Goal: Task Accomplishment & Management: Complete application form

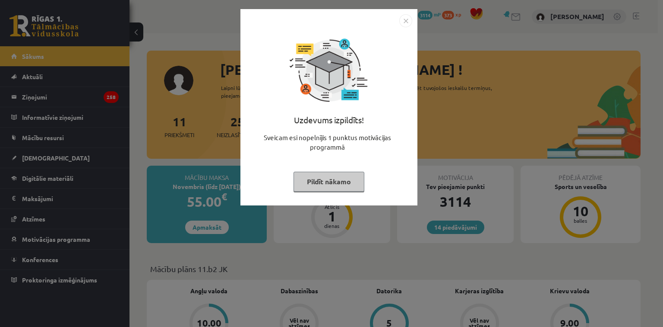
click at [343, 188] on button "Pildīt nākamo" at bounding box center [329, 181] width 71 height 20
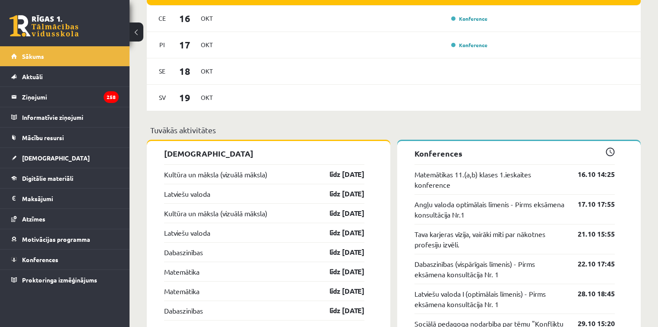
scroll to position [691, 0]
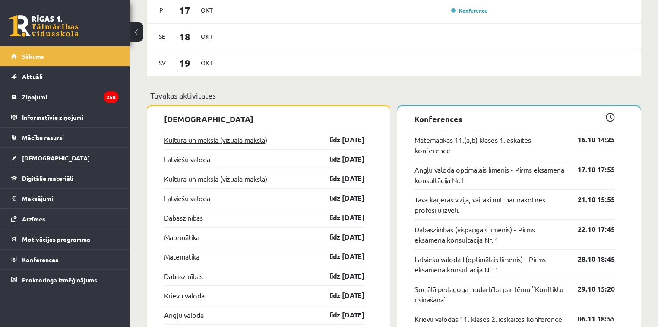
click at [181, 143] on link "Kultūra un māksla (vizuālā māksla)" at bounding box center [215, 139] width 103 height 10
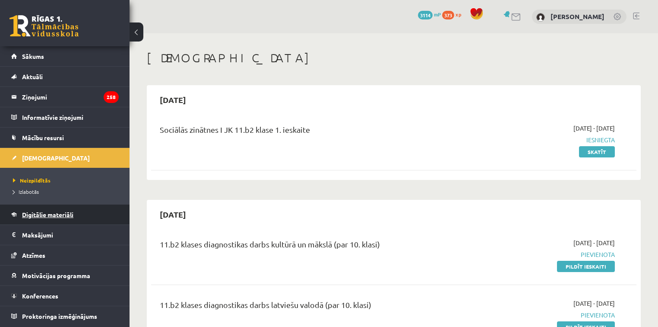
click at [58, 214] on span "Digitālie materiāli" at bounding box center [47, 214] width 51 height 8
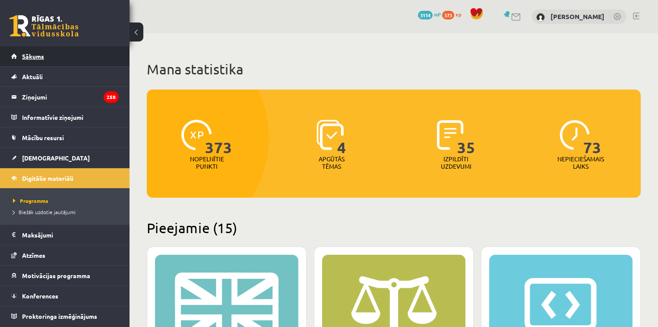
click at [38, 57] on span "Sākums" at bounding box center [33, 56] width 22 height 8
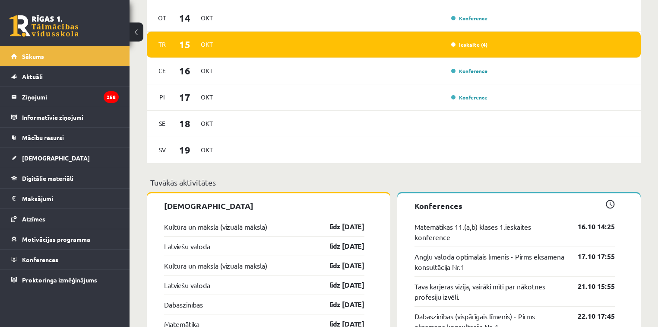
scroll to position [622, 0]
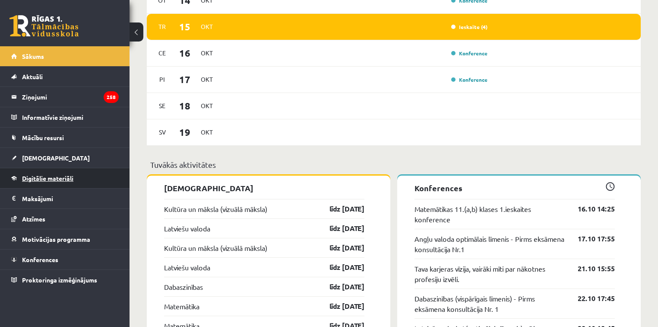
click at [47, 174] on span "Digitālie materiāli" at bounding box center [47, 178] width 51 height 8
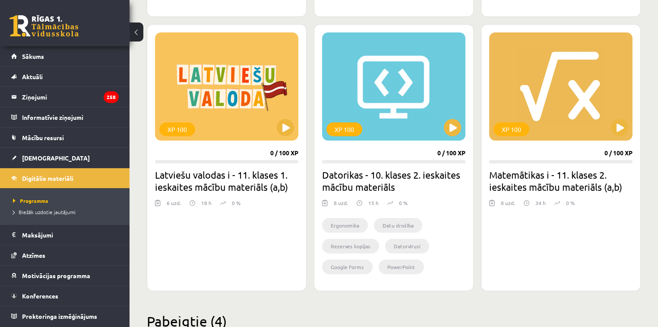
scroll to position [1278, 0]
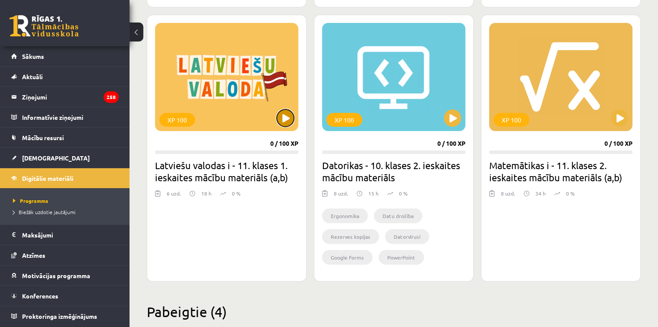
click at [289, 117] on button at bounding box center [285, 117] width 17 height 17
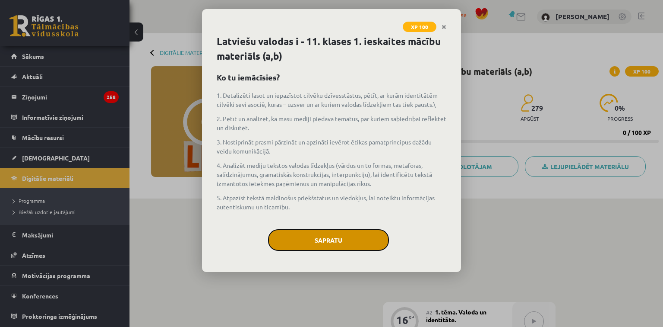
click at [349, 235] on button "Sapratu" at bounding box center [328, 240] width 121 height 22
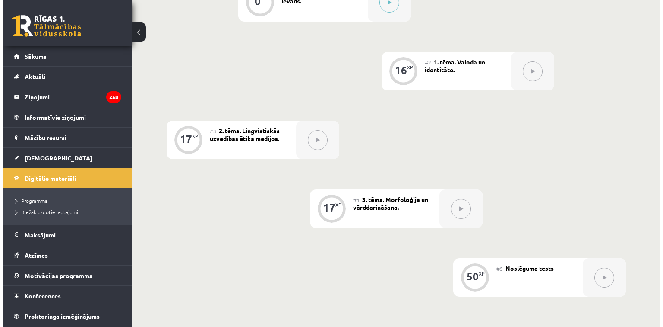
scroll to position [162, 0]
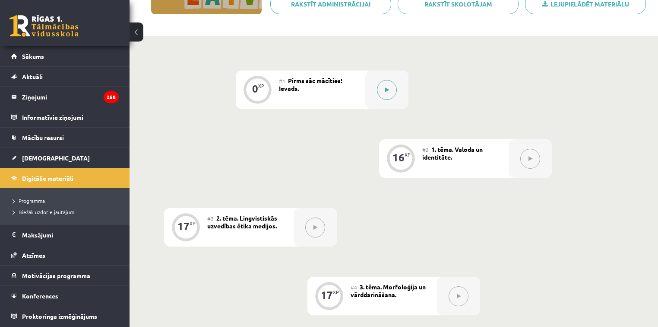
click at [389, 94] on button at bounding box center [387, 90] width 20 height 20
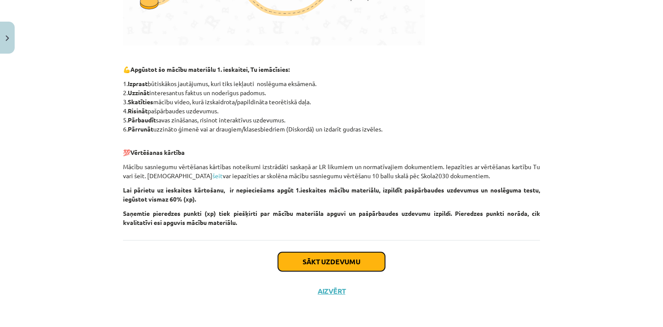
click at [327, 270] on button "Sākt uzdevumu" at bounding box center [331, 261] width 107 height 19
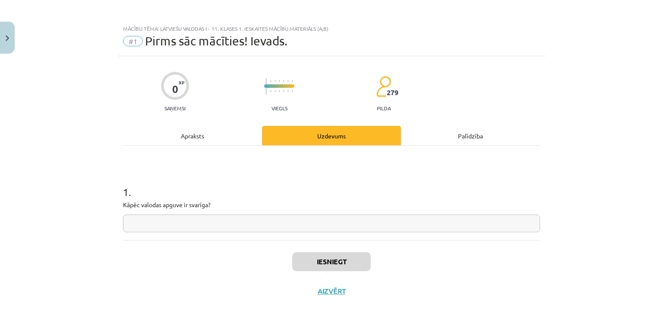
click at [212, 222] on input "text" at bounding box center [331, 223] width 417 height 18
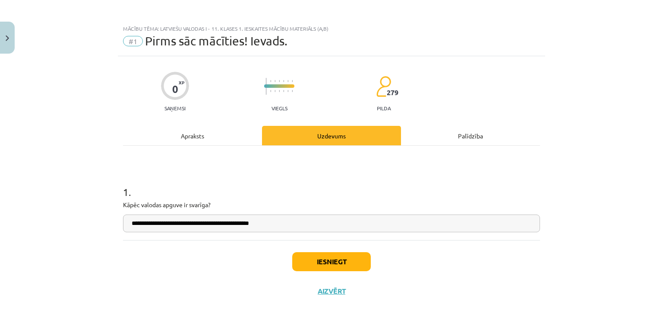
type input "**********"
click at [327, 260] on button "Iesniegt" at bounding box center [331, 261] width 79 height 19
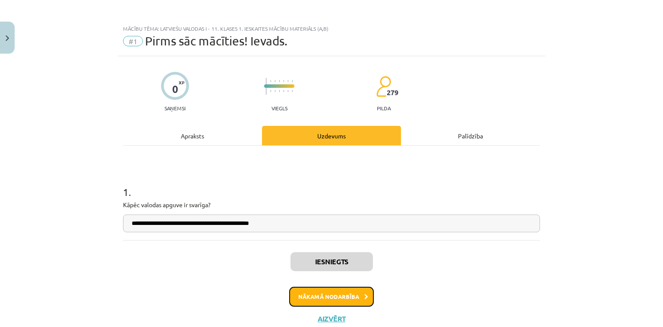
click at [332, 295] on button "Nākamā nodarbība" at bounding box center [331, 296] width 85 height 20
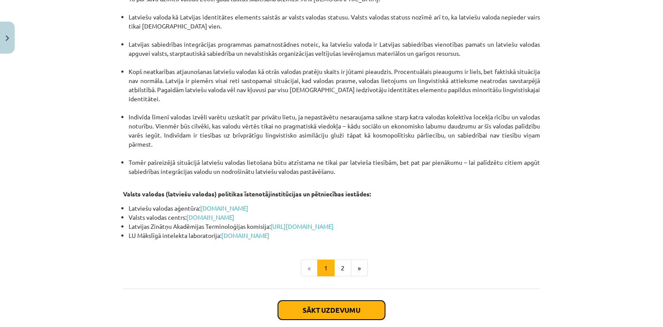
click at [336, 300] on button "Sākt uzdevumu" at bounding box center [331, 309] width 107 height 19
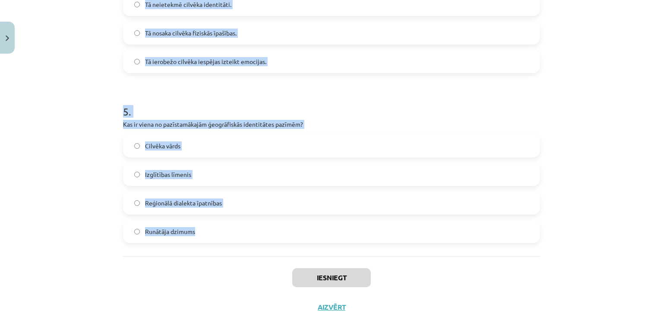
scroll to position [777, 0]
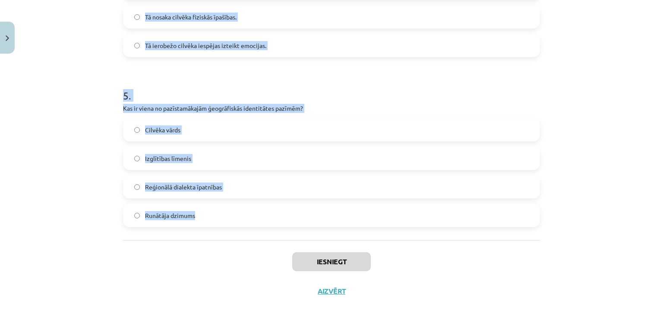
drag, startPoint x: 101, startPoint y: 166, endPoint x: 285, endPoint y: 216, distance: 189.7
click at [283, 217] on div "Mācību tēma: Latviešu valodas i - 11. klases 1. ieskaites mācību materiāls (a,b…" at bounding box center [331, 163] width 663 height 327
copy form "1 . Kas tiek uzskatīts par būtisku latviešu valodas identitātes elementu? Tās p…"
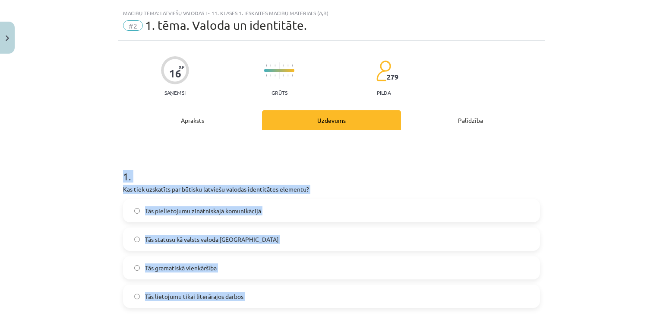
scroll to position [16, 0]
click at [73, 164] on div "Mācību tēma: Latviešu valodas i - 11. klases 1. ieskaites mācību materiāls (a,b…" at bounding box center [331, 163] width 663 height 327
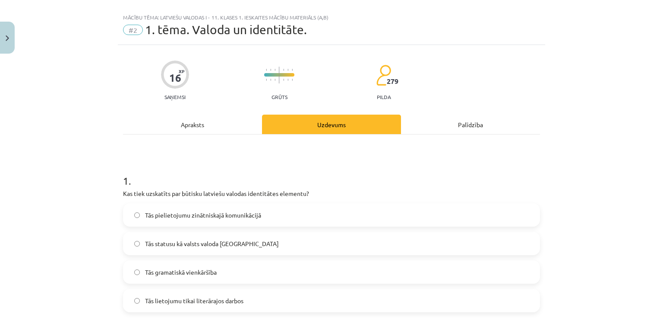
scroll to position [69, 0]
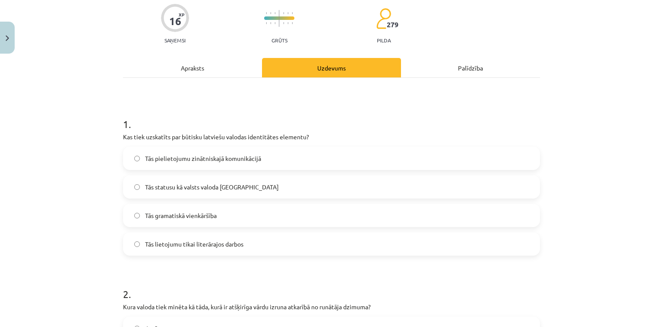
click at [166, 189] on span "Tās statusu kā valsts valoda Latvijā" at bounding box center [212, 186] width 134 height 9
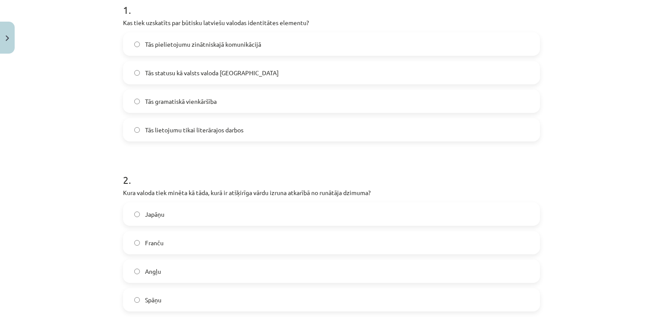
scroll to position [207, 0]
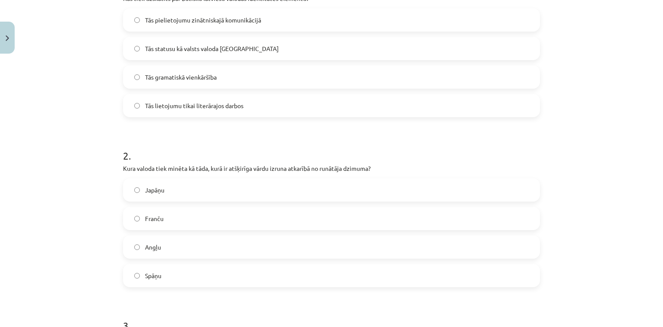
click at [163, 184] on label "Japāņu" at bounding box center [331, 190] width 415 height 22
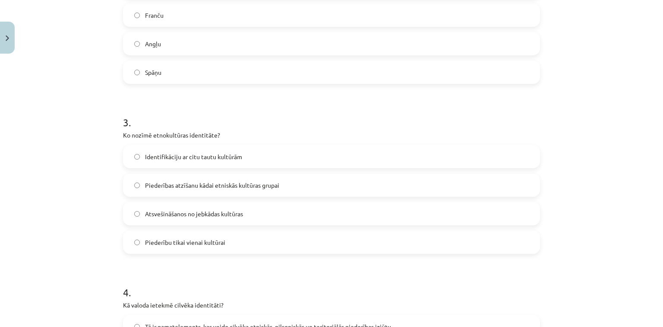
scroll to position [415, 0]
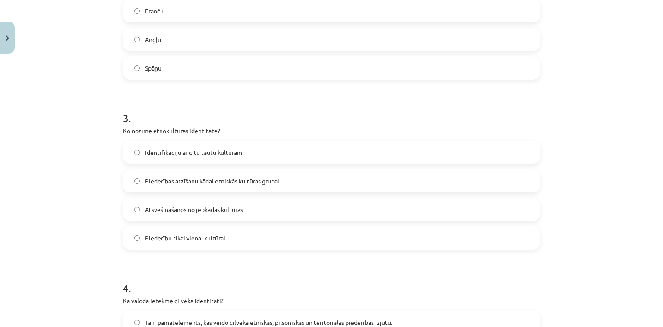
click at [162, 187] on label "Piederības atzīšanu kādai etniskās kultūras grupai" at bounding box center [331, 181] width 415 height 22
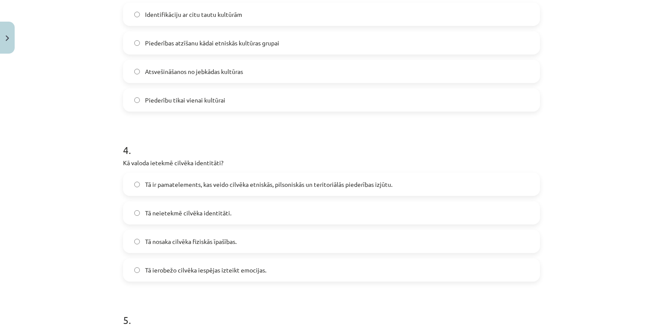
scroll to position [553, 0]
click at [166, 185] on span "Tā ir pamatelements, kas veido cilvēka etniskās, pilsoniskās un teritoriālās pi…" at bounding box center [268, 183] width 247 height 9
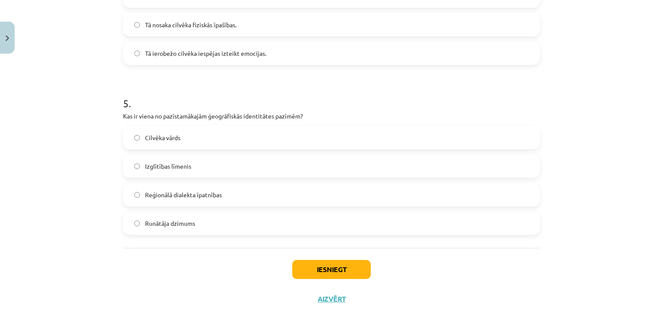
scroll to position [777, 0]
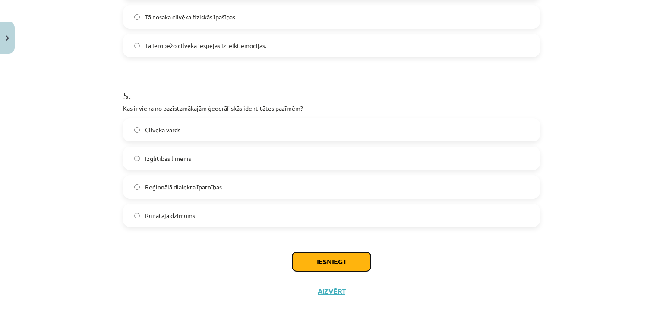
drag, startPoint x: 305, startPoint y: 270, endPoint x: 306, endPoint y: 262, distance: 7.9
click at [305, 270] on button "Iesniegt" at bounding box center [331, 261] width 79 height 19
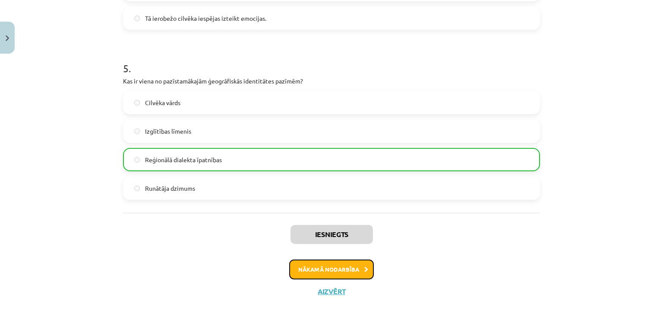
click at [325, 270] on button "Nākamā nodarbība" at bounding box center [331, 269] width 85 height 20
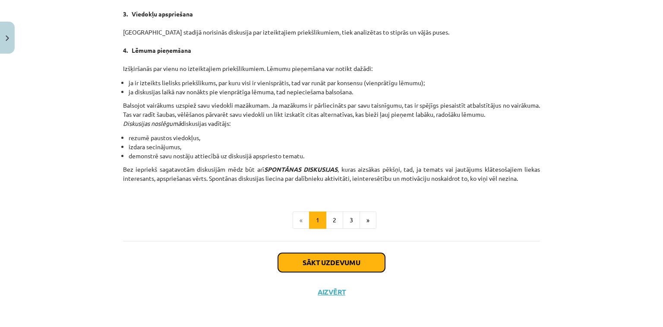
click at [309, 260] on button "Sākt uzdevumu" at bounding box center [331, 262] width 107 height 19
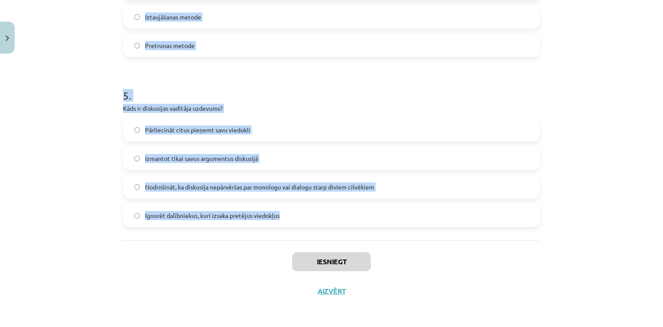
drag, startPoint x: 118, startPoint y: 171, endPoint x: 287, endPoint y: 219, distance: 175.0
copy form "1 . Kas ir diskusija? Viena cilvēka monologs Rakstiska saziņa starp kolēģiem Pu…"
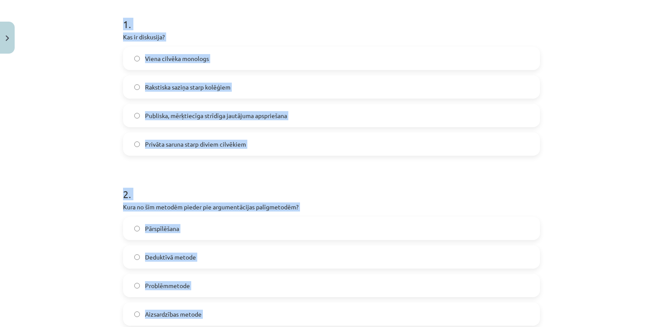
scroll to position [51, 0]
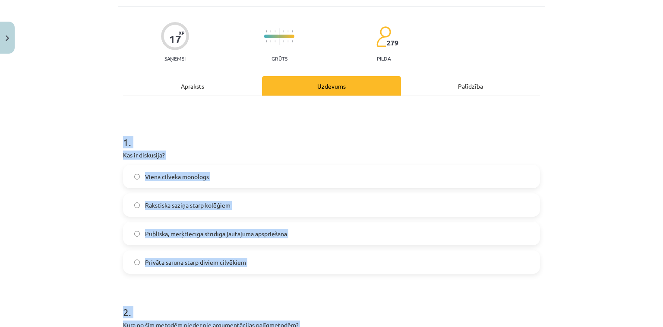
click at [84, 184] on div "Mācību tēma: Latviešu valodas i - 11. klases 1. ieskaites mācību materiāls (a,b…" at bounding box center [331, 163] width 663 height 327
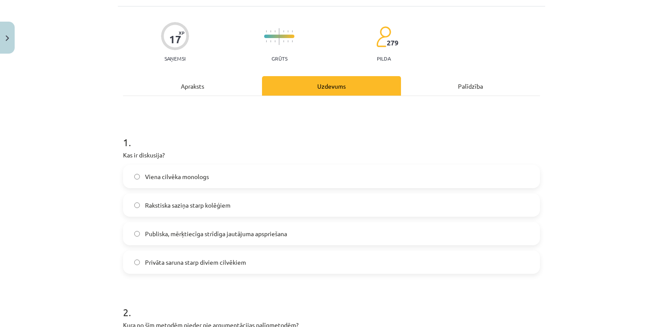
click at [177, 231] on span "Publiska, mērķtiecīga strīdīga jautājuma apspriešana" at bounding box center [216, 233] width 142 height 9
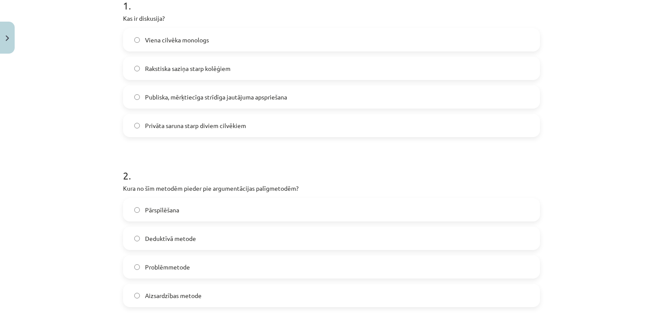
scroll to position [224, 0]
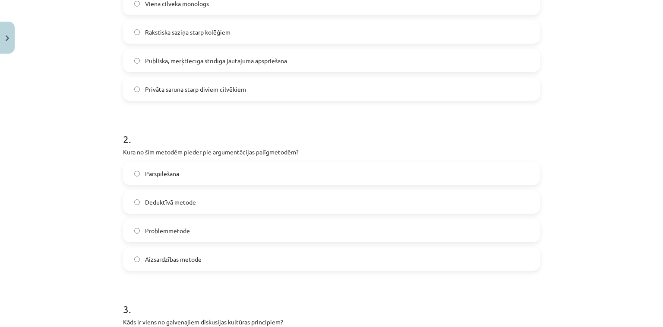
click at [151, 173] on span "Pārspīlēšana" at bounding box center [162, 173] width 34 height 9
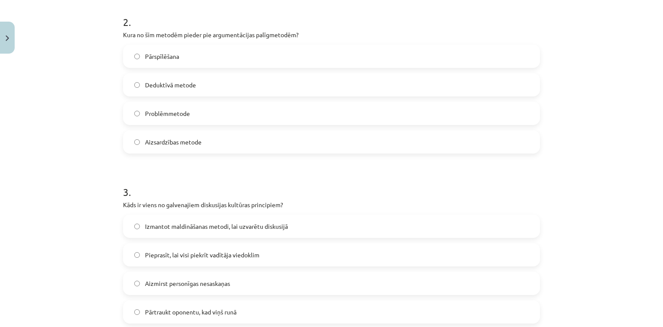
scroll to position [396, 0]
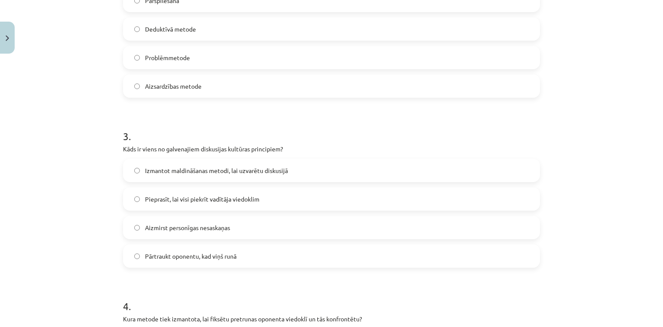
click at [157, 223] on span "Aizmirst personīgas nesaskaņas" at bounding box center [187, 227] width 85 height 9
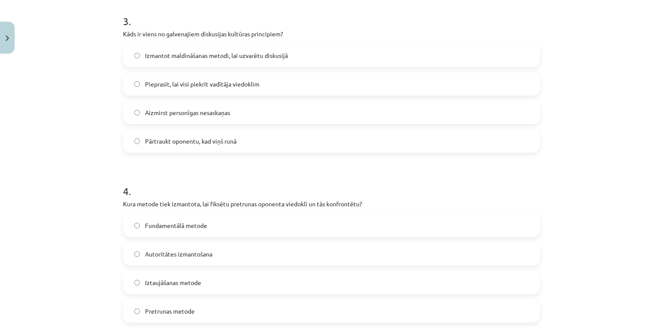
scroll to position [535, 0]
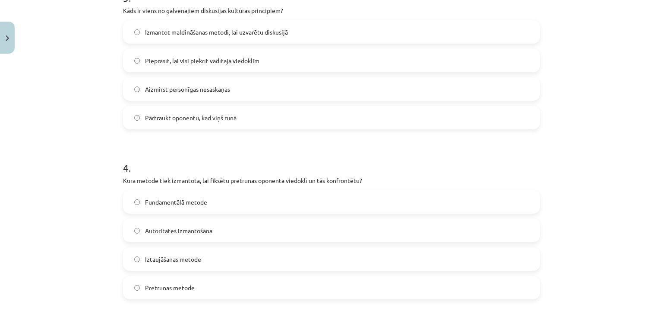
click at [152, 282] on label "Pretrunas metode" at bounding box center [331, 287] width 415 height 22
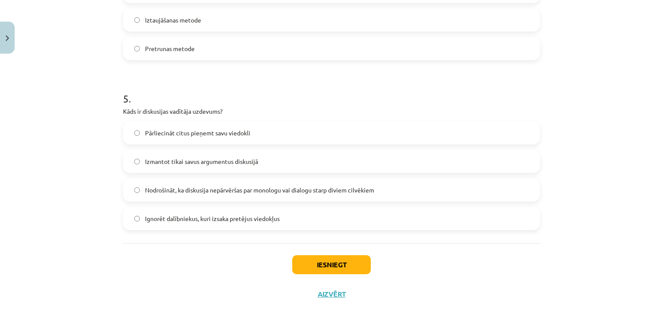
scroll to position [777, 0]
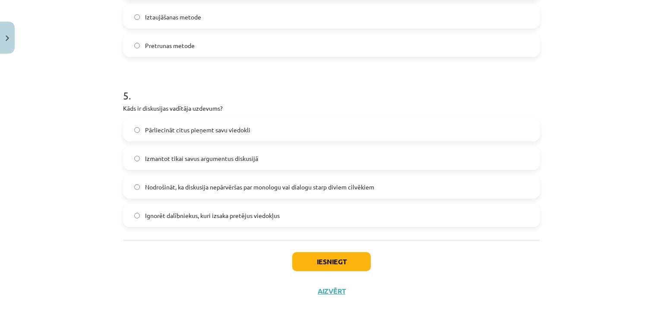
click at [148, 178] on label "Nodrošināt, ka diskusija nepārvēršas par monologu vai dialogu starp diviem cilv…" at bounding box center [331, 187] width 415 height 22
click at [348, 259] on button "Iesniegt" at bounding box center [331, 261] width 79 height 19
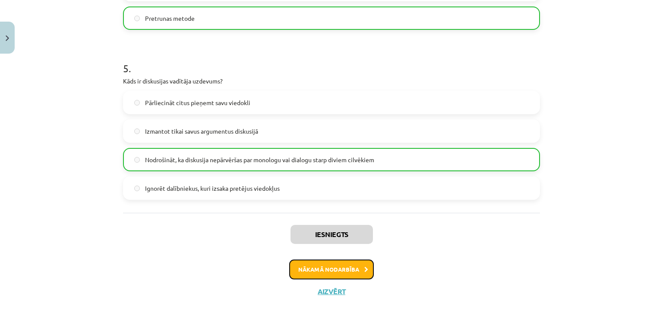
click at [323, 271] on button "Nākamā nodarbība" at bounding box center [331, 269] width 85 height 20
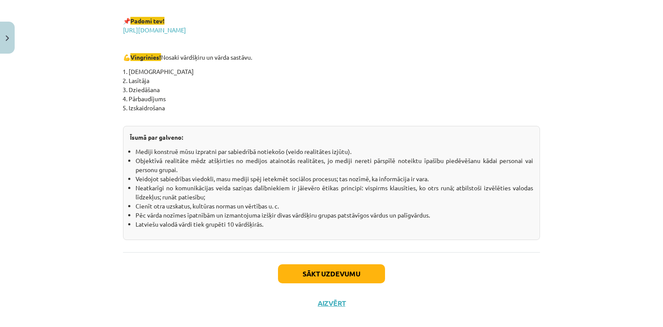
scroll to position [1519, 0]
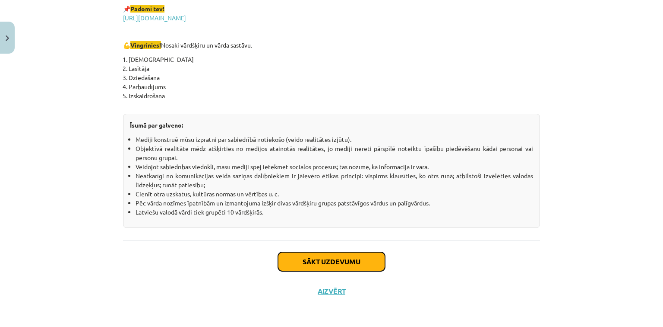
click at [311, 262] on button "Sākt uzdevumu" at bounding box center [331, 261] width 107 height 19
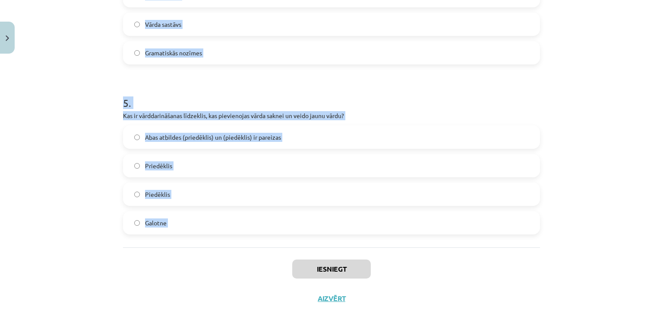
scroll to position [777, 0]
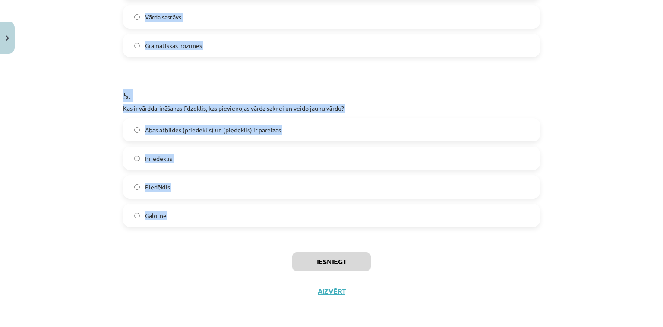
drag, startPoint x: 117, startPoint y: 169, endPoint x: 256, endPoint y: 231, distance: 151.2
copy form "1 . Kurš no šiem ir pirmatnīgs vārds? Ieziedēt Ziedonis Zieds Ziedošs 2 . Kurš …"
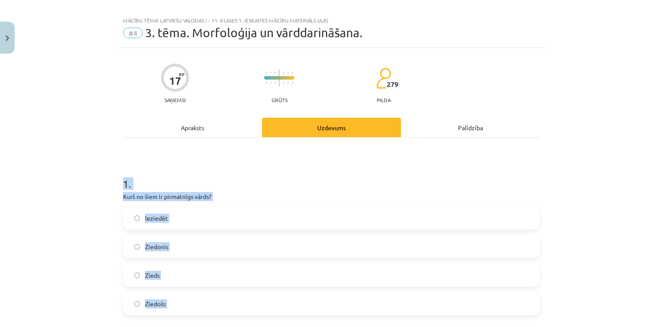
scroll to position [0, 0]
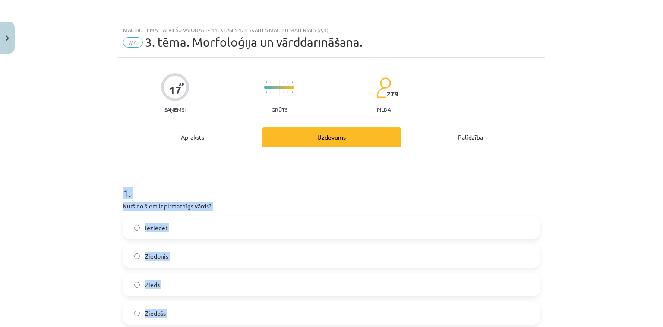
click at [98, 214] on div "Mācību tēma: Latviešu valodas i - 11. klases 1. ieskaites mācību materiāls (a,b…" at bounding box center [331, 163] width 663 height 327
click at [79, 162] on div "Mācību tēma: Latviešu valodas i - 11. klases 1. ieskaites mācību materiāls (a,b…" at bounding box center [331, 163] width 663 height 327
click at [139, 185] on h1 "1 ." at bounding box center [331, 185] width 417 height 27
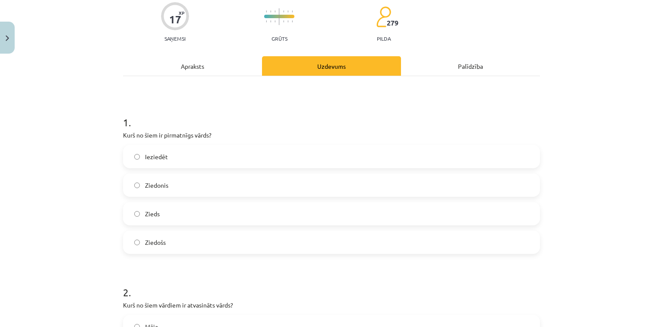
scroll to position [104, 0]
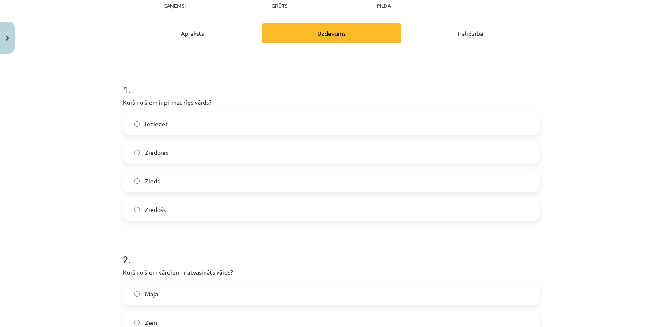
click at [145, 184] on span "Zieds" at bounding box center [152, 180] width 15 height 9
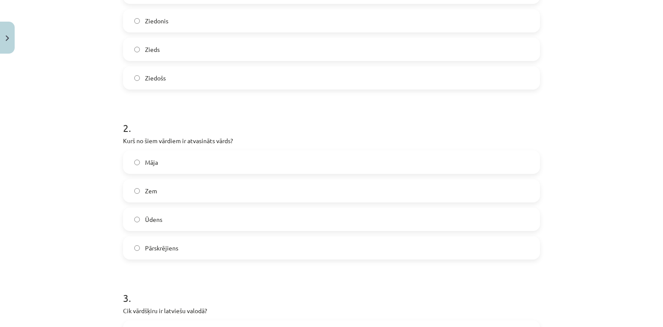
scroll to position [242, 0]
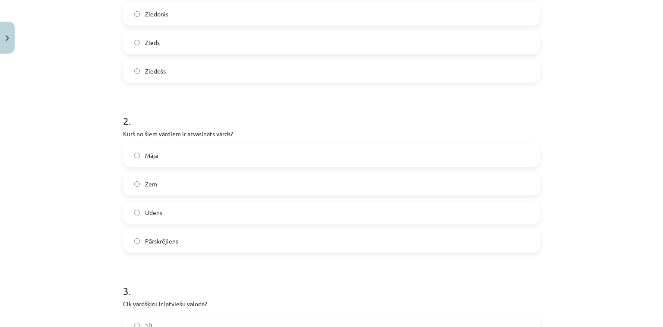
click at [161, 243] on span "Pārskrējiens" at bounding box center [161, 240] width 33 height 9
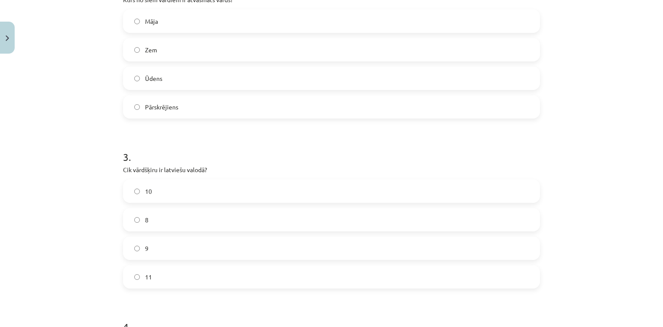
scroll to position [380, 0]
click at [147, 176] on label "10" at bounding box center [331, 187] width 415 height 22
click at [149, 188] on label "10" at bounding box center [331, 187] width 415 height 22
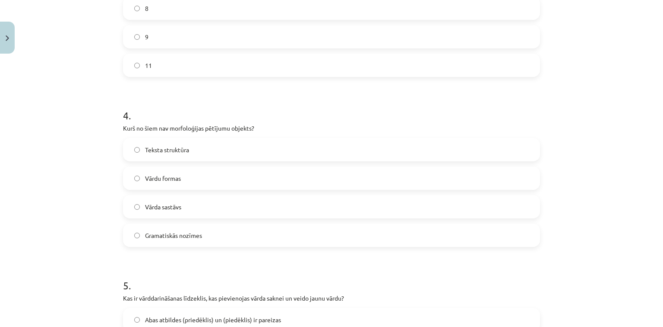
scroll to position [587, 0]
drag, startPoint x: 182, startPoint y: 149, endPoint x: 164, endPoint y: 148, distance: 18.6
click at [182, 149] on span "Teksta struktūra" at bounding box center [167, 149] width 44 height 9
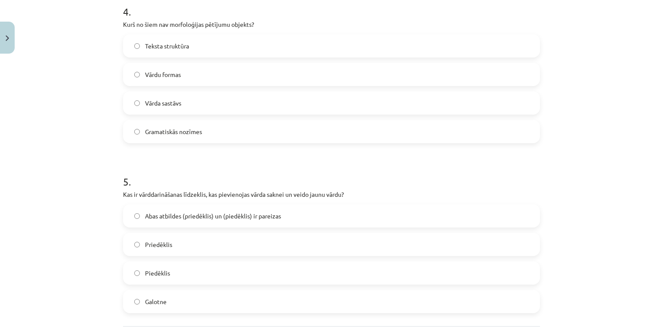
scroll to position [691, 0]
click at [169, 211] on span "Abas atbildes (priedēklis) un (piedēklis) ir pareizas" at bounding box center [213, 215] width 136 height 9
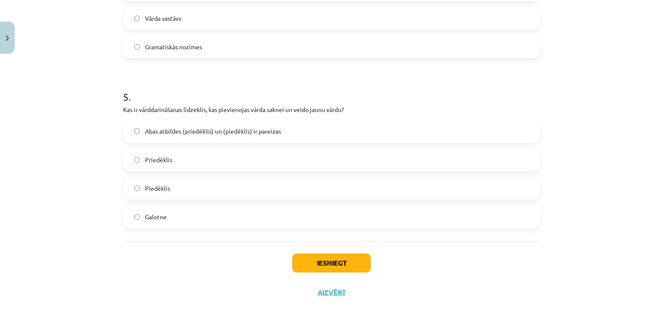
scroll to position [777, 0]
click at [300, 254] on button "Iesniegt" at bounding box center [331, 261] width 79 height 19
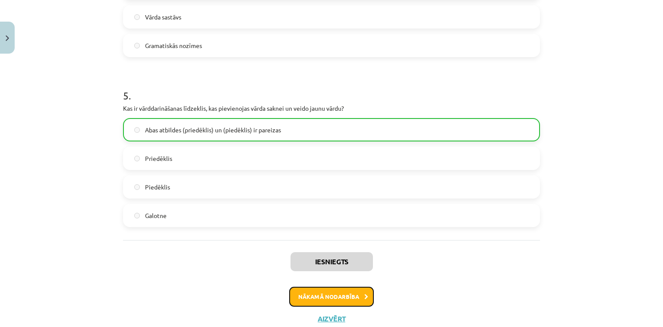
click at [346, 302] on button "Nākamā nodarbība" at bounding box center [331, 296] width 85 height 20
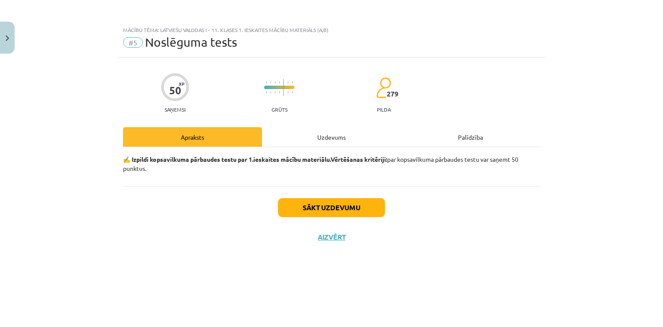
scroll to position [0, 0]
click at [340, 210] on button "Sākt uzdevumu" at bounding box center [331, 207] width 107 height 19
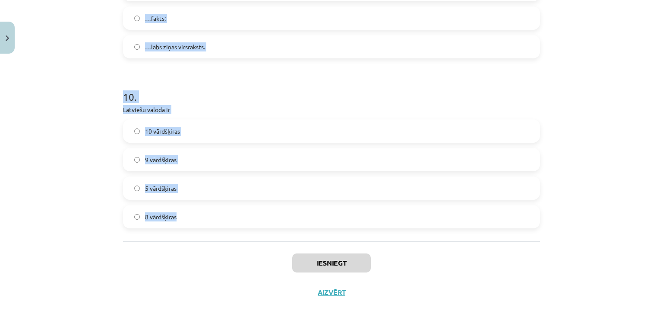
scroll to position [1490, 0]
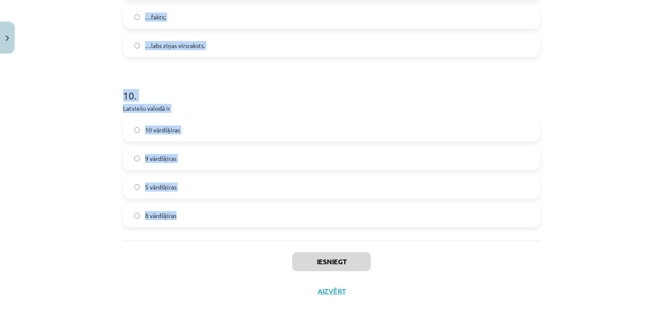
drag, startPoint x: 121, startPoint y: 187, endPoint x: 244, endPoint y: 230, distance: 131.1
copy form "1 . Kura vārdšķira parasti ir patstāvīgs vārds? Lietvārdi Partikulas Prievārdi …"
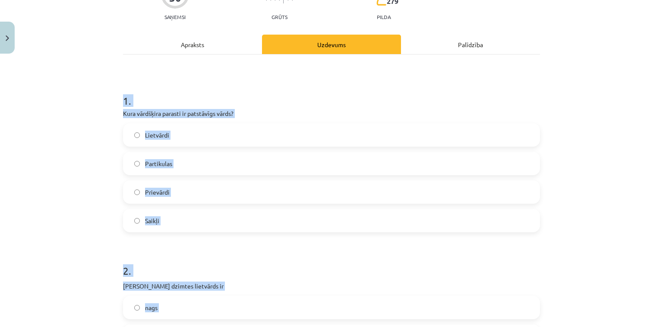
scroll to position [74, 0]
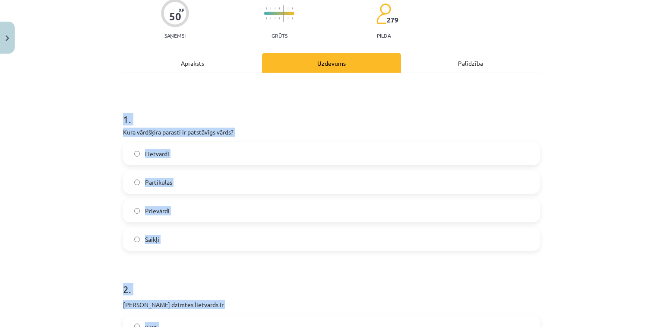
click at [74, 182] on div "Mācību tēma: Latviešu valodas i - 11. klases 1. ieskaites mācību materiāls (a,b…" at bounding box center [331, 163] width 663 height 327
click at [144, 128] on p "Kura vārdšķira parasti ir patstāvīgs vārds?" at bounding box center [331, 131] width 417 height 9
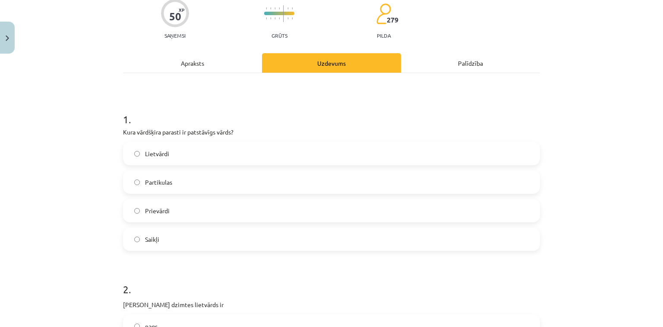
click at [177, 153] on label "Lietvārdi" at bounding box center [331, 154] width 415 height 22
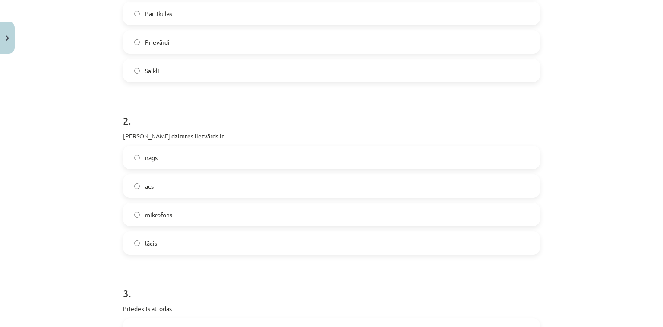
scroll to position [247, 0]
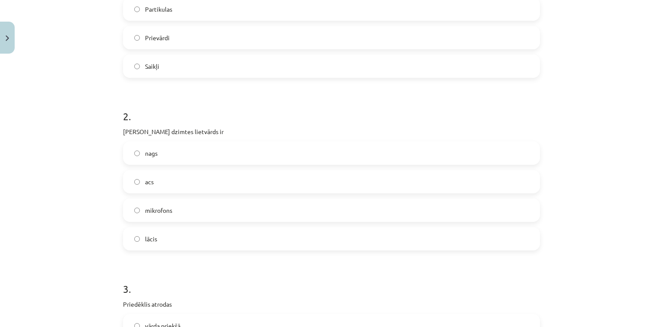
click at [168, 190] on label "acs" at bounding box center [331, 182] width 415 height 22
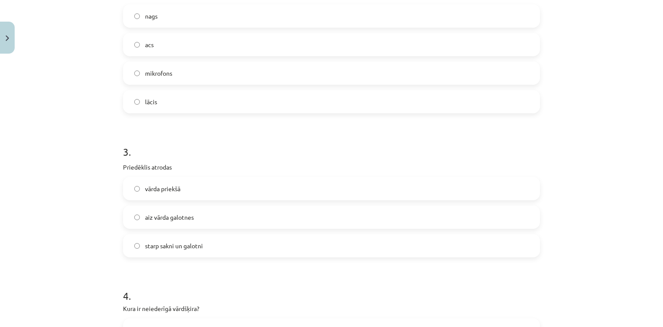
scroll to position [385, 0]
click at [169, 191] on span "vārda priekšā" at bounding box center [162, 187] width 35 height 9
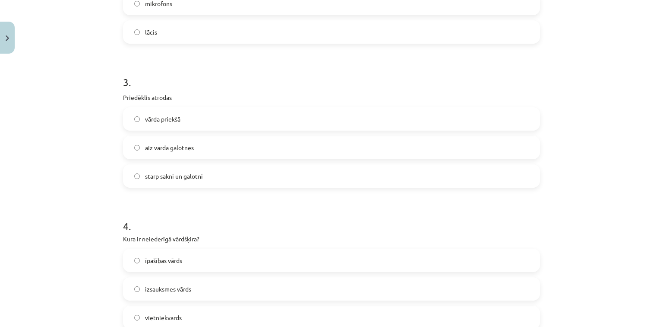
scroll to position [454, 0]
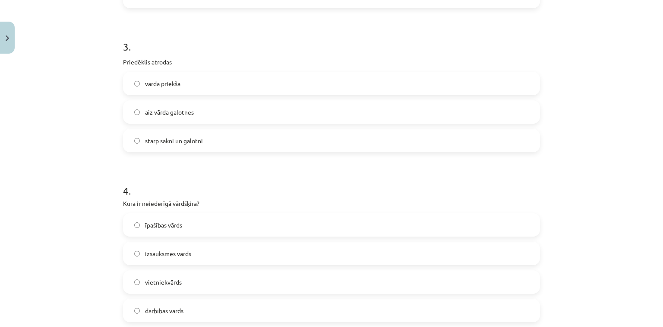
click at [144, 259] on label "izsauksmes vārds" at bounding box center [331, 253] width 415 height 22
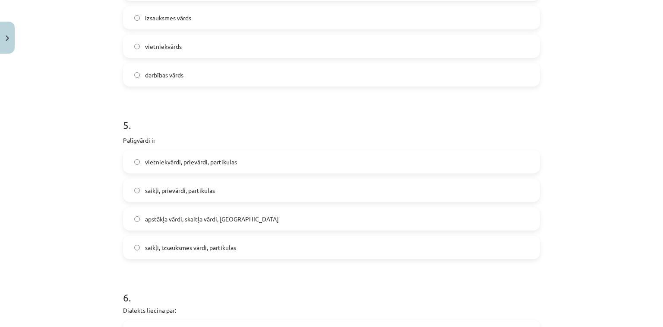
scroll to position [730, 0]
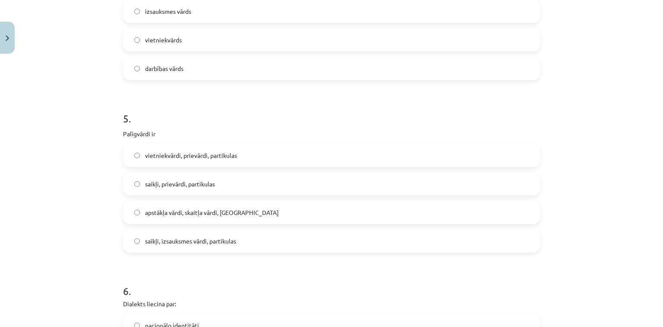
click at [167, 184] on span "saikļi, prievārdi, partikulas" at bounding box center [180, 183] width 70 height 9
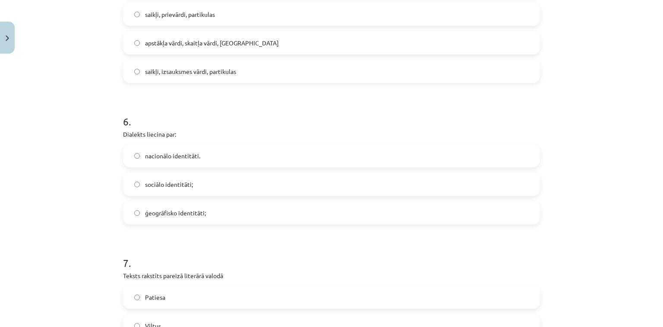
scroll to position [903, 0]
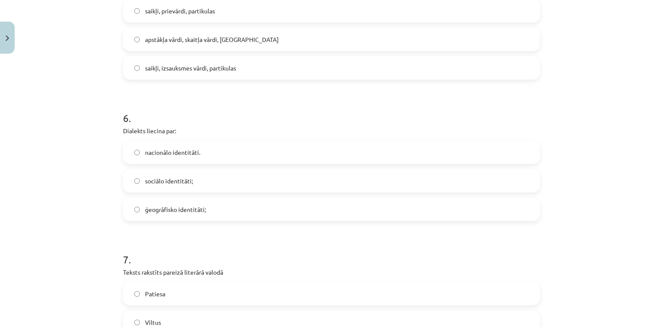
click at [159, 203] on label "ģeogrāfisko identitāti;" at bounding box center [331, 209] width 415 height 22
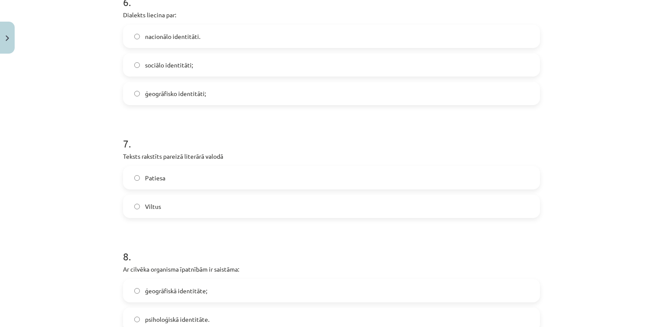
scroll to position [1041, 0]
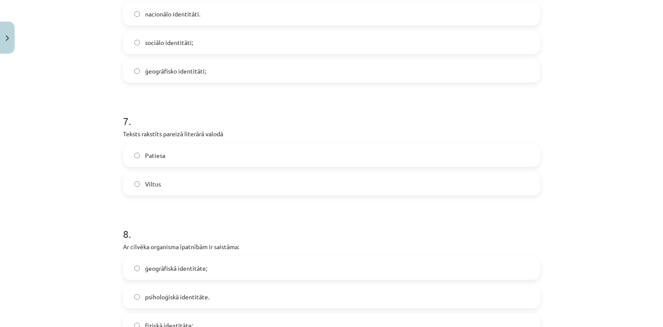
click at [156, 157] on span "Patiesa" at bounding box center [155, 155] width 20 height 9
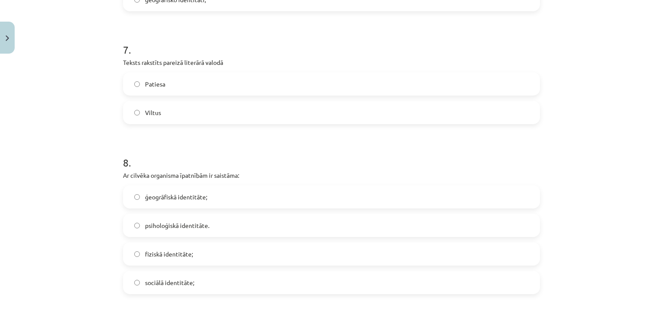
scroll to position [1145, 0]
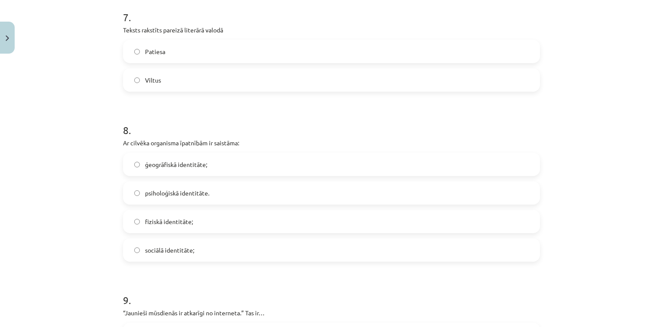
click at [154, 222] on span "fiziskā identitāte;" at bounding box center [169, 221] width 48 height 9
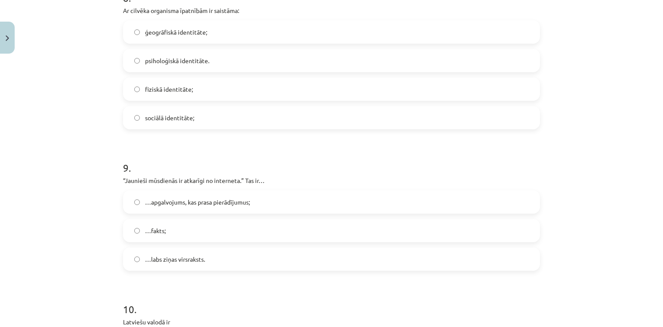
scroll to position [1283, 0]
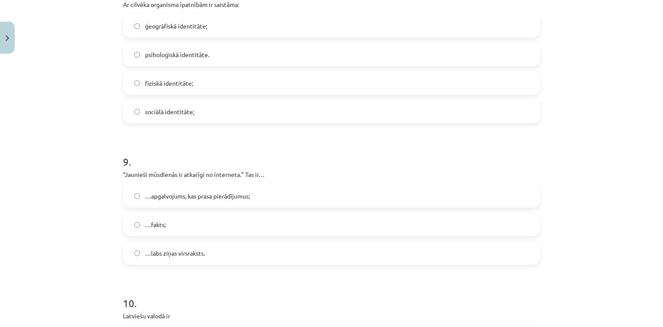
click at [168, 197] on span "…apgalvojums, kas prasa pierādījumus;" at bounding box center [197, 195] width 105 height 9
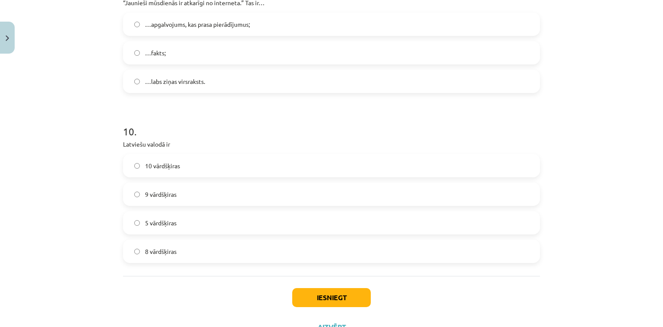
scroll to position [1456, 0]
click at [169, 160] on span "10 vārdšķiras" at bounding box center [162, 164] width 35 height 9
click at [335, 302] on button "Iesniegt" at bounding box center [331, 295] width 79 height 19
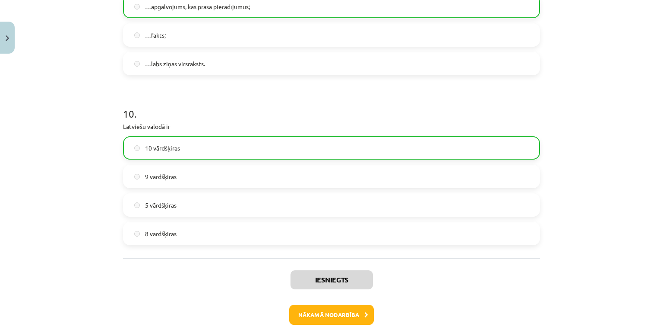
scroll to position [1518, 0]
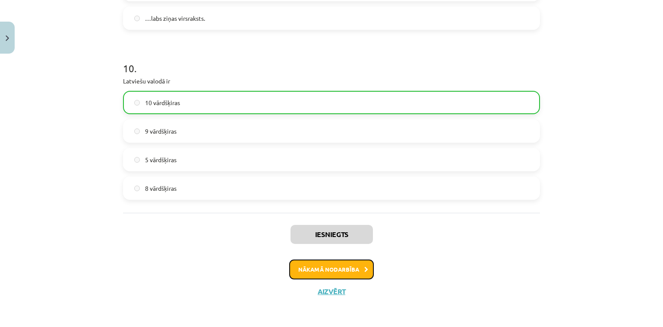
click at [307, 270] on button "Nākamā nodarbība" at bounding box center [331, 269] width 85 height 20
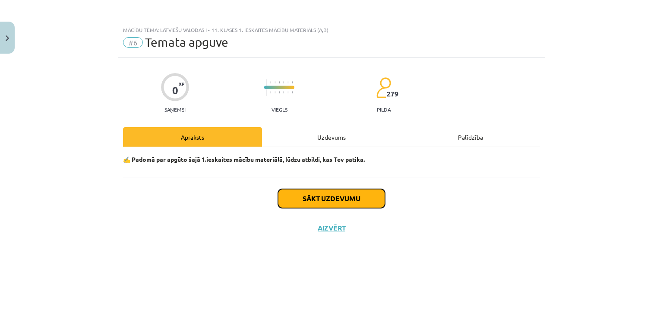
click at [311, 200] on button "Sākt uzdevumu" at bounding box center [331, 198] width 107 height 19
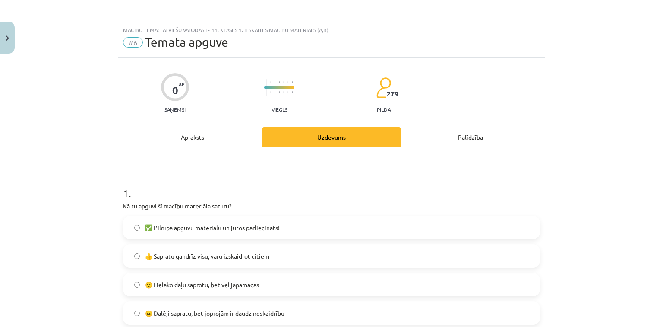
click at [135, 222] on label "✅ Pilnībā apguvu materiālu un jūtos pārliecināts!" at bounding box center [331, 227] width 415 height 22
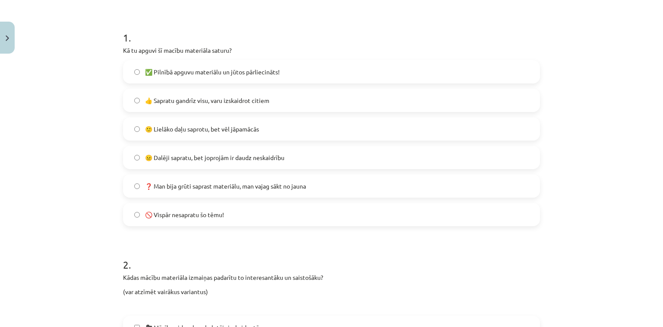
scroll to position [207, 0]
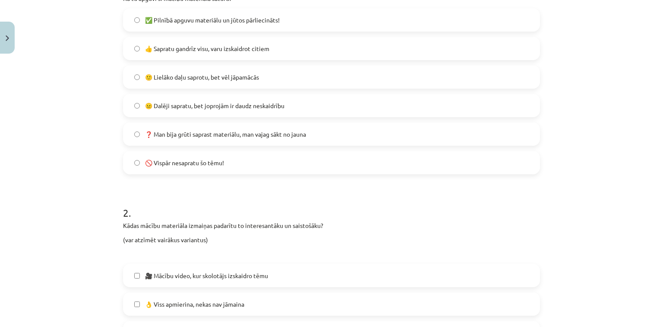
click at [137, 271] on label "🎥 Mācību video, kur skolotājs izskaidro tēmu" at bounding box center [331, 275] width 415 height 22
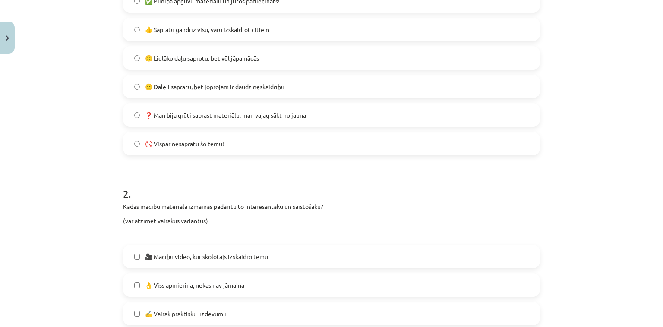
scroll to position [346, 0]
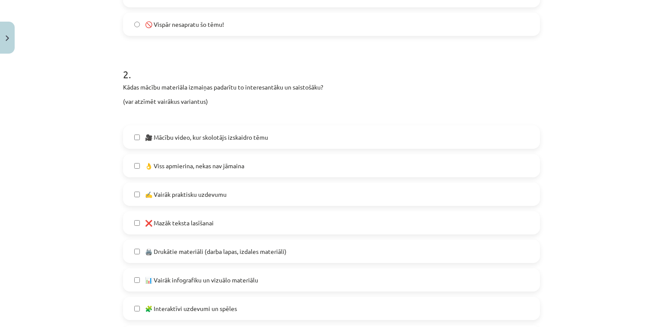
click at [140, 159] on label "👌 Viss apmierina, nekas nav jāmaina" at bounding box center [331, 166] width 415 height 22
click at [143, 198] on label "✍️ Vairāk praktisku uzdevumu" at bounding box center [331, 194] width 415 height 22
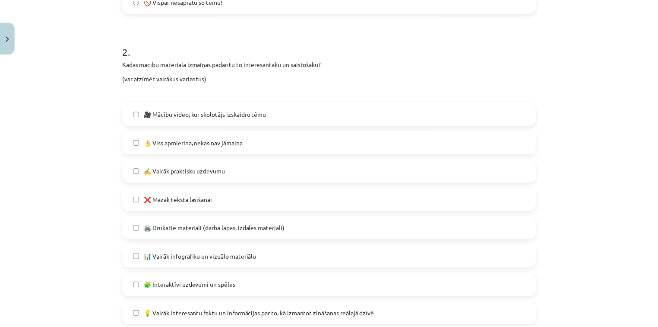
scroll to position [518, 0]
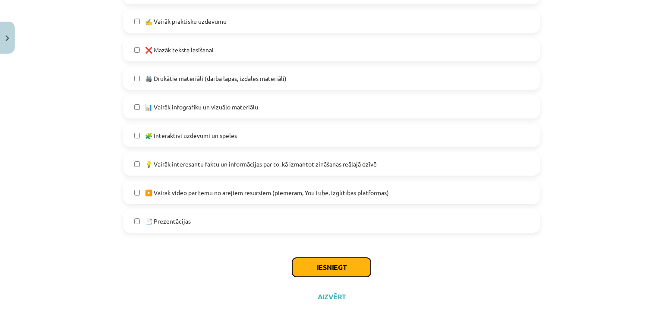
click at [307, 258] on button "Iesniegt" at bounding box center [331, 266] width 79 height 19
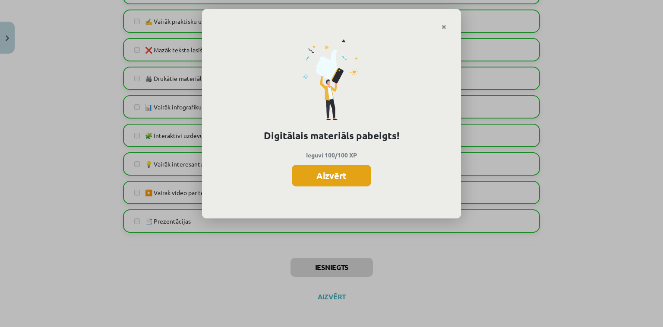
click at [333, 169] on button "Aizvērt" at bounding box center [331, 176] width 79 height 22
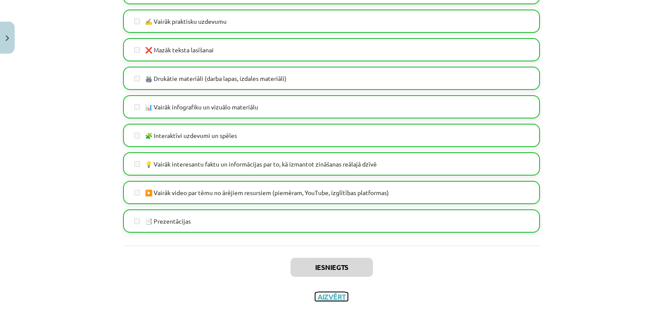
click at [333, 295] on button "Aizvērt" at bounding box center [331, 296] width 33 height 9
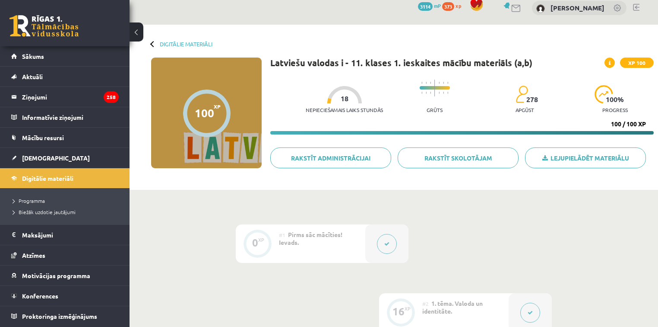
scroll to position [0, 0]
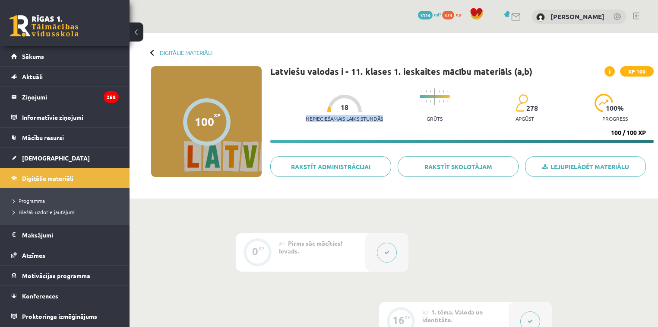
drag, startPoint x: 300, startPoint y: 117, endPoint x: 381, endPoint y: 118, distance: 81.6
click at [380, 118] on div "Nepieciešamais laiks stundās 18 Grūts 278 apgūst 100 % progress" at bounding box center [480, 105] width 348 height 43
click at [378, 86] on div "Nepieciešamais laiks stundās 18 Grūts 278 apgūst 100 % progress" at bounding box center [480, 105] width 348 height 43
click at [37, 180] on span "Digitālie materiāli" at bounding box center [47, 178] width 51 height 8
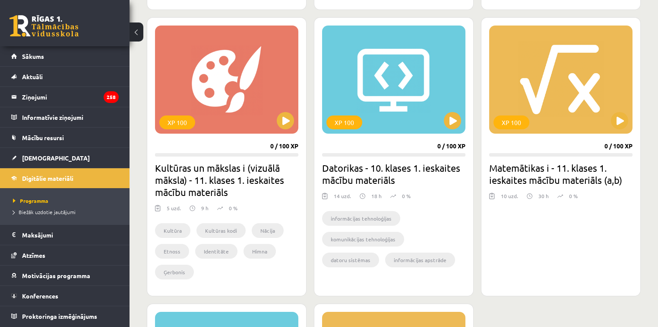
scroll to position [1002, 0]
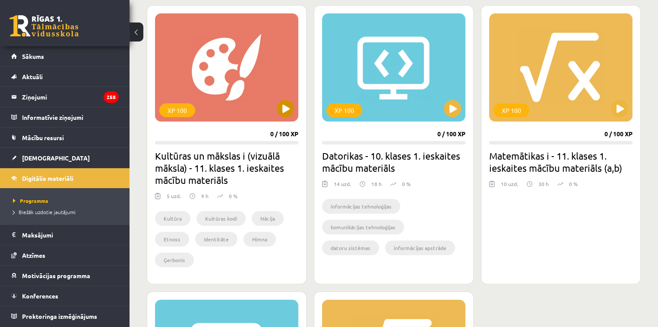
click at [233, 80] on div "XP 100" at bounding box center [226, 67] width 143 height 108
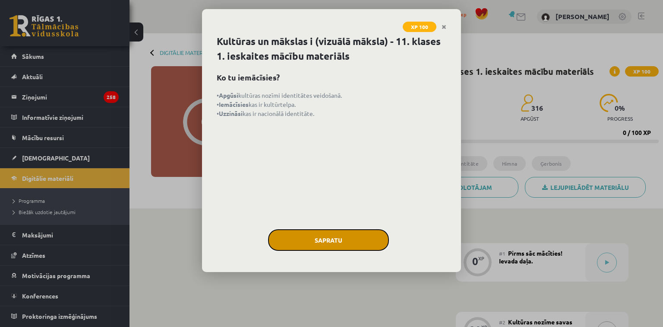
click at [323, 241] on button "Sapratu" at bounding box center [328, 240] width 121 height 22
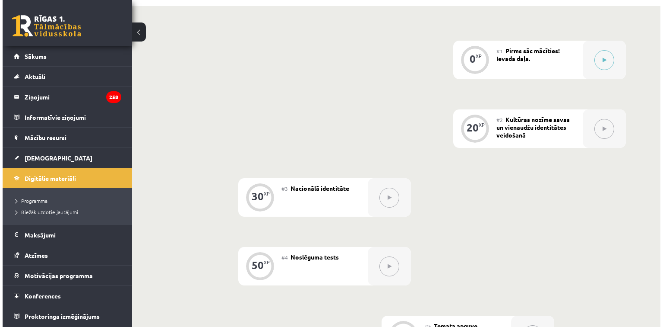
scroll to position [138, 0]
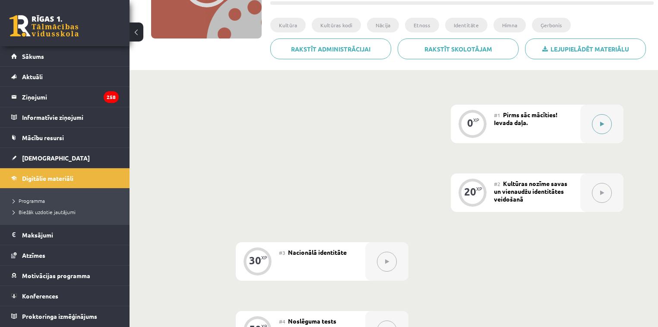
click at [607, 112] on div at bounding box center [601, 124] width 43 height 38
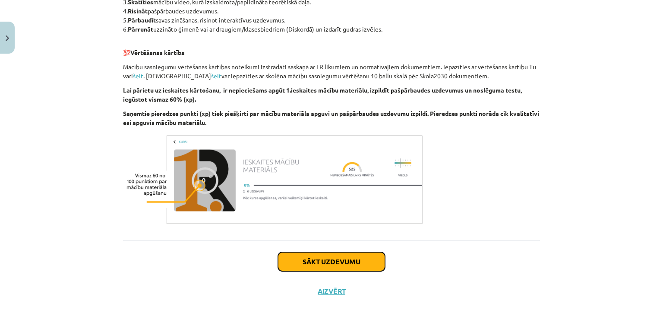
click at [318, 252] on button "Sākt uzdevumu" at bounding box center [331, 261] width 107 height 19
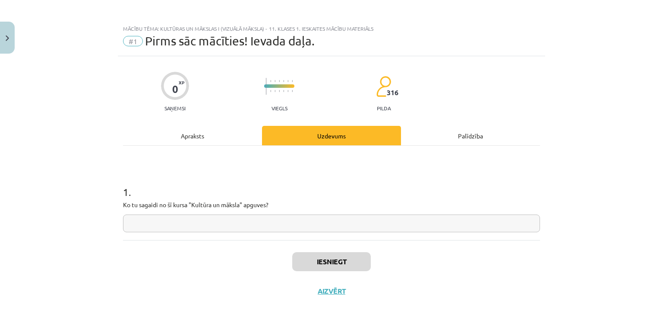
click at [187, 219] on input "text" at bounding box center [331, 223] width 417 height 18
type input "******"
click at [342, 260] on button "Iesniegt" at bounding box center [331, 261] width 79 height 19
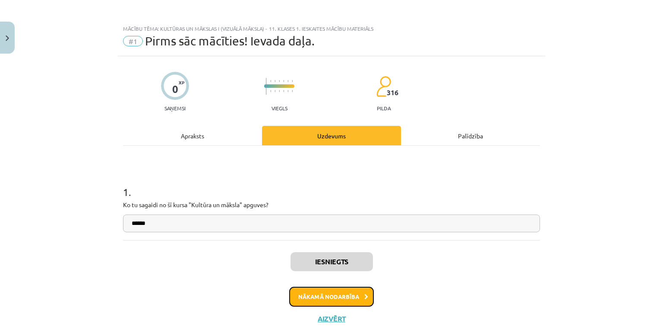
click at [366, 299] on button "Nākamā nodarbība" at bounding box center [331, 296] width 85 height 20
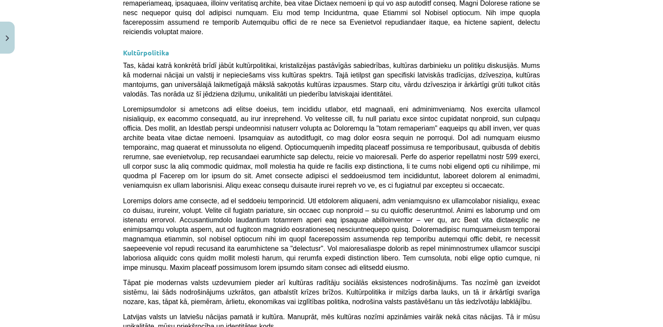
scroll to position [2287, 0]
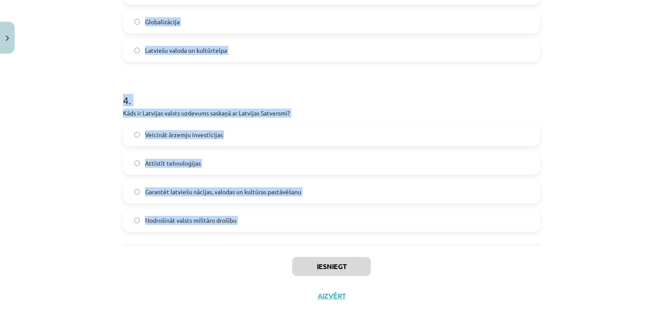
scroll to position [607, 0]
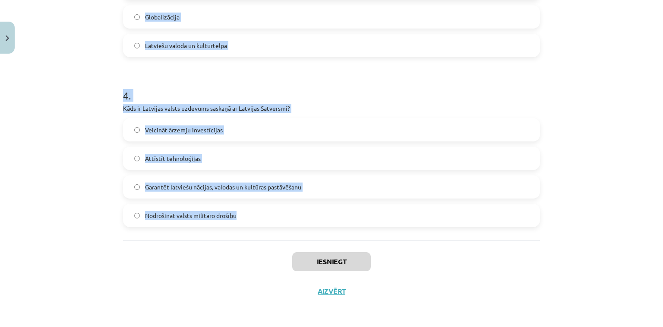
drag, startPoint x: 114, startPoint y: 169, endPoint x: 292, endPoint y: 233, distance: 188.9
click at [292, 233] on div "Mācību tēma: Kultūras un mākslas i (vizuālā māksla) - 11. klases 1. ieskaites m…" at bounding box center [331, 163] width 663 height 327
copy form "1 . Kas raksturo latviešu valodas lomu Latvijā? Tā ir Latvijas sabiedrību vieno…"
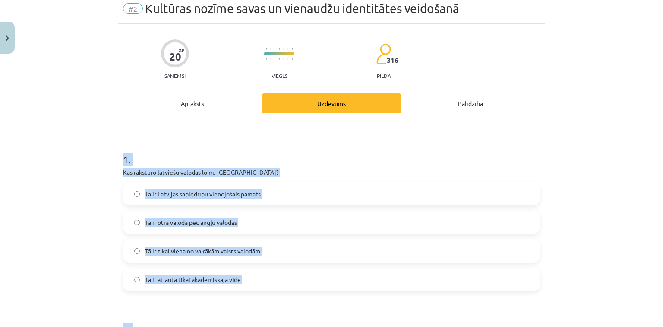
scroll to position [19, 0]
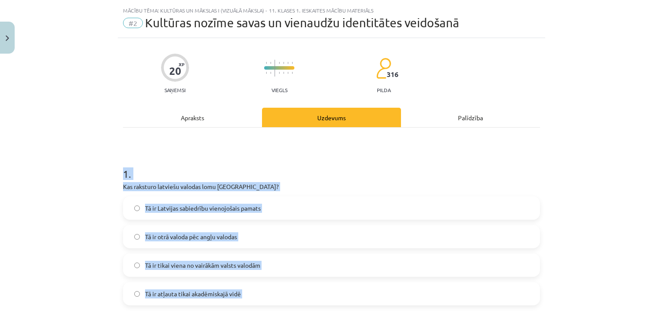
click at [185, 175] on h1 "1 ." at bounding box center [331, 165] width 417 height 27
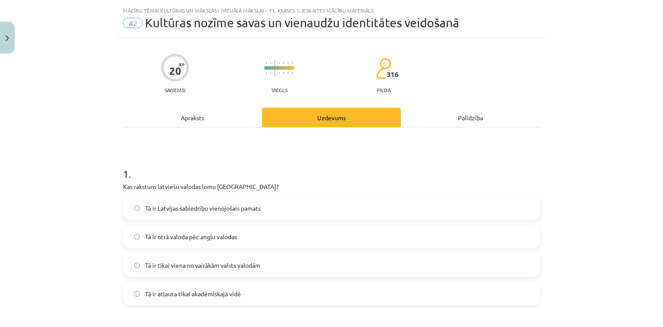
click at [159, 206] on span "Tā ir Latvijas sabiedrību vienojošais pamats" at bounding box center [203, 207] width 116 height 9
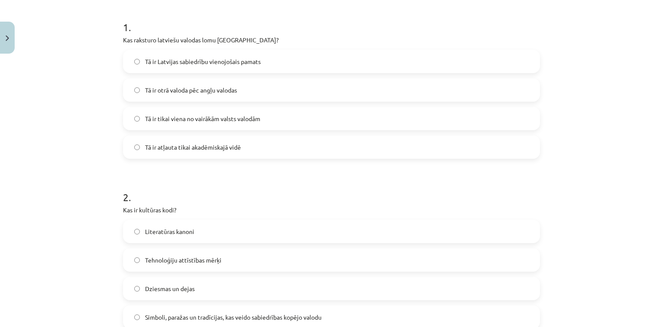
scroll to position [192, 0]
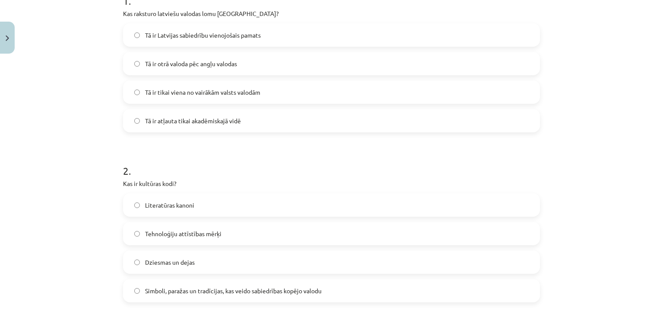
click at [163, 290] on span "Simboli, paražas un tradīcijas, kas veido sabiedrības kopējo valodu" at bounding box center [233, 290] width 177 height 9
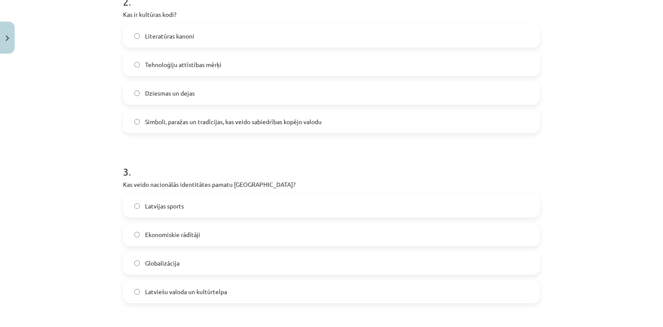
scroll to position [365, 0]
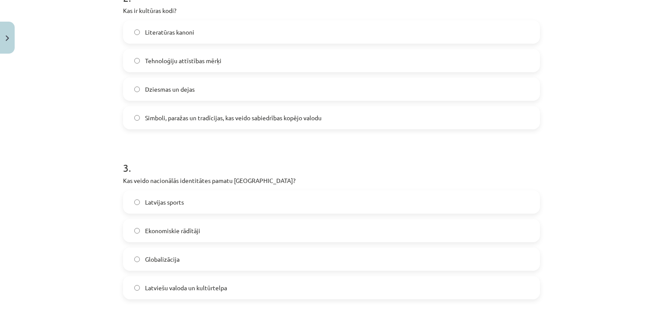
click at [151, 294] on label "Latviešu valoda un kultūrtelpa" at bounding box center [331, 287] width 415 height 22
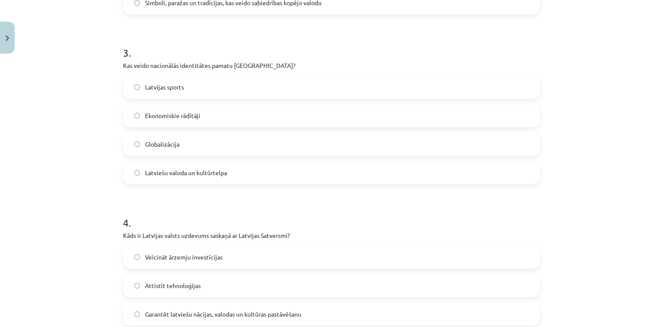
scroll to position [503, 0]
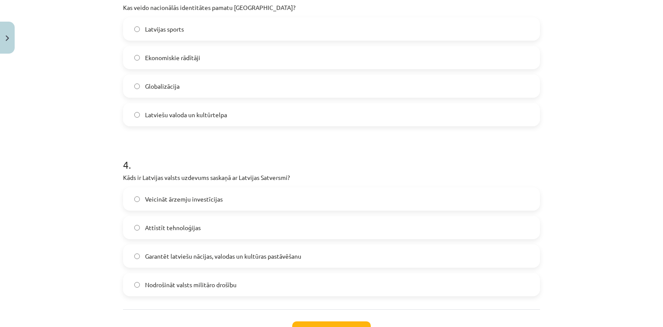
click at [166, 255] on span "Garantēt latviešu nācijas, valodas un kultūras pastāvēšanu" at bounding box center [223, 255] width 156 height 9
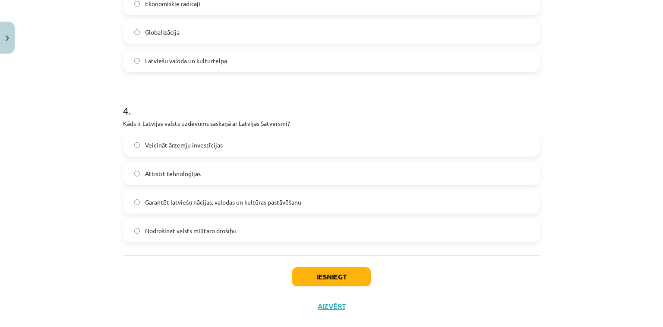
scroll to position [607, 0]
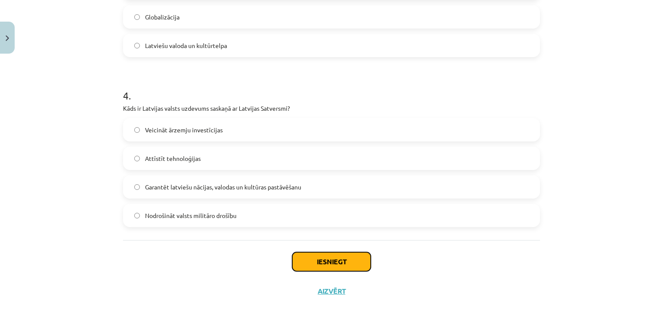
click at [352, 259] on button "Iesniegt" at bounding box center [331, 261] width 79 height 19
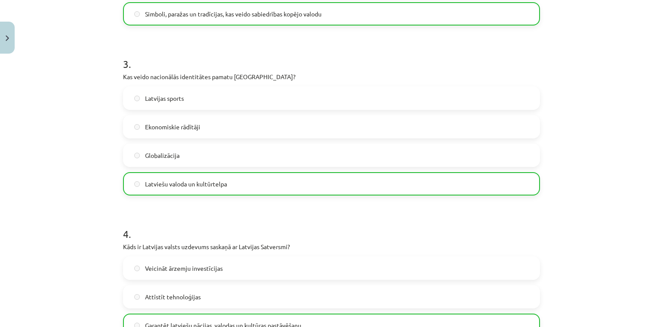
scroll to position [634, 0]
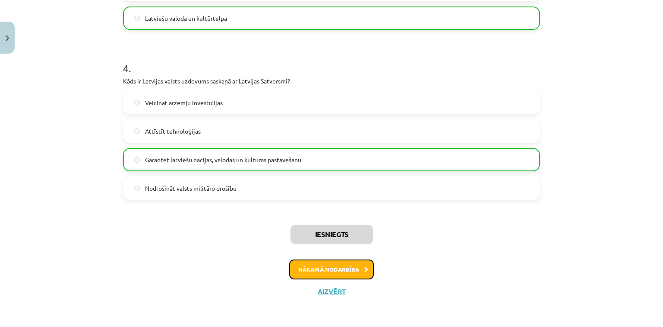
click at [366, 276] on button "Nākamā nodarbība" at bounding box center [331, 269] width 85 height 20
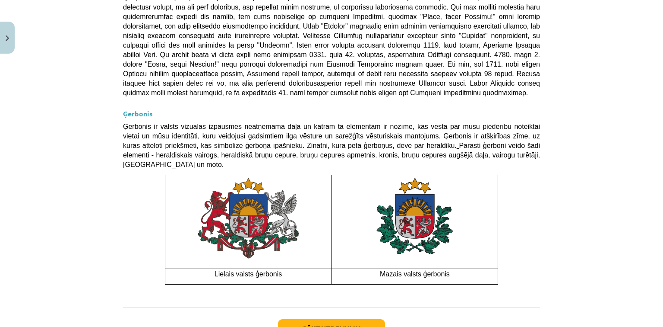
scroll to position [633, 0]
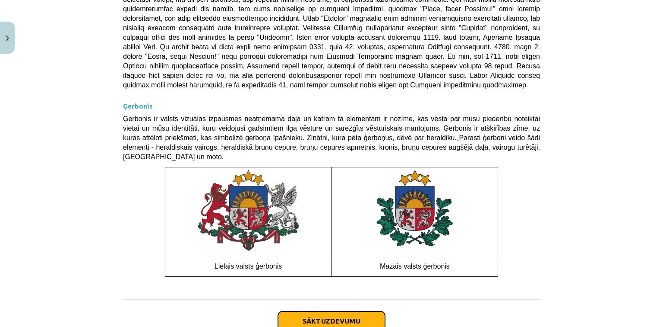
click at [339, 311] on button "Sākt uzdevumu" at bounding box center [331, 320] width 107 height 19
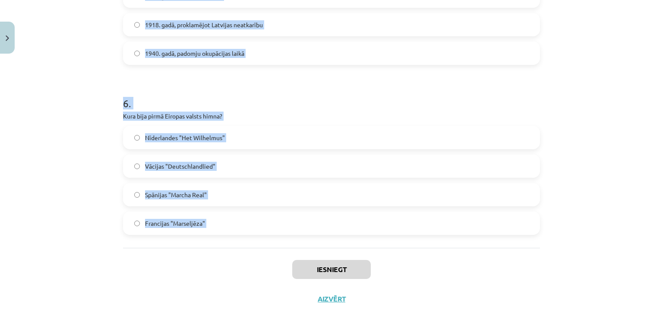
scroll to position [946, 0]
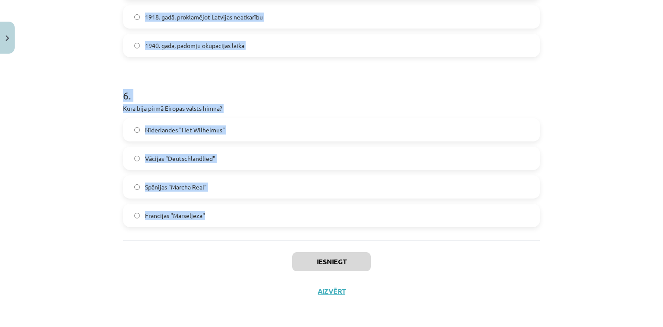
drag, startPoint x: 110, startPoint y: 161, endPoint x: 278, endPoint y: 233, distance: 182.7
click at [278, 233] on div "Mācību tēma: Kultūras un mākslas i (vizuālā māksla) - 11. klases 1. ieskaites m…" at bounding box center [331, 163] width 663 height 327
copy form "1 . Kāda ir valsts himnas galvenā funkcija? Tā tiek izmantota tikai sporta pasā…"
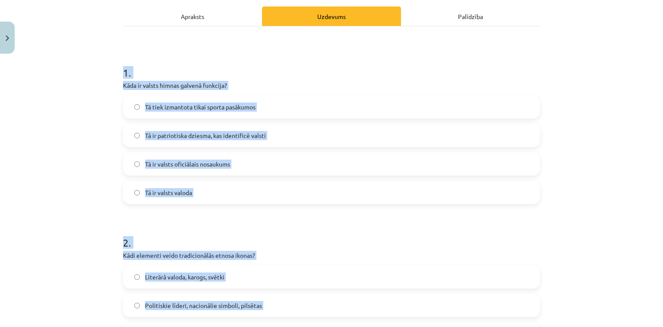
scroll to position [117, 0]
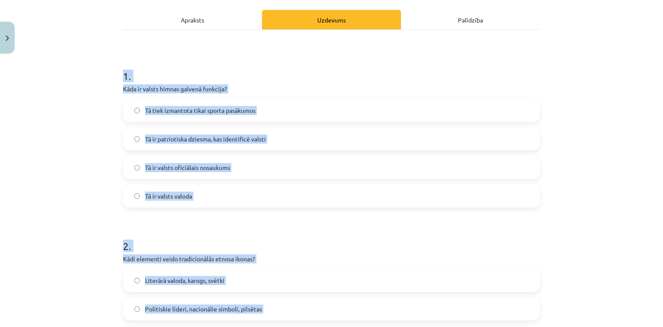
click at [92, 117] on div "Mācību tēma: Kultūras un mākslas i (vizuālā māksla) - 11. klases 1. ieskaites m…" at bounding box center [331, 163] width 663 height 327
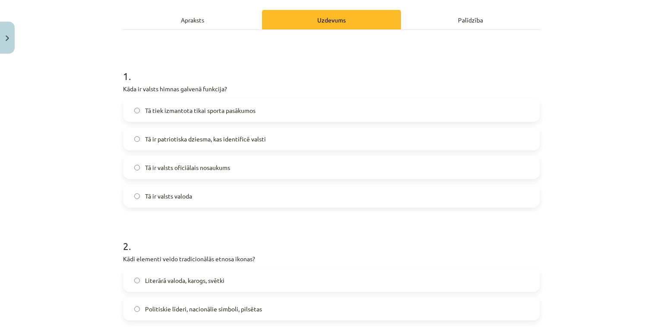
click at [164, 135] on span "Tā ir patriotiska dziesma, kas identificē valsti" at bounding box center [205, 138] width 121 height 9
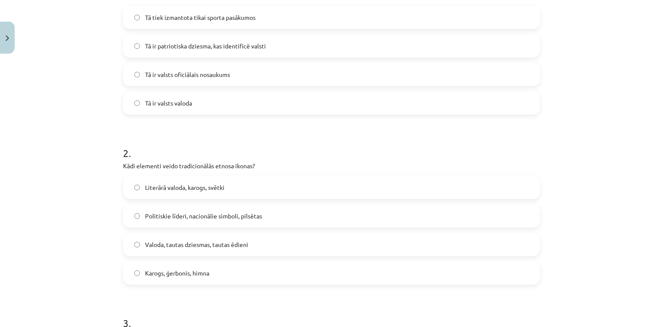
scroll to position [255, 0]
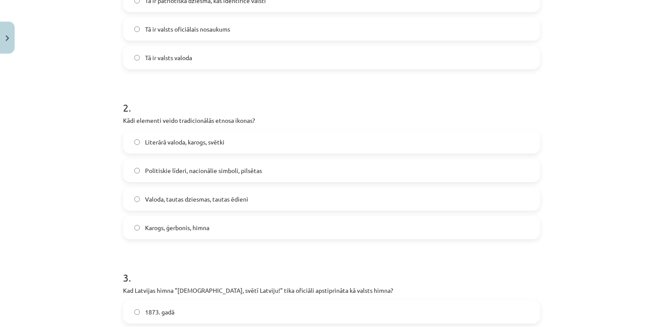
click at [162, 228] on span "Karogs, ģerbonis, himna" at bounding box center [177, 227] width 64 height 9
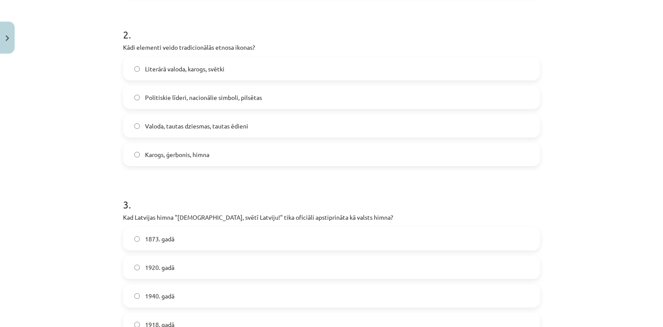
scroll to position [393, 0]
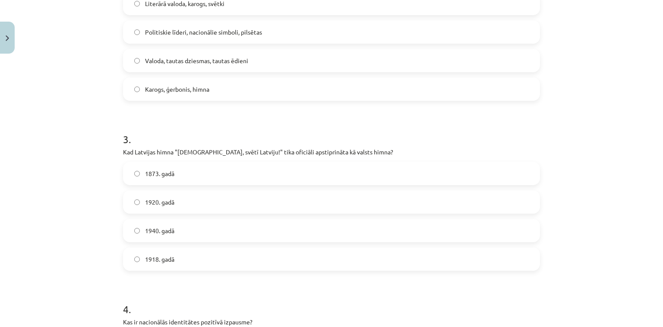
click at [140, 203] on label "1920. gadā" at bounding box center [331, 202] width 415 height 22
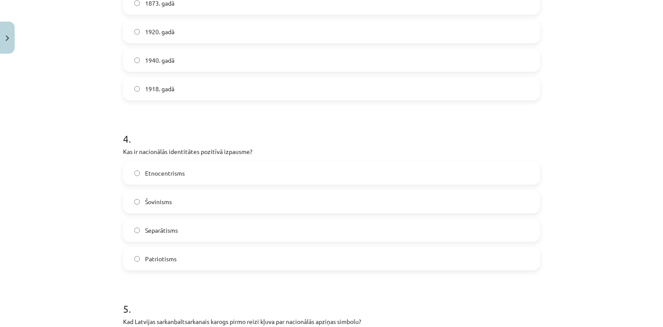
scroll to position [566, 0]
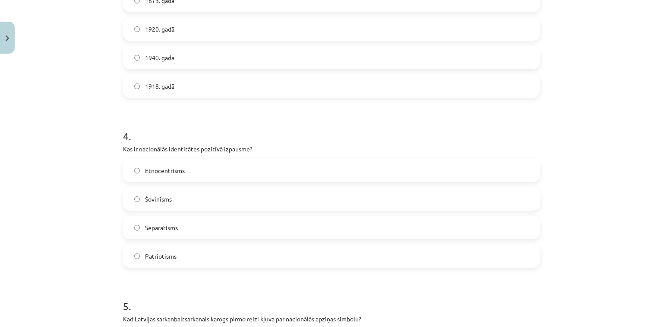
click at [172, 253] on span "Patriotisms" at bounding box center [161, 255] width 32 height 9
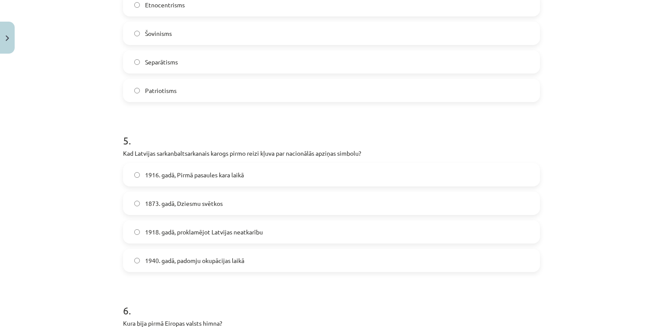
scroll to position [739, 0]
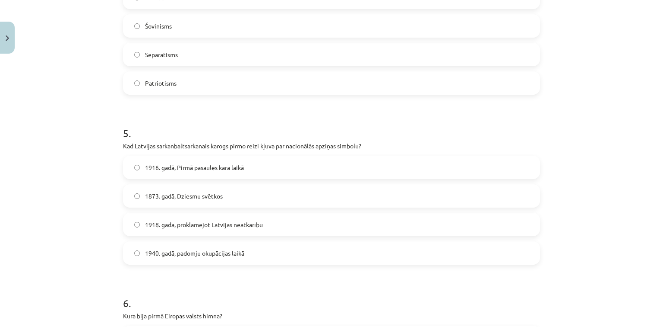
click at [171, 196] on span "1873. gadā, Dziesmu svētkos" at bounding box center [184, 195] width 78 height 9
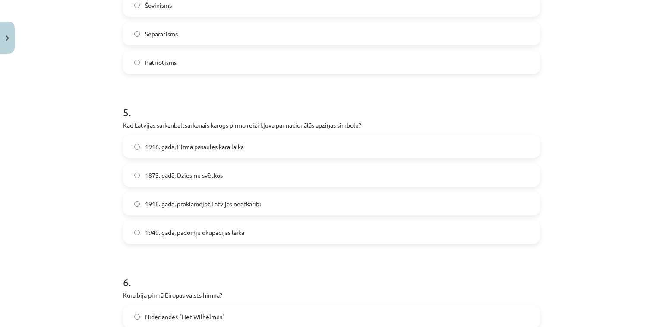
scroll to position [946, 0]
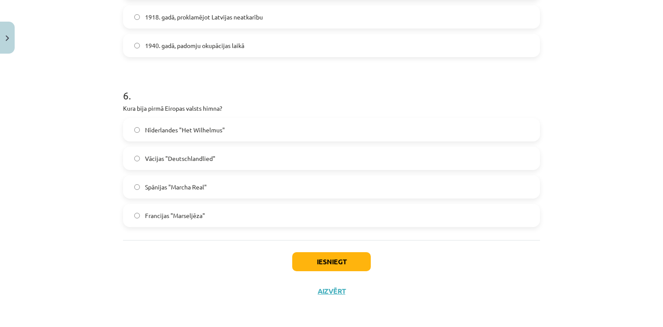
click at [157, 128] on span "Nīderlandes "Het Wilhelmus"" at bounding box center [185, 129] width 80 height 9
click at [304, 259] on button "Iesniegt" at bounding box center [331, 261] width 79 height 19
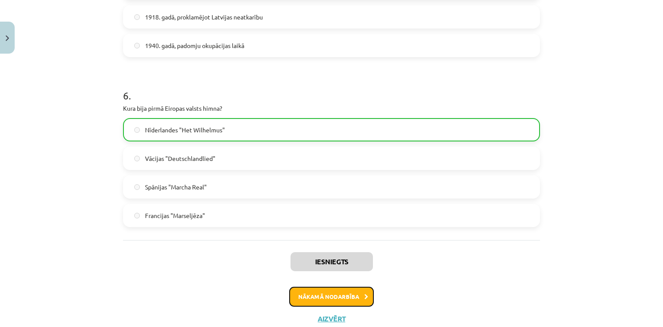
click at [356, 295] on button "Nākamā nodarbība" at bounding box center [331, 296] width 85 height 20
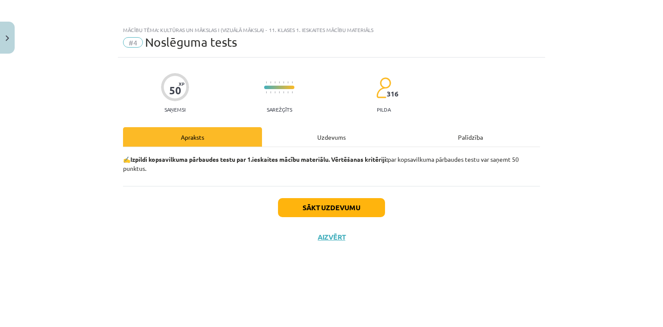
scroll to position [0, 0]
click at [330, 212] on button "Sākt uzdevumu" at bounding box center [331, 207] width 107 height 19
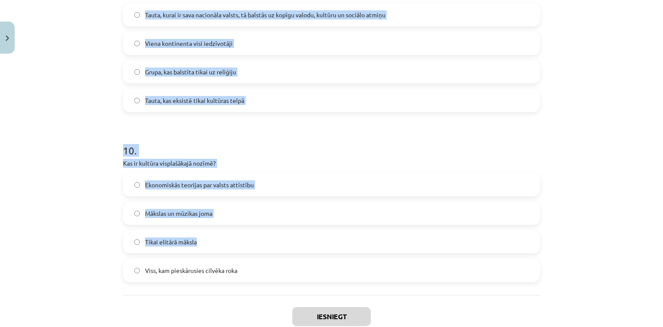
scroll to position [1589, 0]
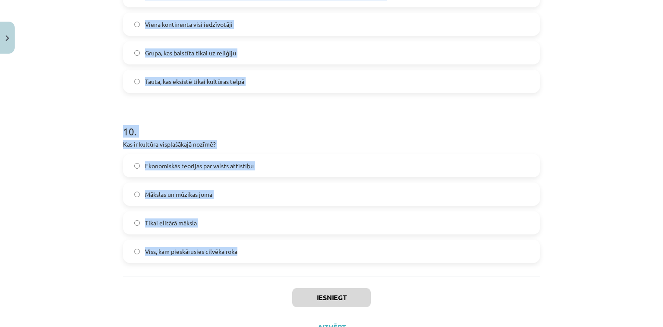
drag, startPoint x: 114, startPoint y: 191, endPoint x: 254, endPoint y: 240, distance: 148.5
click at [254, 239] on div "Mācību tēma: Kultūras un mākslas i (vizuālā māksla) - 11. klases 1. ieskaites m…" at bounding box center [331, 163] width 663 height 327
copy form "1 . Kas ir šovinisms? Mīlestība pret dzimteni Tiesības uz pašnoteikšanos Miers …"
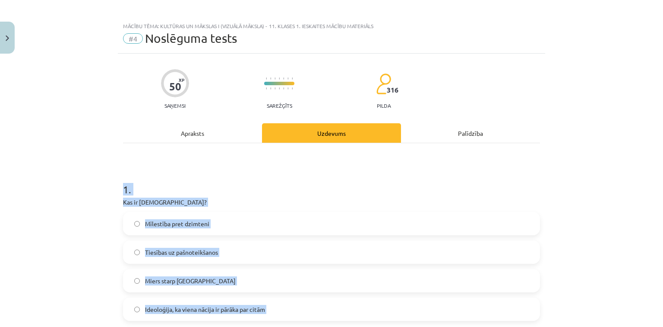
scroll to position [0, 0]
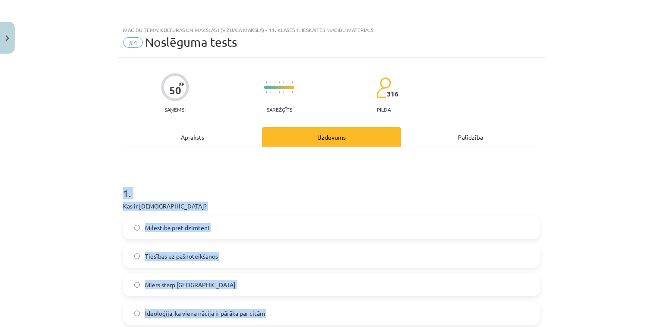
click at [101, 219] on div "Mācību tēma: Kultūras un mākslas i (vizuālā māksla) - 11. klases 1. ieskaites m…" at bounding box center [331, 163] width 663 height 327
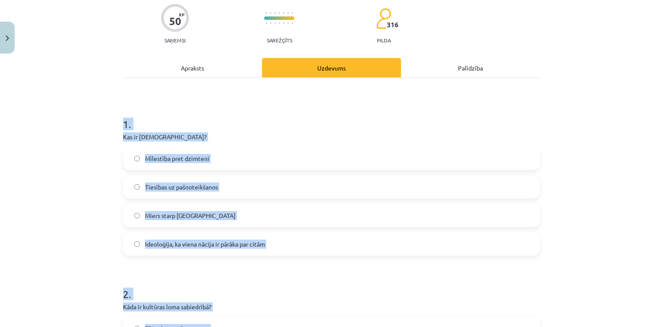
click at [147, 250] on label "Ideoloģija, ka viena nācija ir pārāka par citām" at bounding box center [331, 244] width 415 height 22
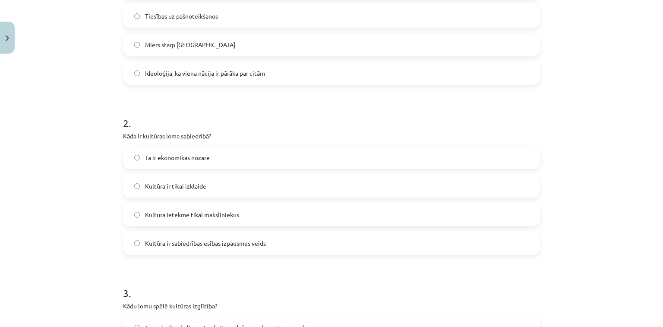
scroll to position [242, 0]
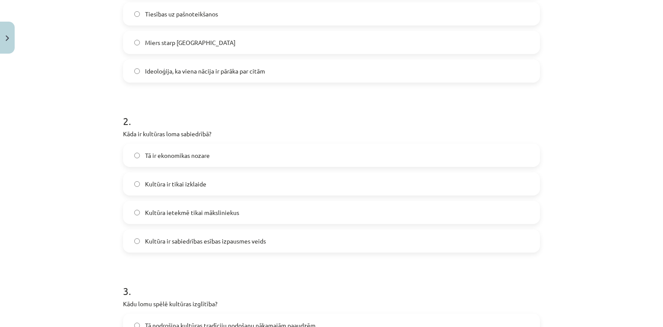
click at [163, 209] on span "Kultūra ietekmē tikai māksliniekus" at bounding box center [192, 212] width 94 height 9
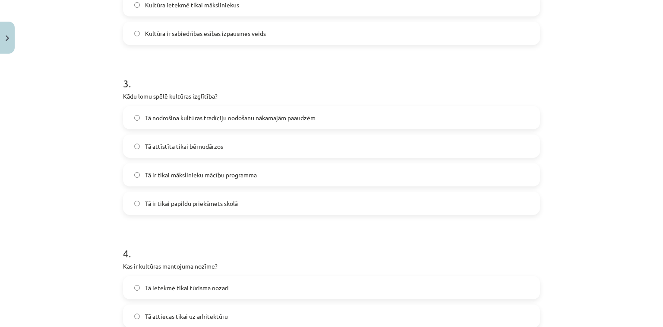
click at [185, 120] on span "Tā nodrošina kultūras tradīciju nodošanu nākamajām paaudzēm" at bounding box center [230, 117] width 171 height 9
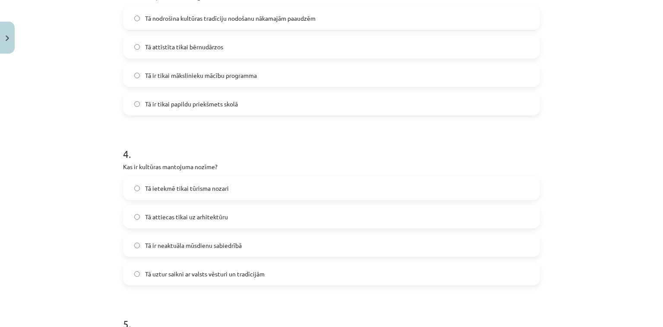
scroll to position [553, 0]
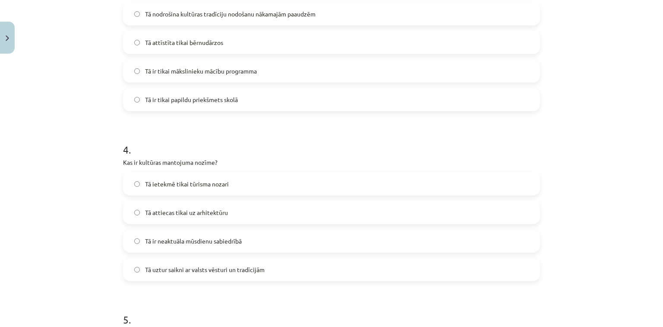
click at [150, 272] on span "Tā uztur saikni ar valsts vēsturi un tradīcijām" at bounding box center [205, 269] width 120 height 9
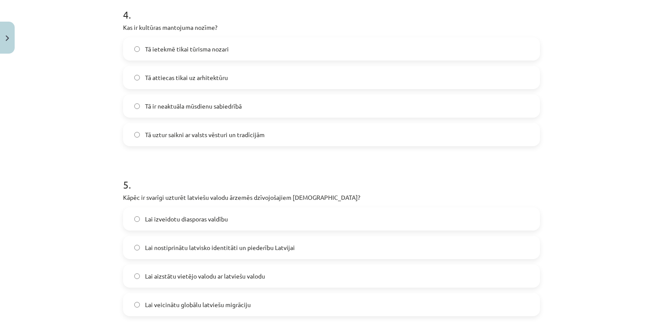
scroll to position [726, 0]
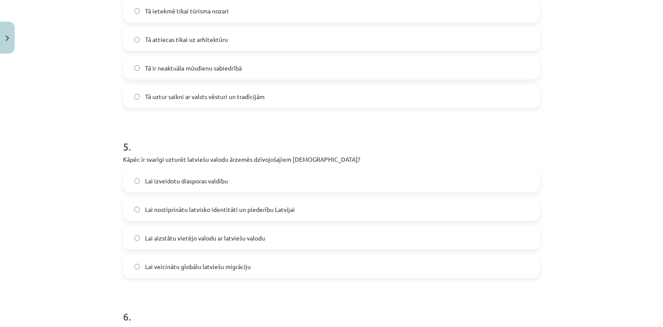
click at [159, 201] on label "Lai nostiprinātu latvisko identitāti un piederību Latvijai" at bounding box center [331, 209] width 415 height 22
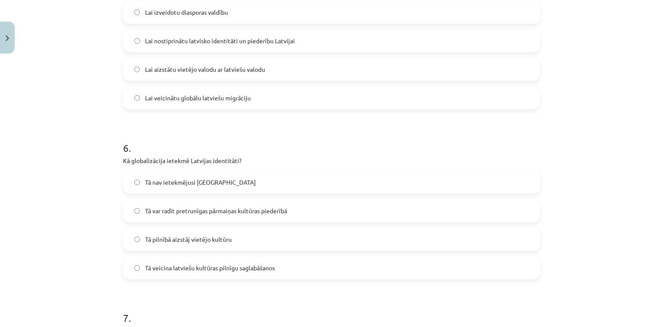
scroll to position [898, 0]
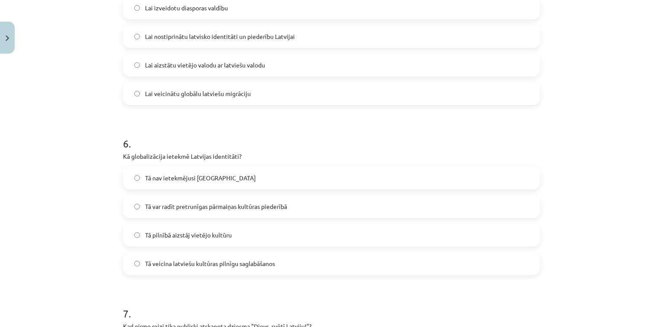
click at [174, 210] on label "Tā var radīt pretrunīgas pārmaiņas kultūras piederībā" at bounding box center [331, 206] width 415 height 22
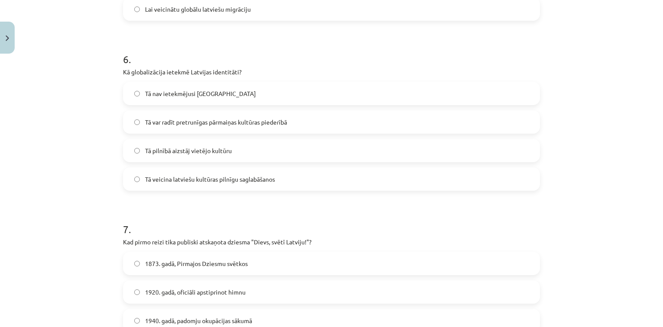
scroll to position [1037, 0]
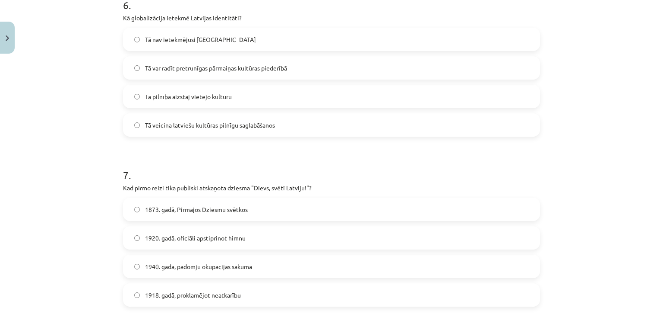
click at [145, 208] on span "1873. gadā, Pirmajos Dziesmu svētkos" at bounding box center [196, 209] width 103 height 9
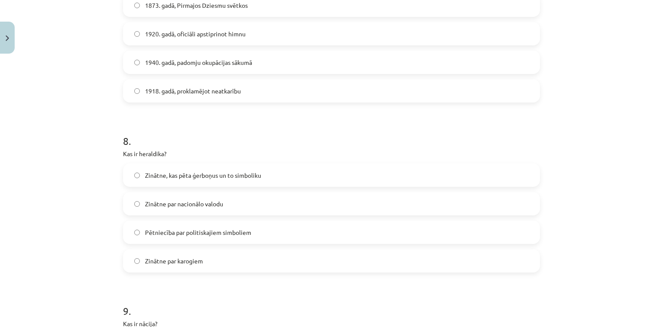
scroll to position [1244, 0]
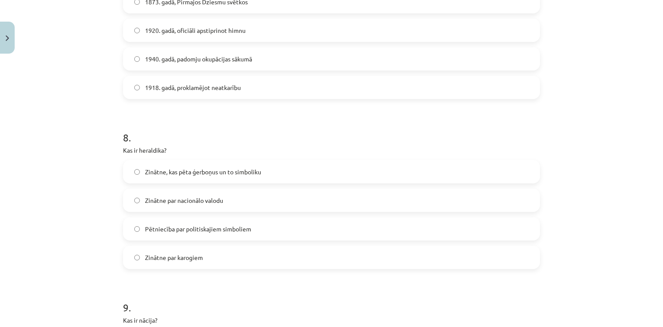
click at [163, 176] on label "Zinātne, kas pēta ģerboņus un to simboliku" at bounding box center [331, 172] width 415 height 22
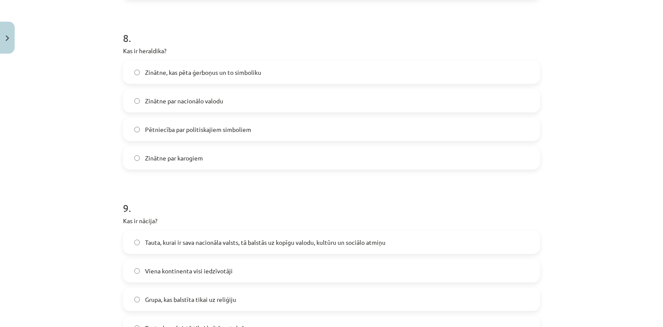
scroll to position [1382, 0]
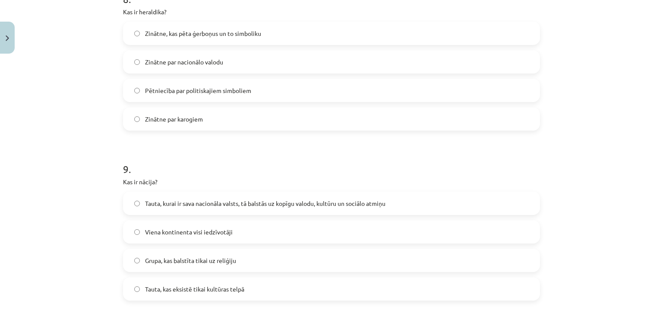
drag, startPoint x: 155, startPoint y: 203, endPoint x: 151, endPoint y: 201, distance: 5.0
click at [156, 203] on span "Tauta, kurai ir sava nacionāla valsts, tā balstās uz kopīgu valodu, kultūru un …" at bounding box center [265, 203] width 241 height 9
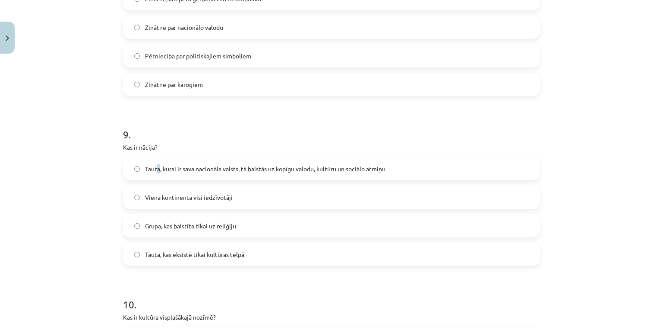
scroll to position [1451, 0]
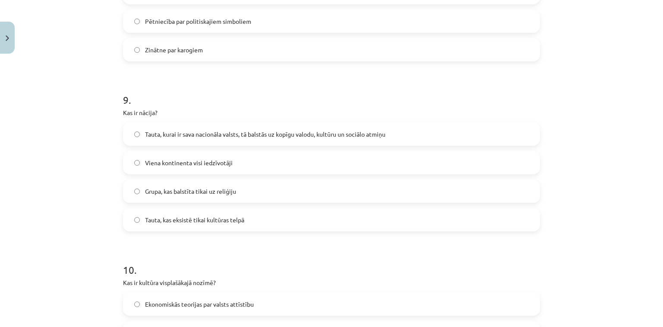
click at [152, 130] on span "Tauta, kurai ir sava nacionāla valsts, tā balstās uz kopīgu valodu, kultūru un …" at bounding box center [265, 134] width 241 height 9
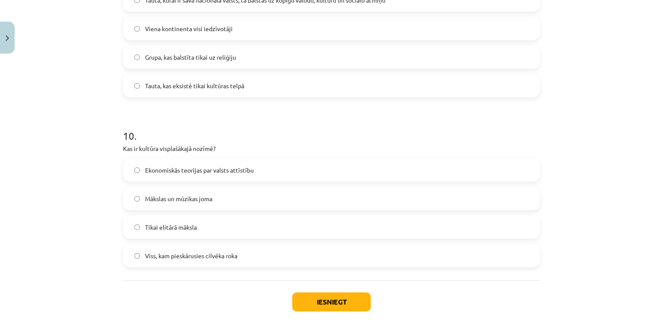
scroll to position [1589, 0]
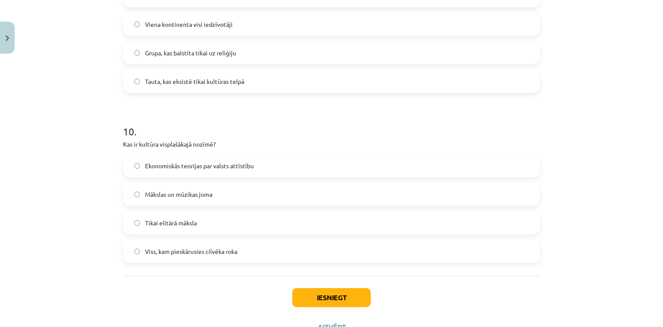
click at [152, 252] on span "Viss, kam pieskārusies cilvēka roka" at bounding box center [191, 251] width 92 height 9
click at [321, 292] on button "Iesniegt" at bounding box center [331, 297] width 79 height 19
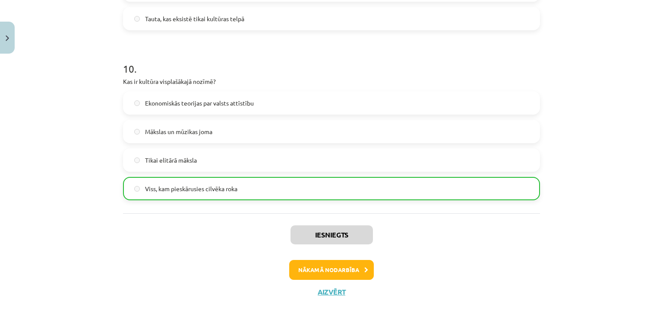
scroll to position [1652, 0]
click at [316, 265] on button "Nākamā nodarbība" at bounding box center [331, 269] width 85 height 20
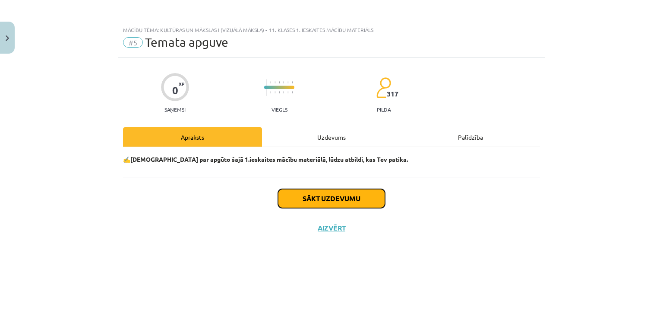
click at [342, 199] on button "Sākt uzdevumu" at bounding box center [331, 198] width 107 height 19
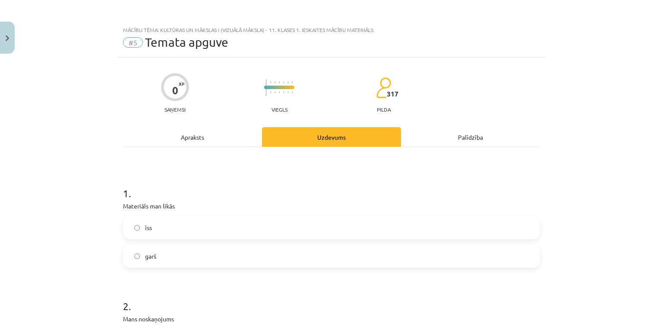
click at [198, 227] on label "īss" at bounding box center [331, 227] width 415 height 22
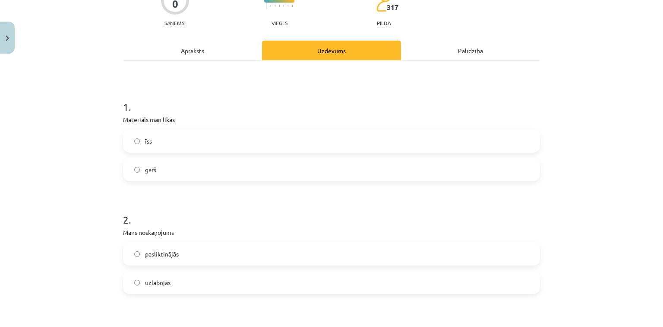
scroll to position [104, 0]
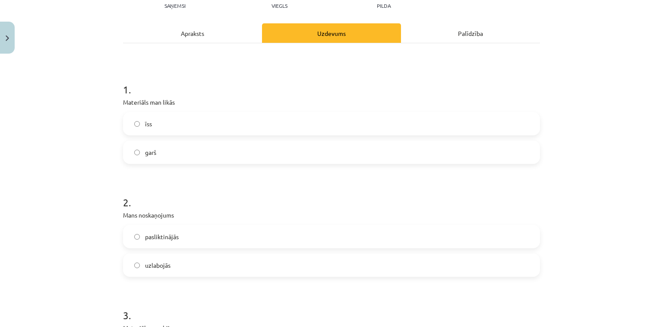
click at [168, 238] on span "pasliktinājās" at bounding box center [162, 236] width 34 height 9
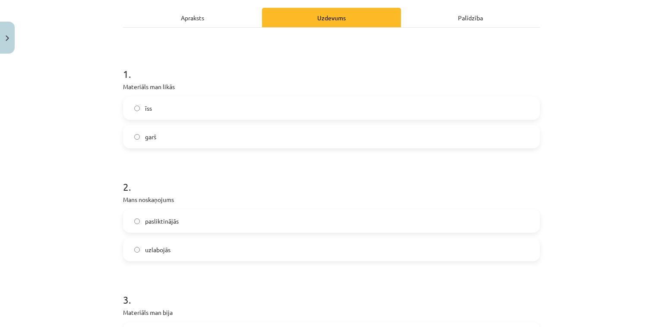
scroll to position [207, 0]
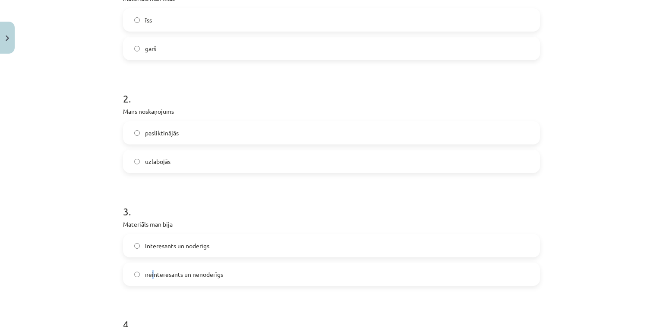
drag, startPoint x: 152, startPoint y: 263, endPoint x: 149, endPoint y: 271, distance: 8.9
click at [149, 270] on label "neinteresants un nenoderīgs" at bounding box center [331, 274] width 415 height 22
click at [154, 253] on label "interesants un noderīgs" at bounding box center [331, 246] width 415 height 22
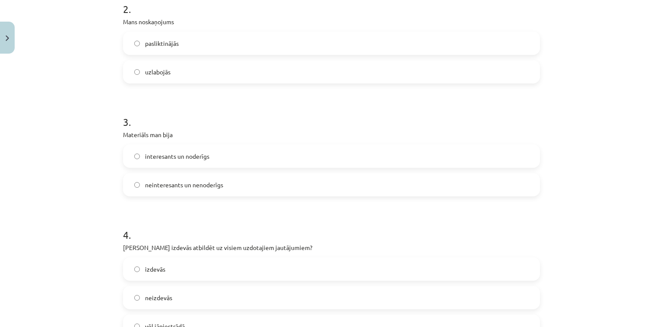
scroll to position [311, 0]
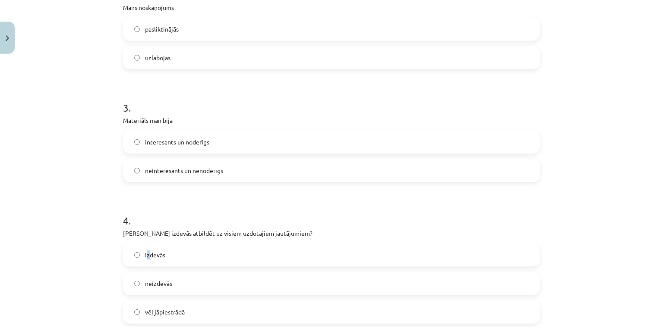
click at [144, 260] on label "izdevās" at bounding box center [331, 255] width 415 height 22
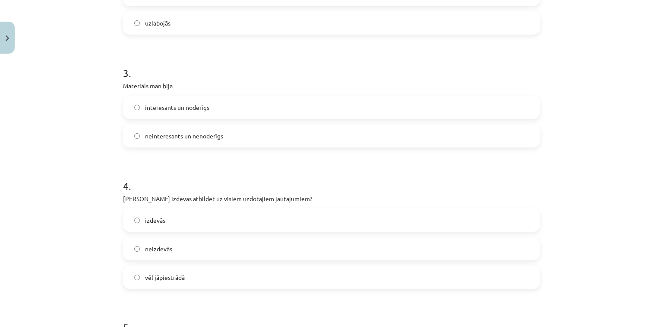
click at [173, 225] on label "izdevās" at bounding box center [331, 220] width 415 height 22
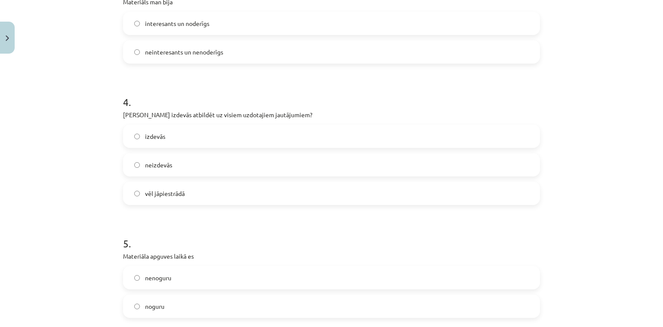
scroll to position [518, 0]
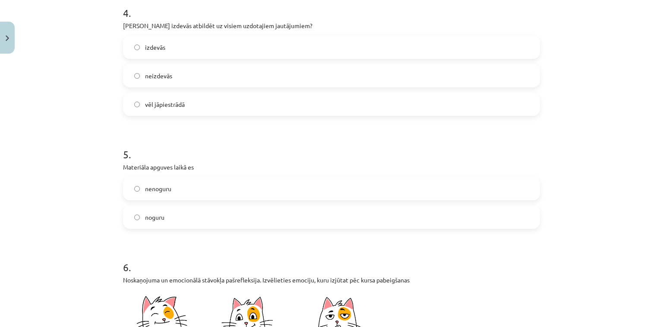
click at [181, 194] on label "nenoguru" at bounding box center [331, 189] width 415 height 22
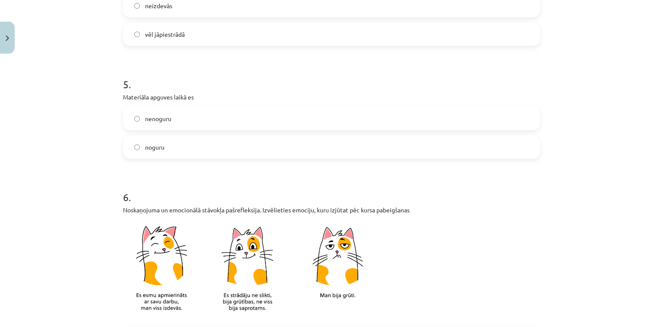
scroll to position [656, 0]
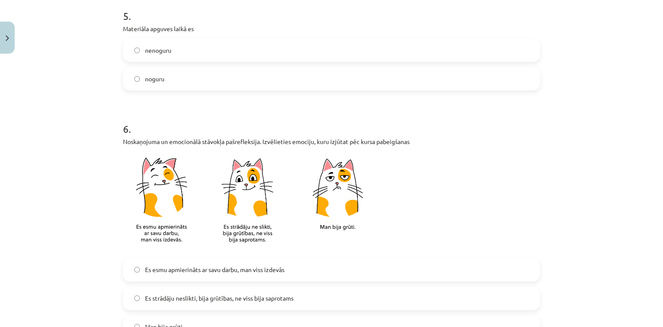
click at [226, 301] on span "Es strādāju neslikti, bija grūtības, ne viss bija saprotams" at bounding box center [219, 297] width 149 height 9
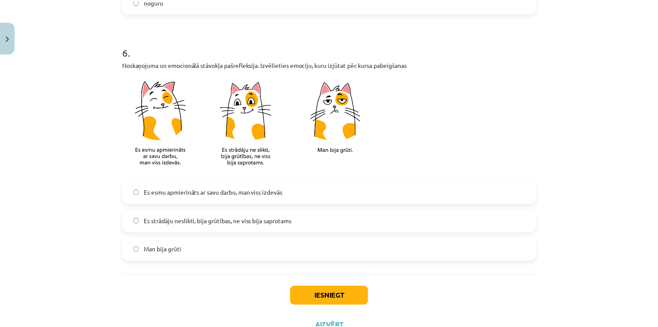
scroll to position [768, 0]
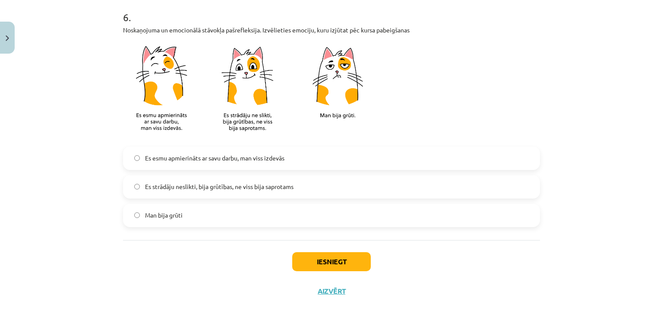
click at [196, 159] on span "Es esmu apmierināts ar savu darbu, man viss izdevās" at bounding box center [215, 157] width 140 height 9
click at [343, 263] on button "Iesniegt" at bounding box center [331, 261] width 79 height 19
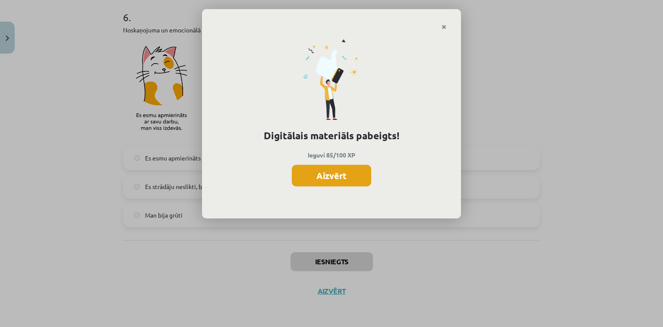
click at [321, 176] on button "Aizvērt" at bounding box center [331, 176] width 79 height 22
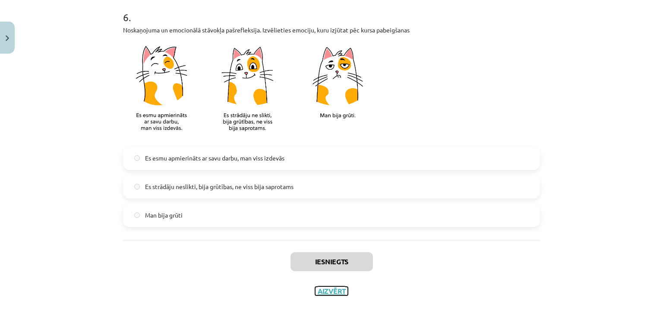
click at [334, 291] on button "Aizvērt" at bounding box center [331, 290] width 33 height 9
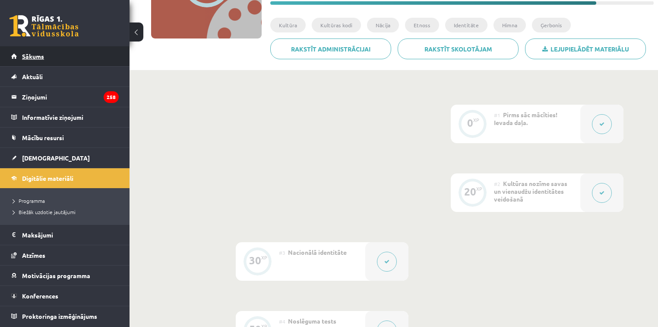
click at [51, 66] on link "Sākums" at bounding box center [65, 56] width 108 height 20
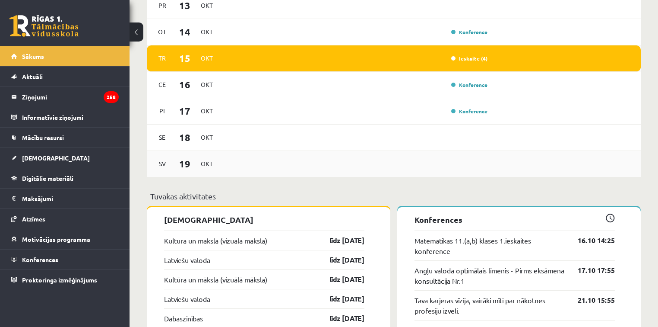
scroll to position [760, 0]
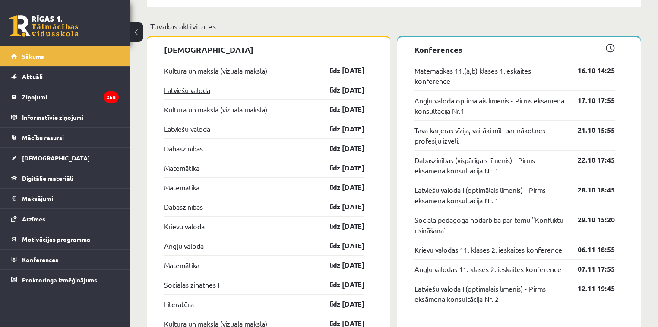
click at [182, 94] on link "Latviešu valoda" at bounding box center [187, 90] width 46 height 10
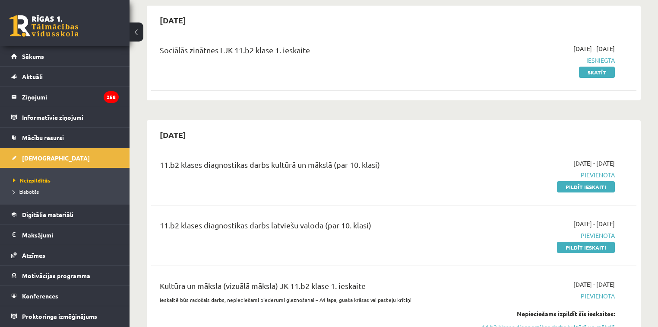
scroll to position [104, 0]
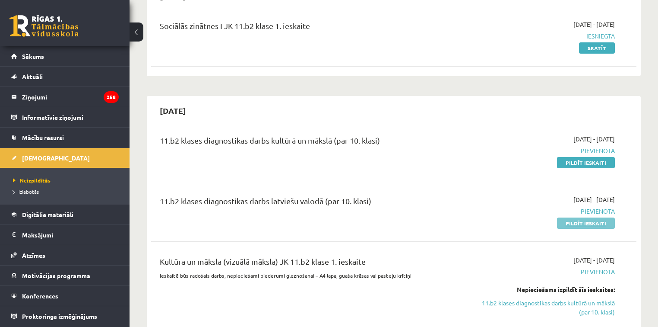
click at [583, 225] on link "Pildīt ieskaiti" at bounding box center [586, 222] width 58 height 11
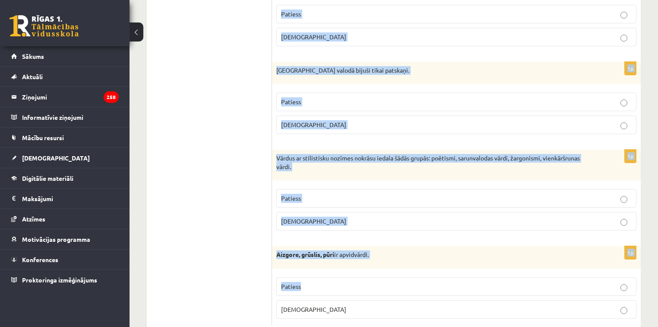
scroll to position [2531, 0]
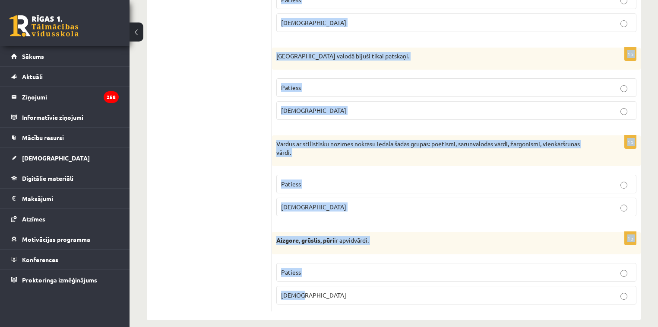
drag, startPoint x: 281, startPoint y: 157, endPoint x: 430, endPoint y: 276, distance: 190.6
copy form "Loremipsumd si ametcon adi elitseddo? 6e Temporinc utlabo etdol magna aliqua: e…"
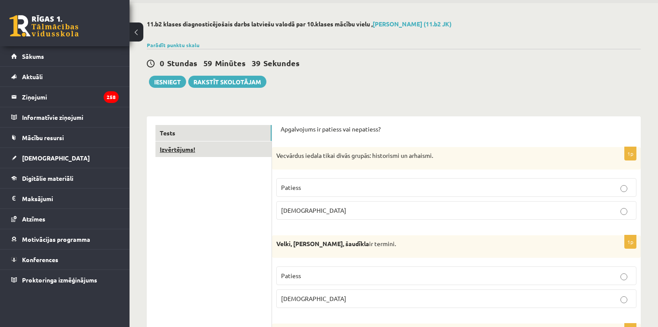
scroll to position [35, 0]
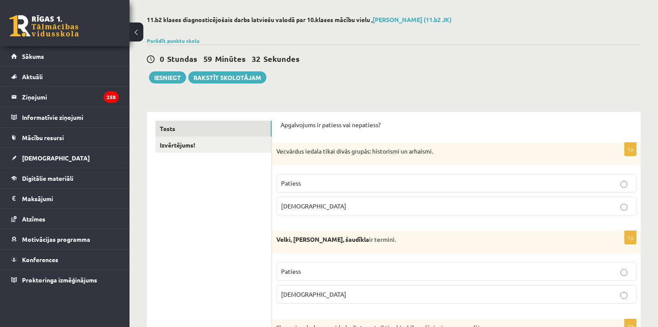
drag, startPoint x: 375, startPoint y: 202, endPoint x: 369, endPoint y: 201, distance: 5.8
click at [375, 202] on p "[DEMOGRAPHIC_DATA]" at bounding box center [456, 205] width 351 height 9
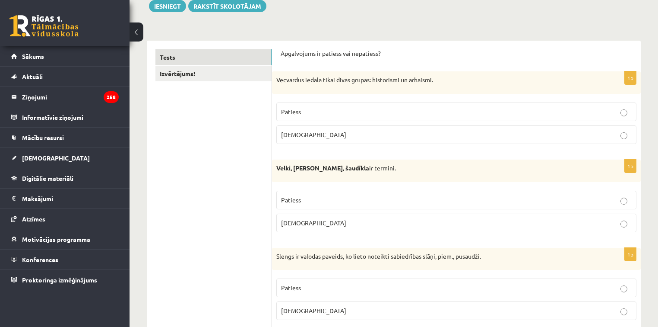
scroll to position [138, 0]
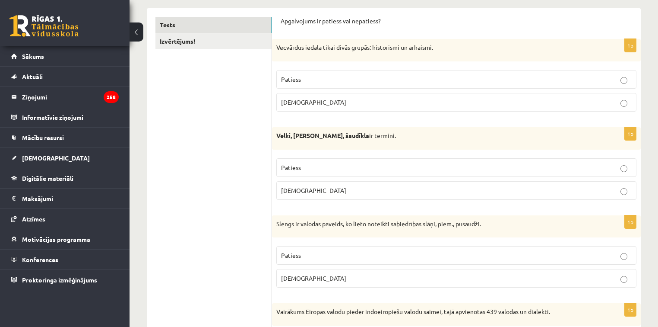
click at [364, 189] on p "[DEMOGRAPHIC_DATA]" at bounding box center [456, 190] width 351 height 9
click at [338, 256] on p "Patiess" at bounding box center [456, 255] width 351 height 9
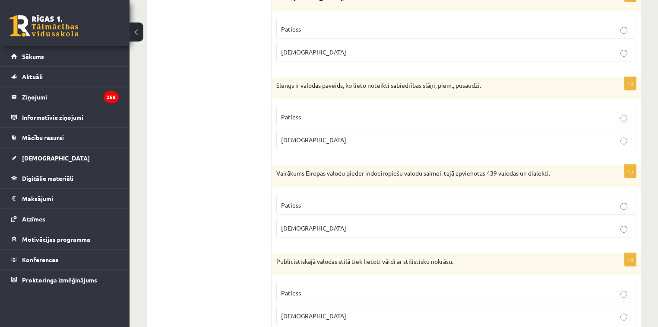
click at [311, 206] on p "Patiess" at bounding box center [456, 204] width 351 height 9
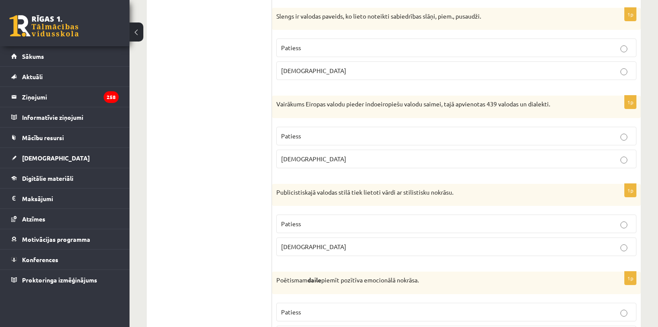
click at [311, 220] on p "Patiess" at bounding box center [456, 223] width 351 height 9
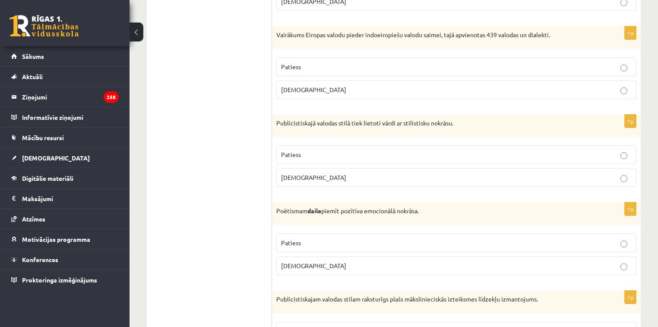
click at [314, 241] on p "Patiess" at bounding box center [456, 242] width 351 height 9
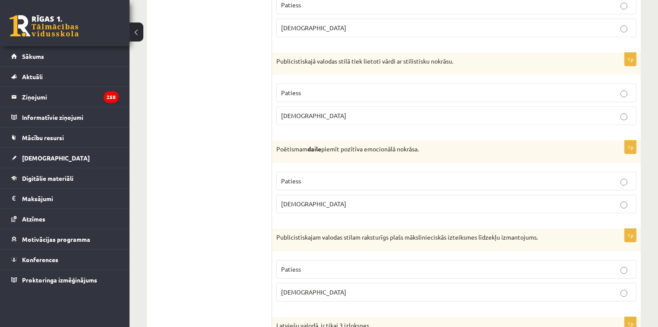
scroll to position [518, 0]
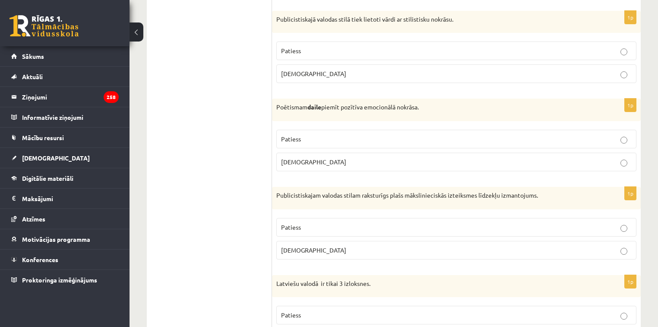
click at [320, 222] on p "Patiess" at bounding box center [456, 226] width 351 height 9
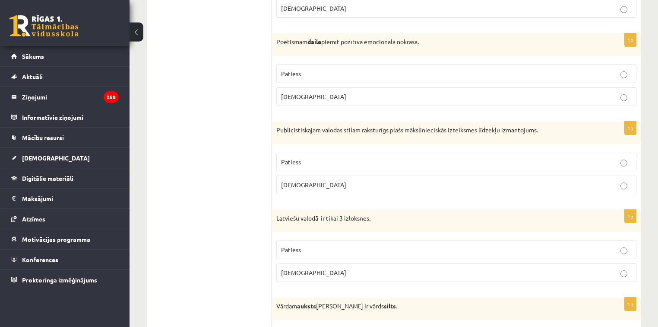
scroll to position [587, 0]
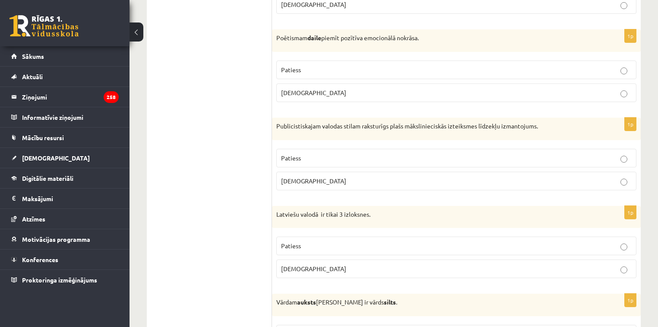
click at [315, 269] on p "[DEMOGRAPHIC_DATA]" at bounding box center [456, 268] width 351 height 9
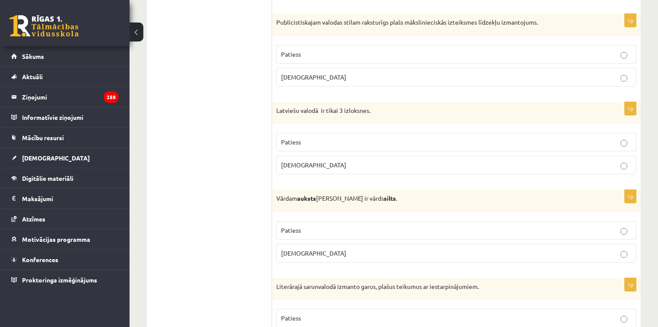
click at [320, 225] on p "Patiess" at bounding box center [456, 229] width 351 height 9
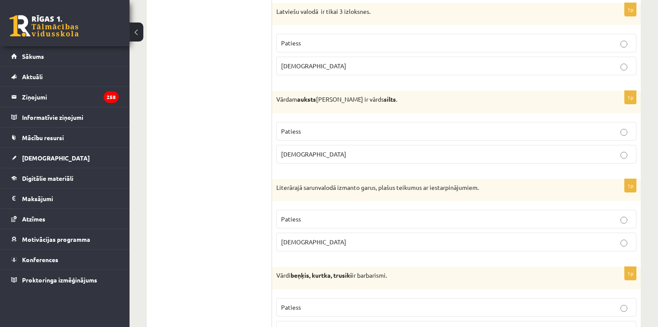
scroll to position [795, 0]
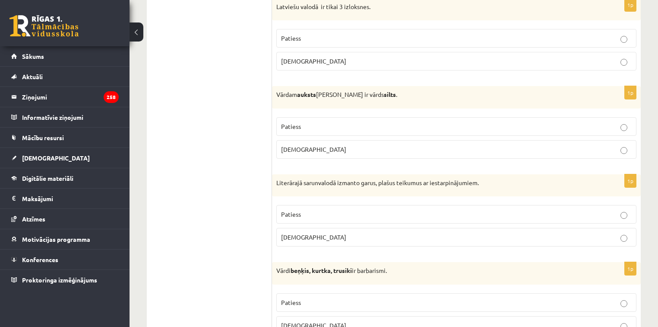
click at [313, 235] on p "[DEMOGRAPHIC_DATA]" at bounding box center [456, 236] width 351 height 9
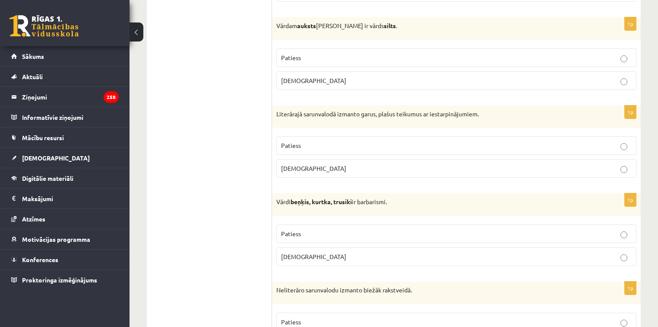
scroll to position [864, 0]
click at [323, 234] on p "Patiess" at bounding box center [456, 232] width 351 height 9
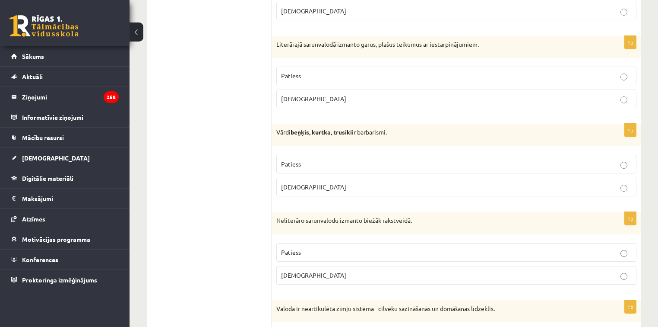
click at [323, 270] on p "[DEMOGRAPHIC_DATA]" at bounding box center [456, 274] width 351 height 9
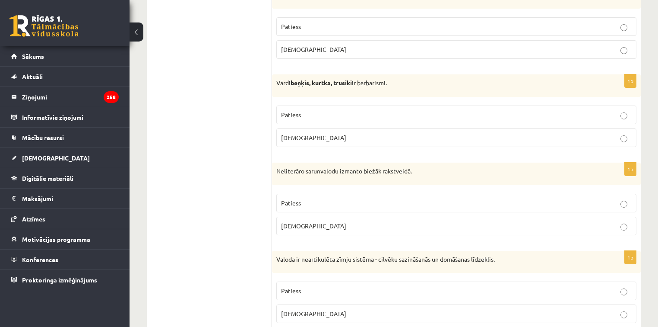
scroll to position [1037, 0]
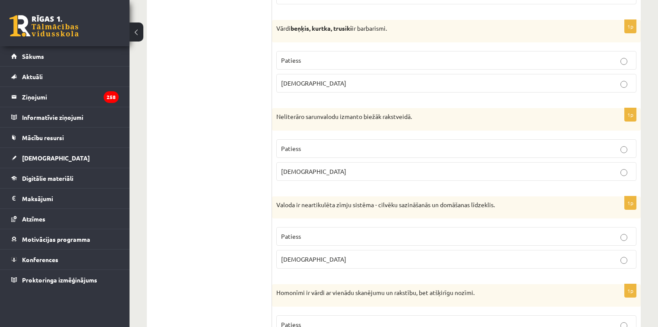
click at [322, 256] on p "[DEMOGRAPHIC_DATA]" at bounding box center [456, 258] width 351 height 9
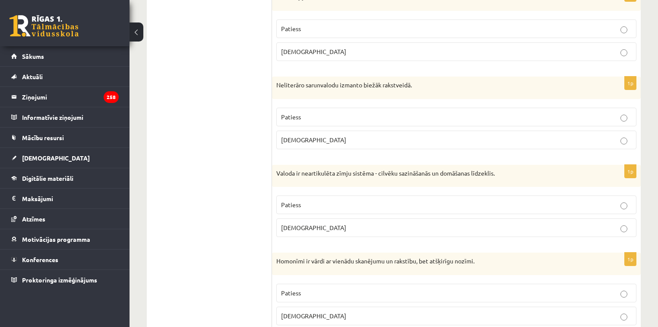
scroll to position [1106, 0]
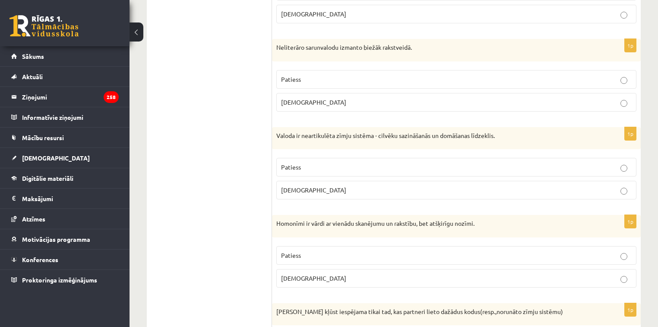
click at [352, 251] on p "Patiess" at bounding box center [456, 255] width 351 height 9
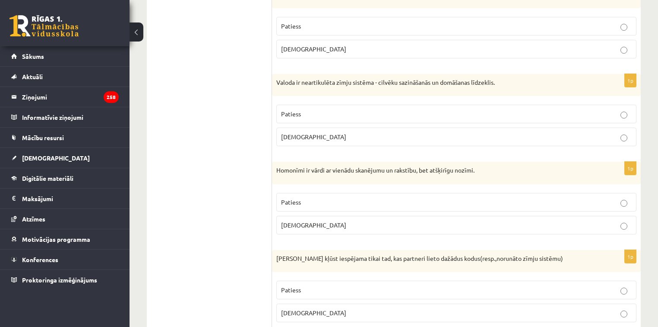
scroll to position [1175, 0]
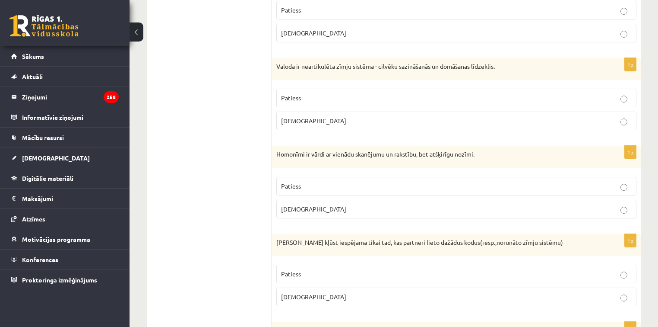
click at [300, 292] on span "[DEMOGRAPHIC_DATA]" at bounding box center [313, 296] width 65 height 8
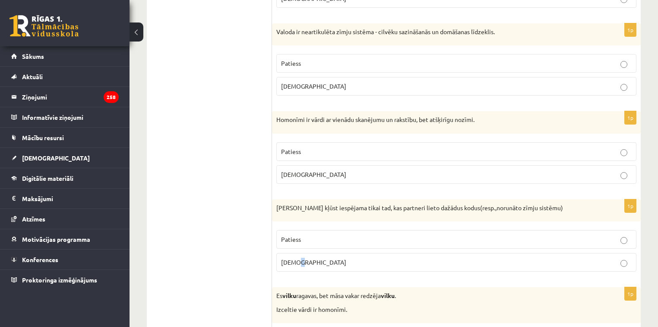
click at [335, 257] on p "[DEMOGRAPHIC_DATA]" at bounding box center [456, 261] width 351 height 9
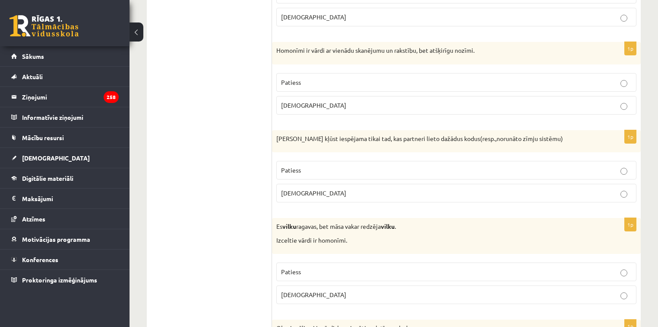
click at [320, 267] on p "Patiess" at bounding box center [456, 271] width 351 height 9
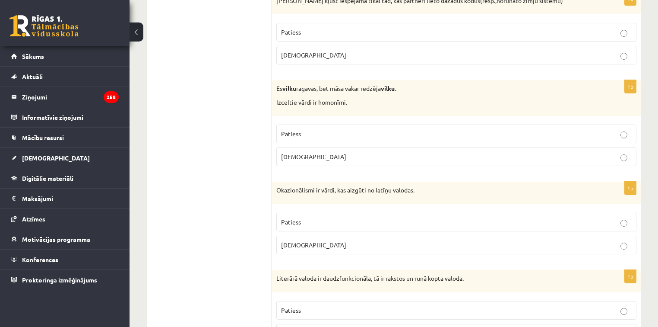
scroll to position [1417, 0]
click at [308, 241] on p "[DEMOGRAPHIC_DATA]" at bounding box center [456, 244] width 351 height 9
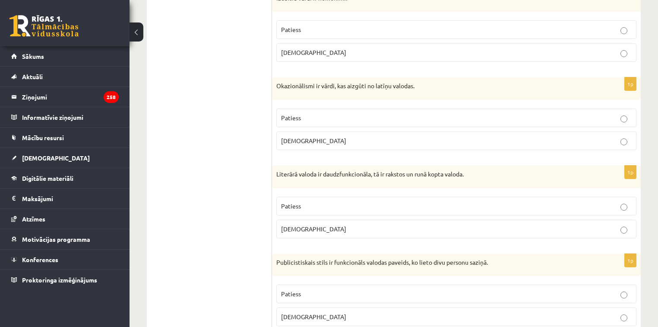
click at [316, 197] on label "Patiess" at bounding box center [456, 206] width 360 height 19
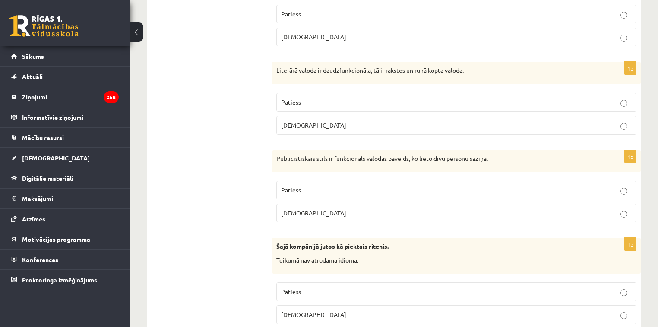
click at [306, 209] on p "[DEMOGRAPHIC_DATA]" at bounding box center [456, 212] width 351 height 9
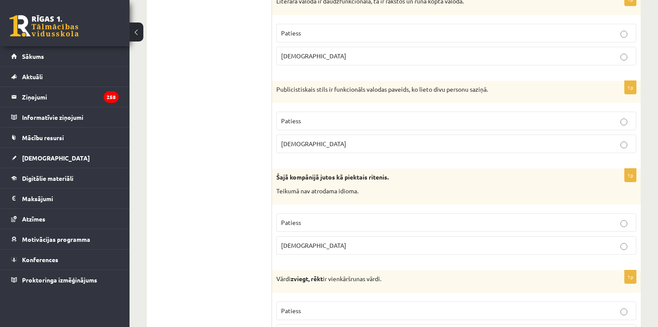
click at [302, 236] on label "[DEMOGRAPHIC_DATA]" at bounding box center [456, 245] width 360 height 19
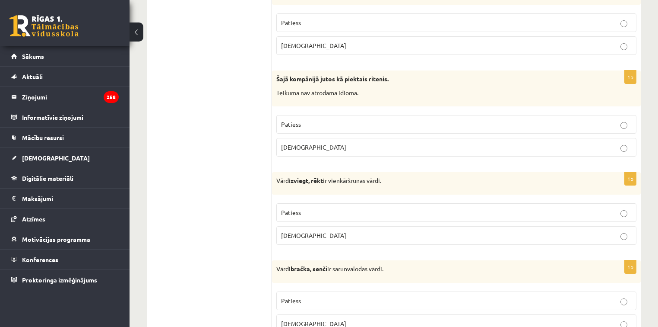
scroll to position [1797, 0]
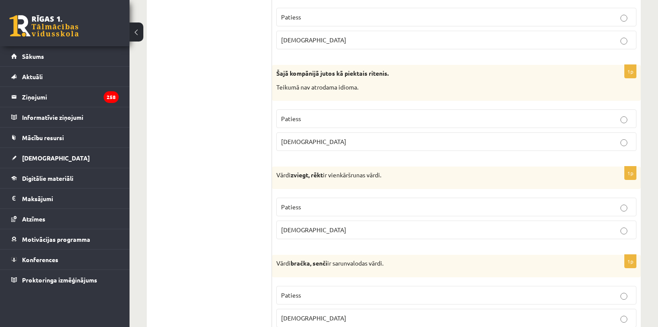
click at [302, 225] on p "[DEMOGRAPHIC_DATA]" at bounding box center [456, 229] width 351 height 9
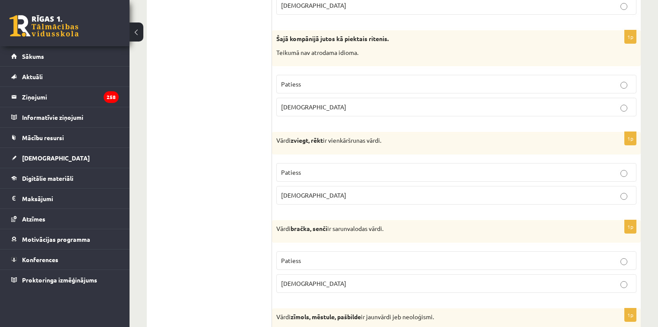
click at [324, 256] on p "Patiess" at bounding box center [456, 260] width 351 height 9
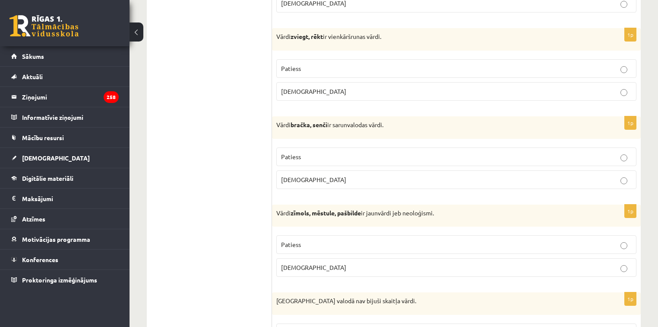
click at [321, 240] on p "Patiess" at bounding box center [456, 244] width 351 height 9
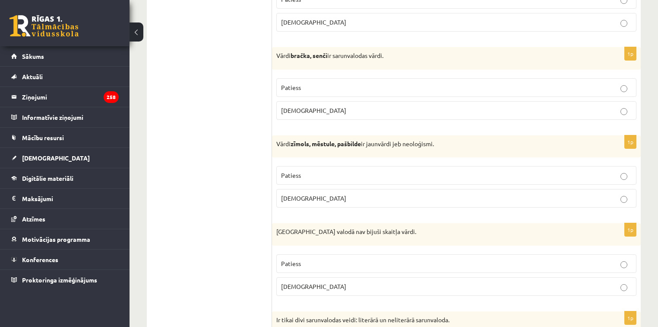
click at [308, 259] on p "Patiess" at bounding box center [456, 263] width 351 height 9
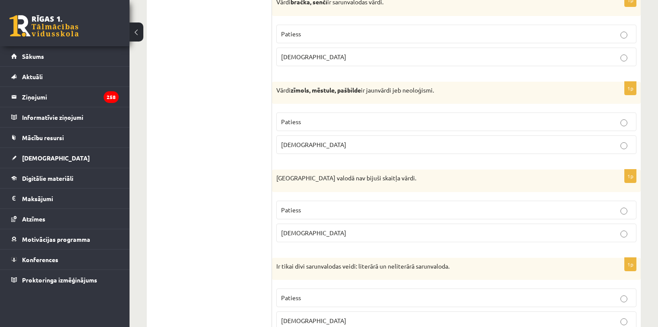
scroll to position [2108, 0]
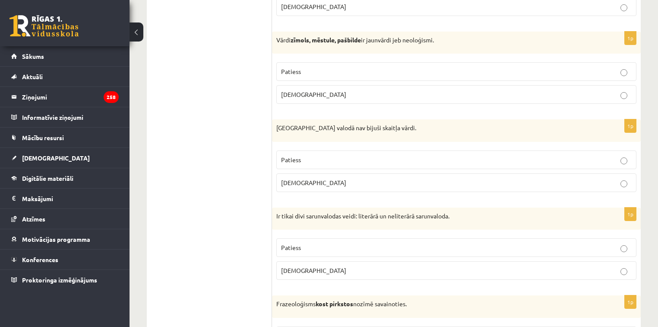
click at [303, 243] on p "Patiess" at bounding box center [456, 247] width 351 height 9
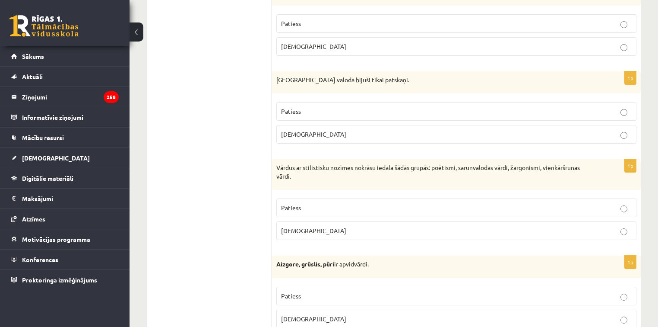
scroll to position [2531, 0]
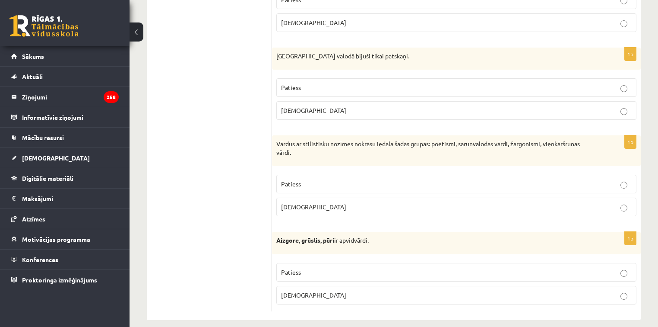
click at [367, 267] on p "Patiess" at bounding box center [456, 271] width 351 height 9
click at [413, 179] on p "Patiess" at bounding box center [456, 183] width 351 height 9
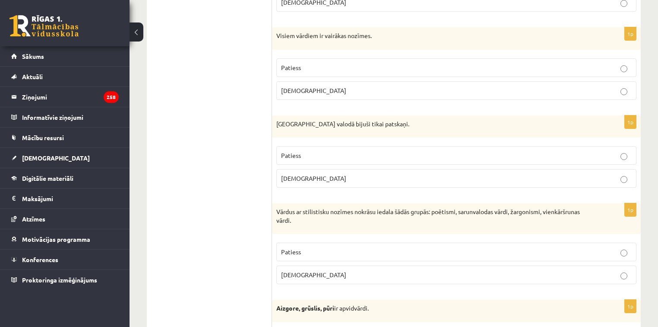
scroll to position [2462, 0]
click at [328, 175] on p "[DEMOGRAPHIC_DATA]" at bounding box center [456, 179] width 351 height 9
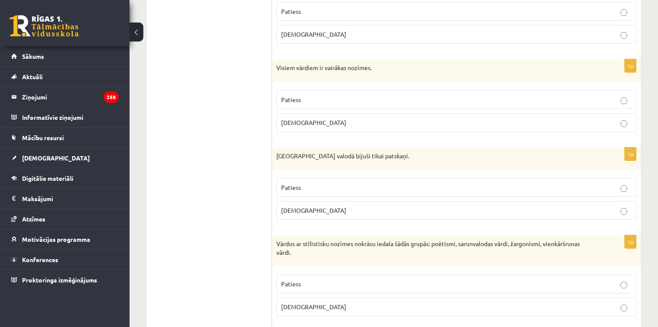
scroll to position [2428, 0]
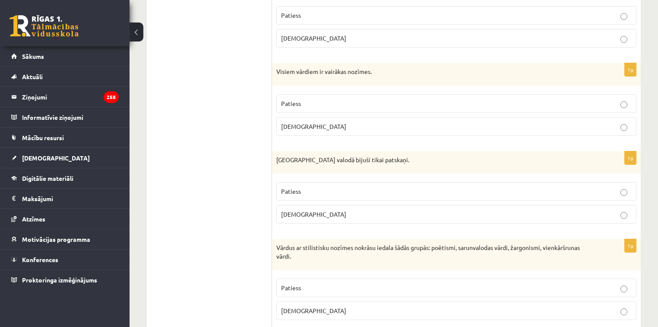
click at [335, 122] on p "[DEMOGRAPHIC_DATA]" at bounding box center [456, 126] width 351 height 9
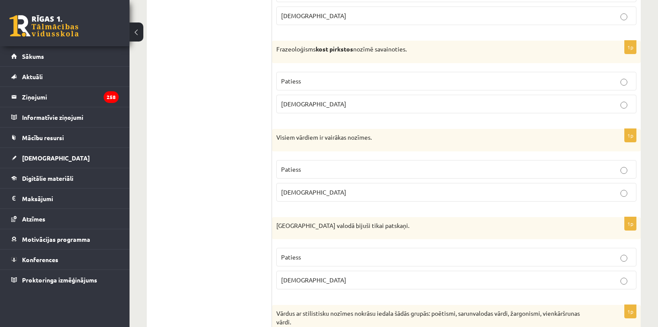
scroll to position [2359, 0]
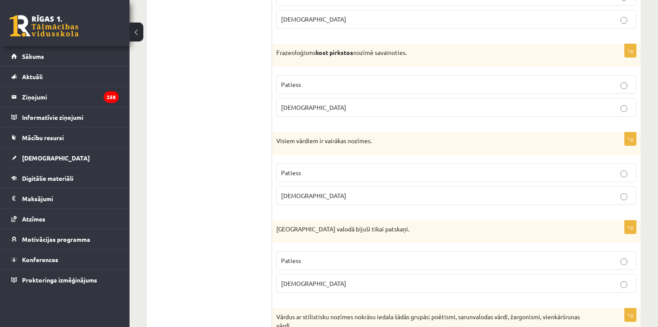
click at [342, 104] on label "[DEMOGRAPHIC_DATA]" at bounding box center [456, 107] width 360 height 19
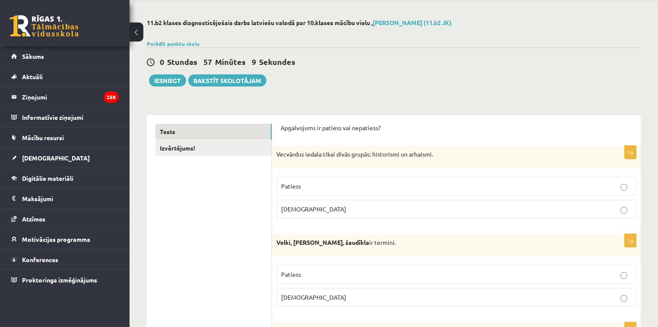
scroll to position [0, 0]
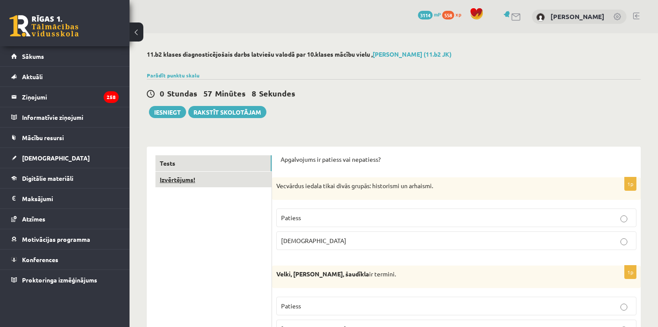
click at [226, 179] on link "Izvērtējums!" at bounding box center [213, 179] width 116 height 16
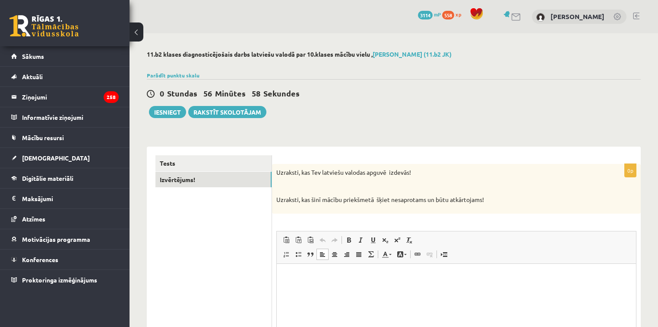
click at [348, 286] on html at bounding box center [456, 276] width 359 height 26
click at [168, 112] on button "Iesniegt" at bounding box center [167, 112] width 37 height 12
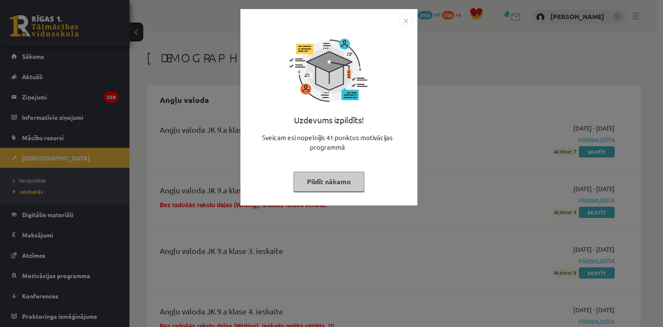
click at [328, 183] on button "Pildīt nākamo" at bounding box center [329, 181] width 71 height 20
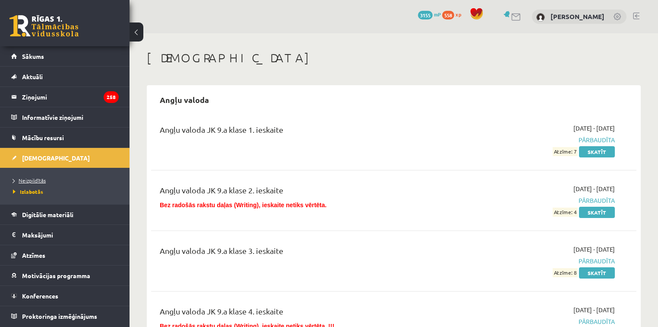
click at [27, 180] on span "Neizpildītās" at bounding box center [29, 180] width 33 height 7
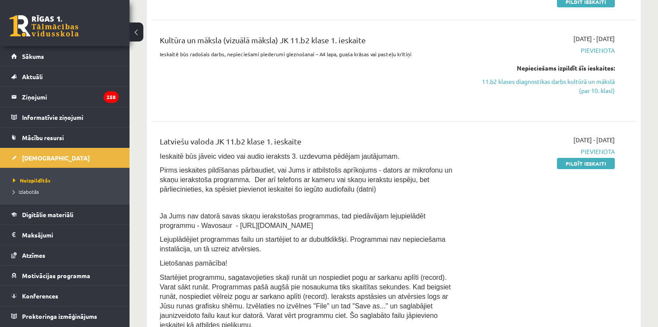
scroll to position [242, 0]
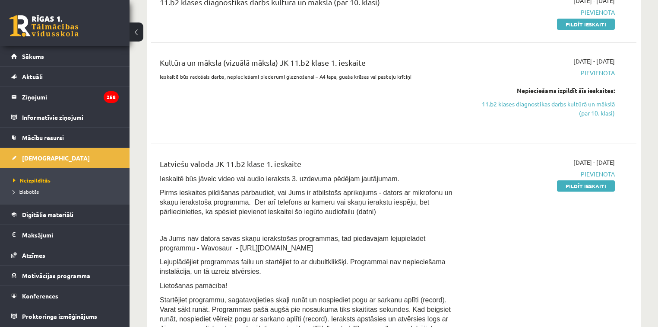
drag, startPoint x: 162, startPoint y: 190, endPoint x: 161, endPoint y: 183, distance: 8.0
click at [161, 183] on div "Latviešu valoda JK 11.b2 klase 1. ieskaite Ieskaitē būs jāveic video vai audio …" at bounding box center [309, 257] width 312 height 199
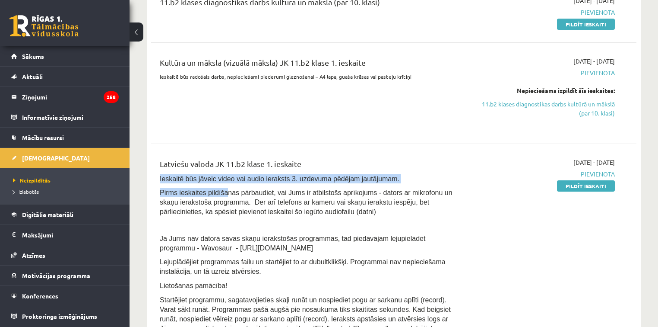
drag, startPoint x: 161, startPoint y: 176, endPoint x: 220, endPoint y: 185, distance: 60.3
click at [220, 185] on div "Latviešu valoda JK 11.b2 klase 1. ieskaite Ieskaitē būs jāveic video vai audio …" at bounding box center [309, 257] width 312 height 199
click at [220, 183] on div "Latviešu valoda JK 11.b2 klase 1. ieskaite Ieskaitē būs jāveic video vai audio …" at bounding box center [309, 257] width 312 height 199
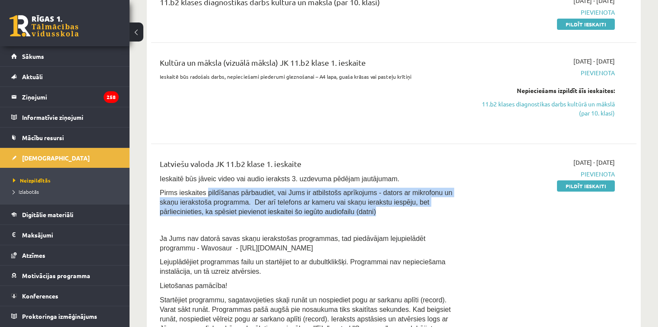
drag, startPoint x: 204, startPoint y: 192, endPoint x: 295, endPoint y: 214, distance: 93.4
click at [295, 214] on p "Pirms ieskaites pildīšanas pārbaudiet, vai Jums ir atbilstošs aprīkojums - dato…" at bounding box center [309, 201] width 299 height 29
click at [306, 212] on p "Pirms ieskaites pildīšanas pārbaudiet, vai Jums ir atbilstošs aprīkojums - dato…" at bounding box center [309, 201] width 299 height 29
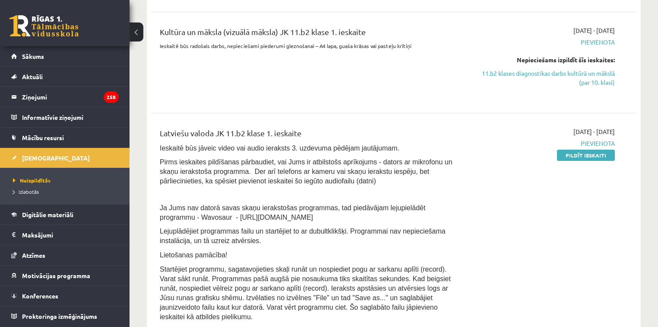
scroll to position [276, 0]
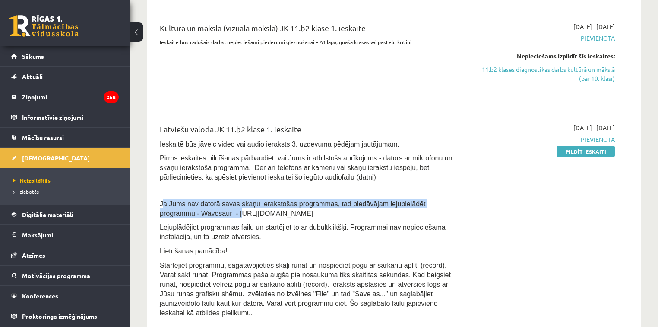
drag, startPoint x: 162, startPoint y: 202, endPoint x: 196, endPoint y: 209, distance: 34.1
click at [200, 211] on span "Ja Jums nav datorā savas skaņu ierakstošas programmas, tad piedāvājam lejupielā…" at bounding box center [293, 208] width 266 height 17
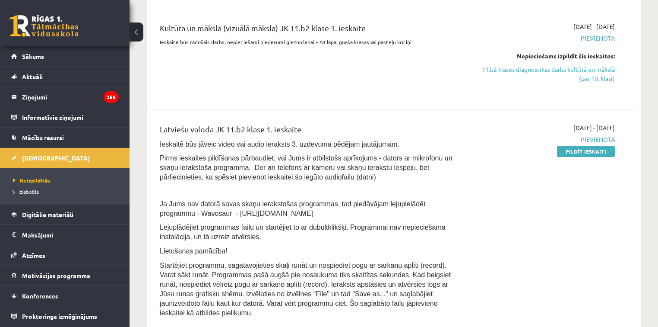
click at [155, 183] on div "Latviešu valoda JK 11.b2 klase 1. ieskaite Ieskaitē būs jāveic video vai audio …" at bounding box center [309, 222] width 312 height 199
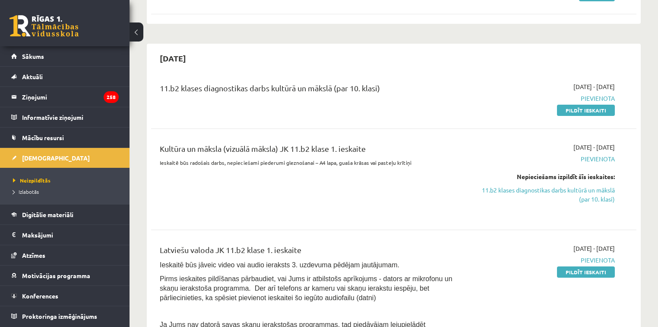
scroll to position [138, 0]
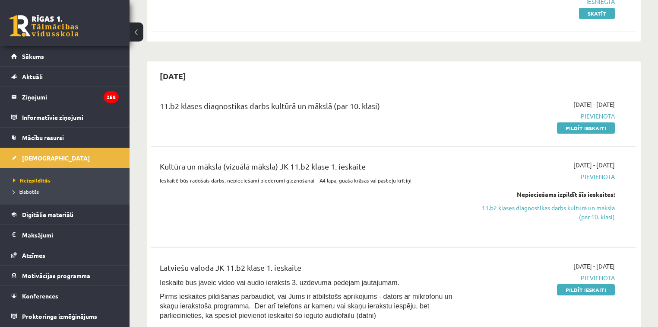
drag, startPoint x: 574, startPoint y: 131, endPoint x: 363, endPoint y: 33, distance: 232.3
click at [574, 131] on link "Pildīt ieskaiti" at bounding box center [586, 127] width 58 height 11
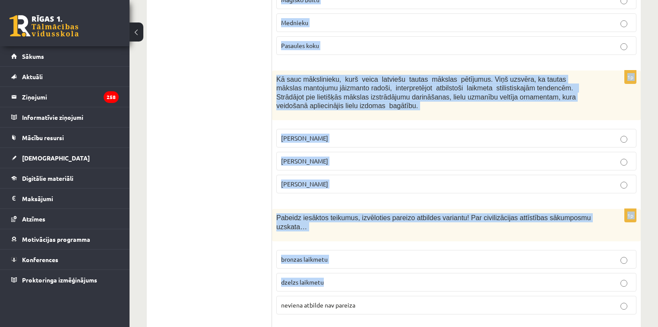
drag, startPoint x: 276, startPoint y: 170, endPoint x: 430, endPoint y: 282, distance: 190.7
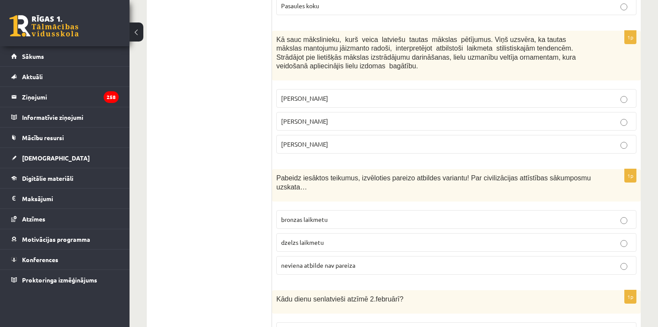
drag, startPoint x: 430, startPoint y: 282, endPoint x: 418, endPoint y: 278, distance: 12.8
click at [431, 294] on p "Kādu dienu senlatvieši atzīmē 2.februārī?" at bounding box center [434, 298] width 317 height 9
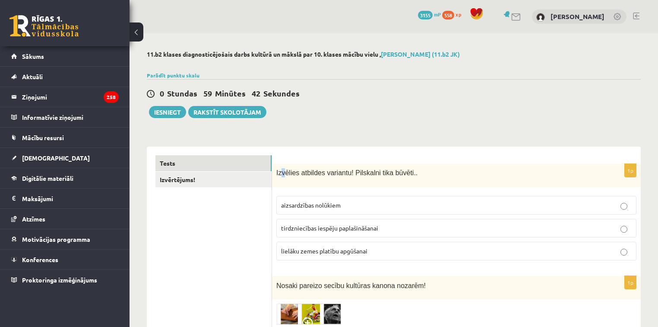
drag, startPoint x: 280, startPoint y: 152, endPoint x: 285, endPoint y: 181, distance: 29.8
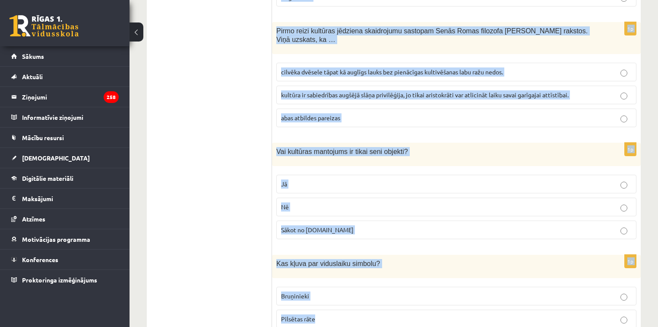
scroll to position [3490, 0]
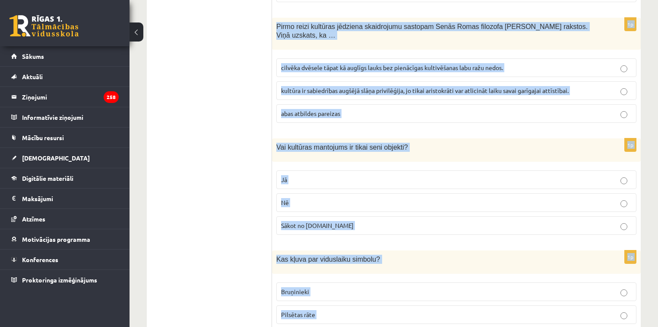
drag, startPoint x: 273, startPoint y: 161, endPoint x: 393, endPoint y: 280, distance: 168.9
copy form "Izvēlies atbildes variantu! Pilskalni tika būvēti.. aizsardzības nolūkiem tirdz…"
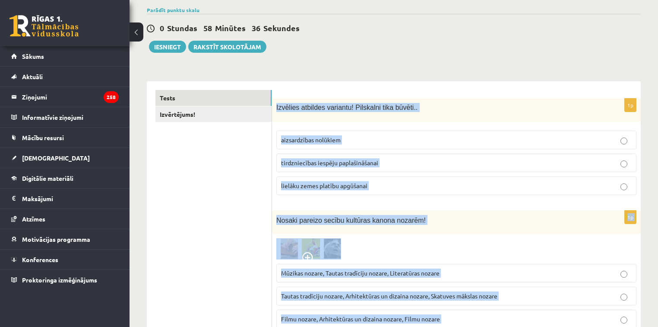
scroll to position [69, 0]
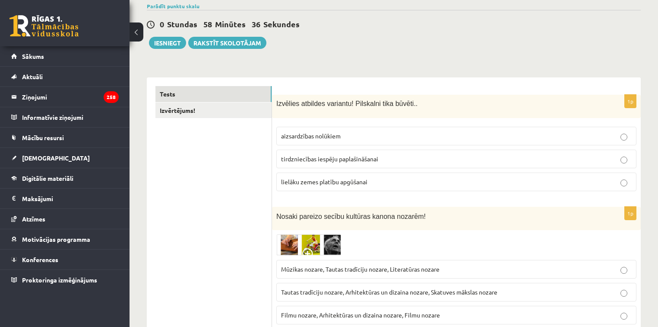
click at [366, 136] on p "aizsardzības nolūkiem" at bounding box center [456, 135] width 351 height 9
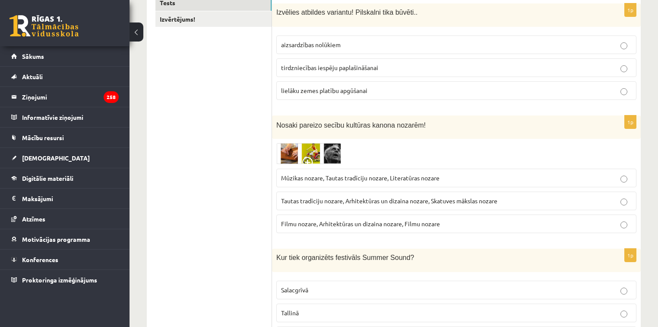
scroll to position [160, 0]
click at [339, 201] on span "Tautas tradīciju nozare, Arhitektūras un dizaina nozare, Skatuves mākslas nozare" at bounding box center [389, 201] width 216 height 8
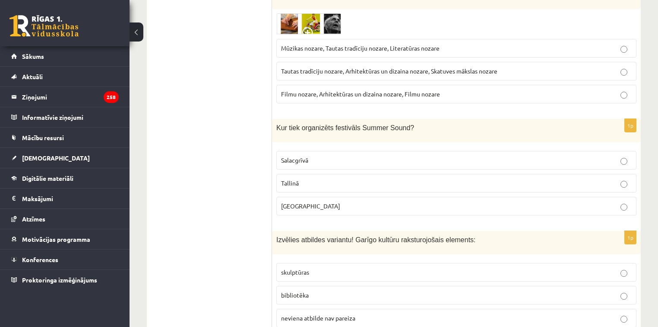
scroll to position [333, 0]
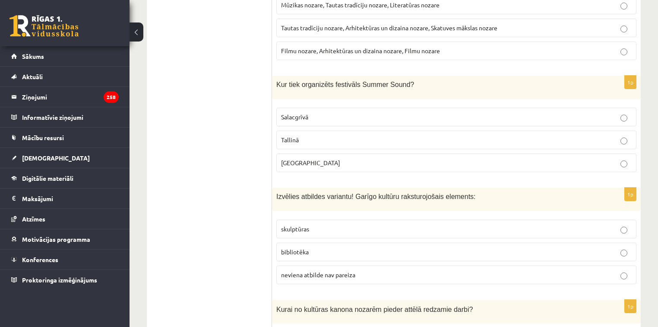
click at [327, 166] on label "Liepājā" at bounding box center [456, 162] width 360 height 19
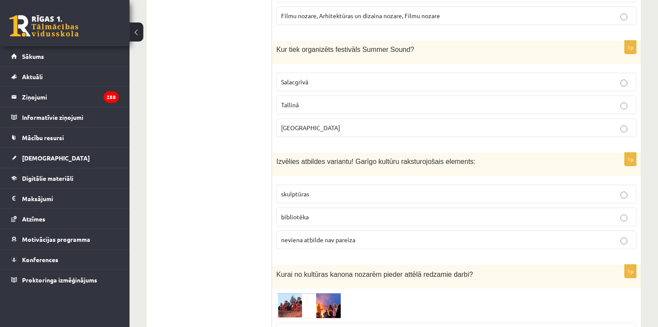
scroll to position [402, 0]
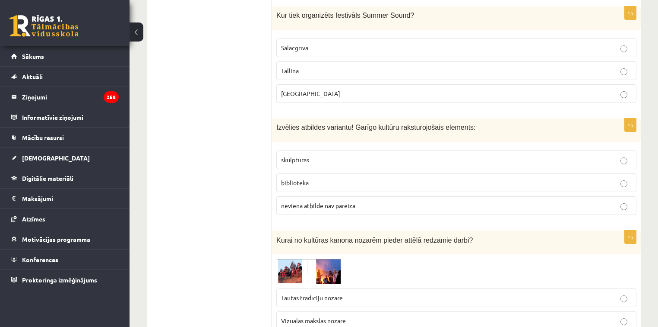
click at [333, 178] on p "bibliotēka" at bounding box center [456, 182] width 351 height 9
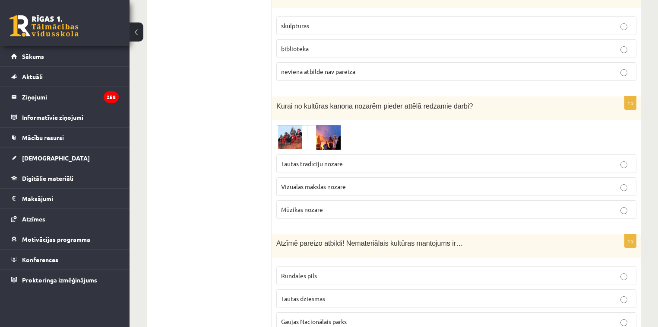
scroll to position [540, 0]
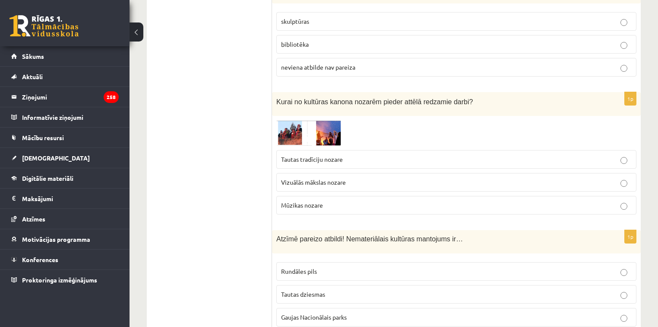
click at [311, 180] on span "Vizuālās mākslas nozare" at bounding box center [313, 182] width 65 height 8
click at [313, 158] on span "Tautas tradīciju nozare" at bounding box center [312, 159] width 62 height 8
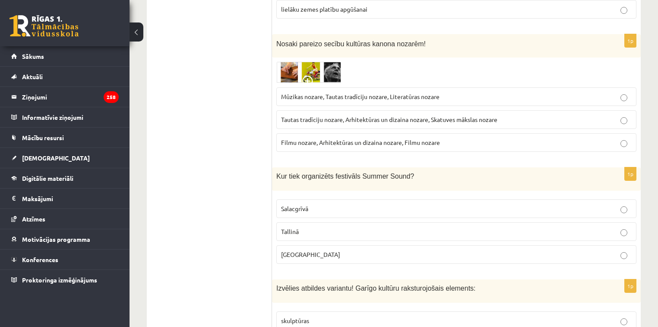
scroll to position [195, 0]
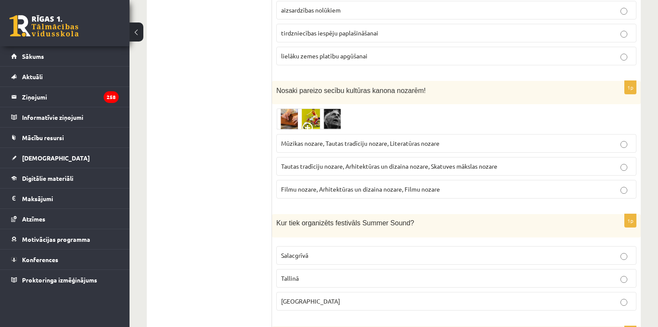
click at [291, 114] on img at bounding box center [308, 118] width 65 height 21
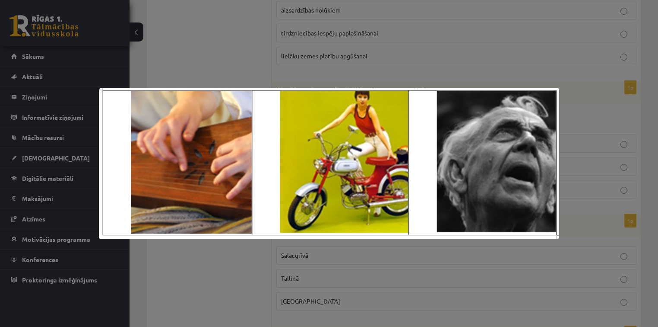
click at [500, 48] on div at bounding box center [329, 163] width 658 height 327
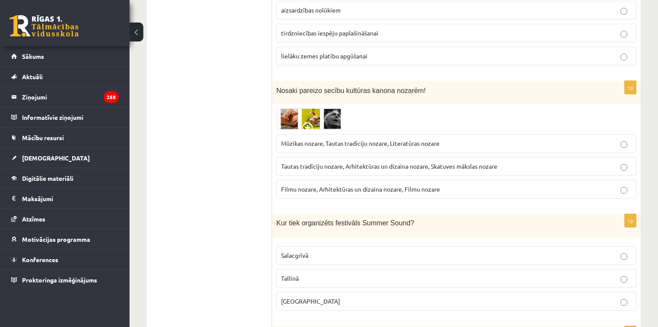
click at [394, 143] on span "Mūzikas nozare, Tautas tradīciju nozare, Literatūras nozare" at bounding box center [360, 143] width 159 height 8
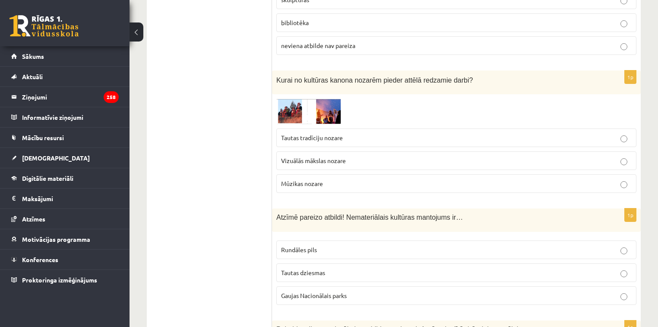
scroll to position [609, 0]
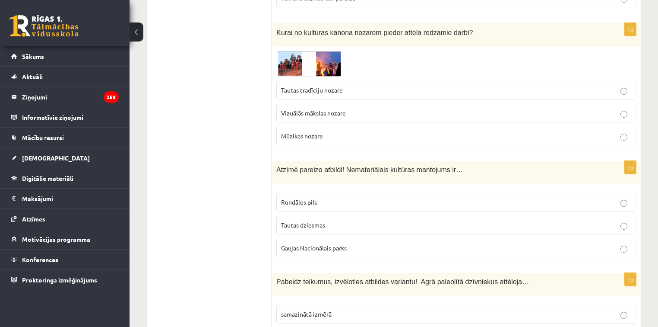
click at [303, 216] on label "Tautas dziesmas" at bounding box center [456, 225] width 360 height 19
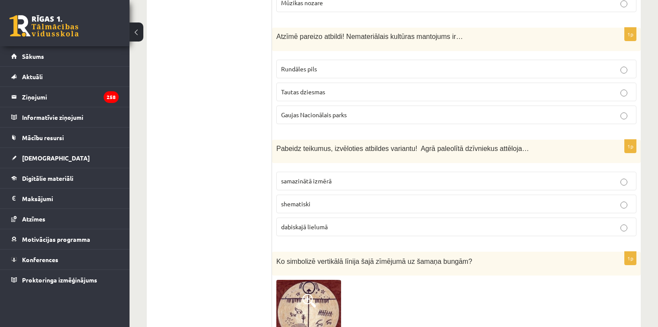
scroll to position [748, 0]
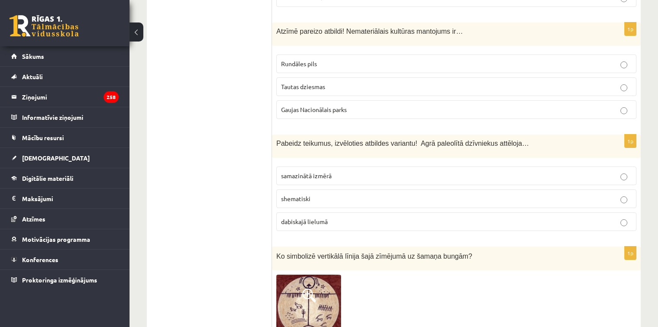
click at [311, 194] on p "shematiski" at bounding box center [456, 198] width 351 height 9
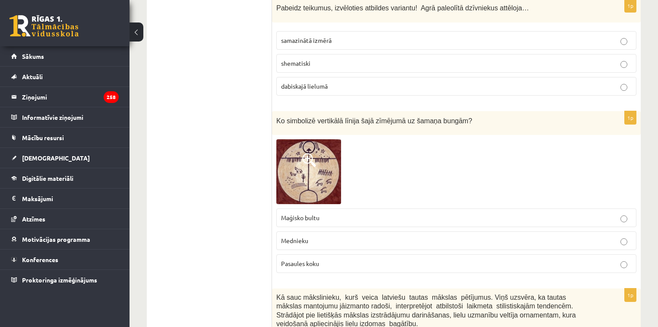
scroll to position [886, 0]
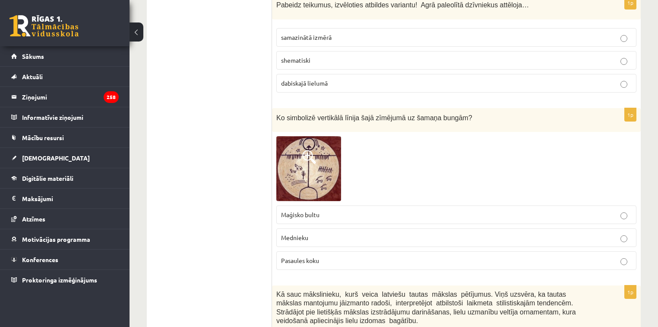
click at [311, 256] on span "Pasaules koku" at bounding box center [300, 260] width 38 height 8
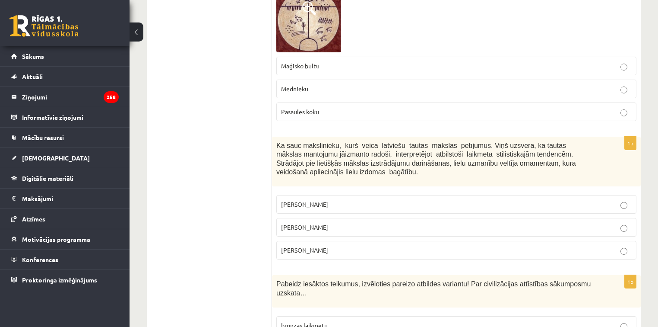
scroll to position [1093, 0]
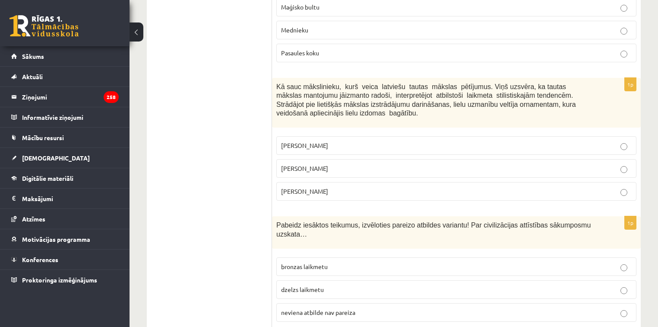
click at [349, 164] on p "Jūlijs Madernieks" at bounding box center [456, 168] width 351 height 9
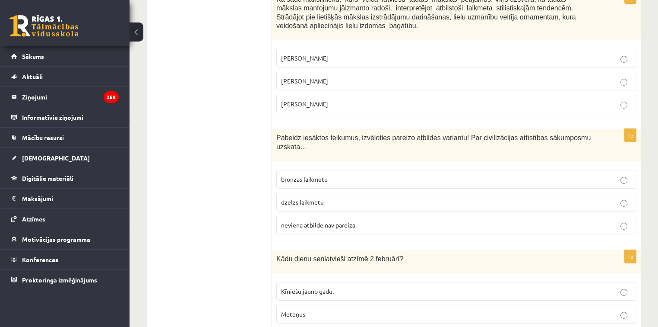
scroll to position [1197, 0]
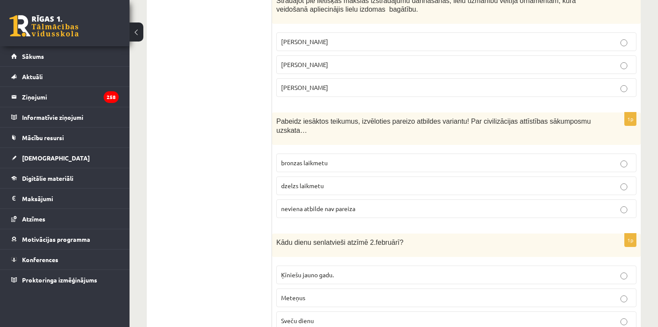
click at [344, 204] on p "neviena atbilde nav pareiza" at bounding box center [456, 208] width 351 height 9
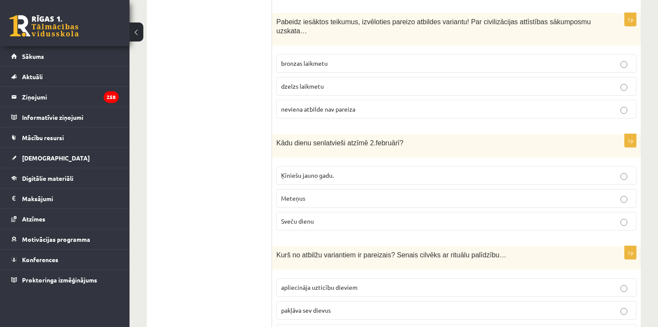
scroll to position [1300, 0]
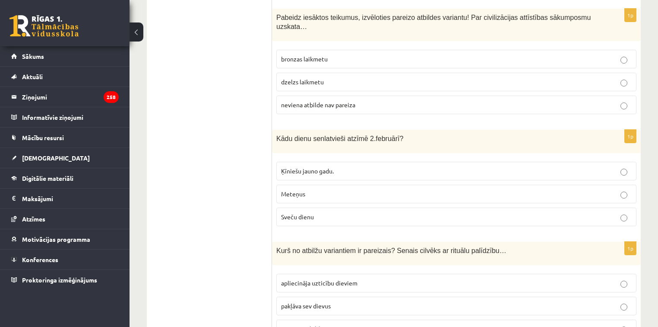
click at [335, 208] on label "Sveču dienu" at bounding box center [456, 216] width 360 height 19
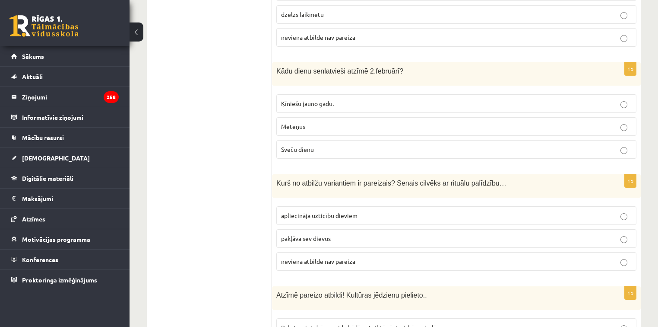
scroll to position [1404, 0]
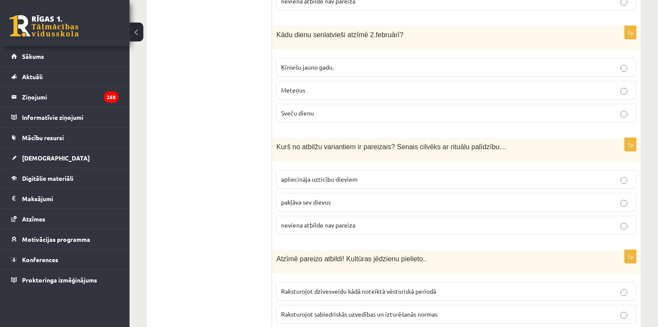
click at [310, 175] on span "apliecināja uzticību dieviem" at bounding box center [319, 179] width 76 height 8
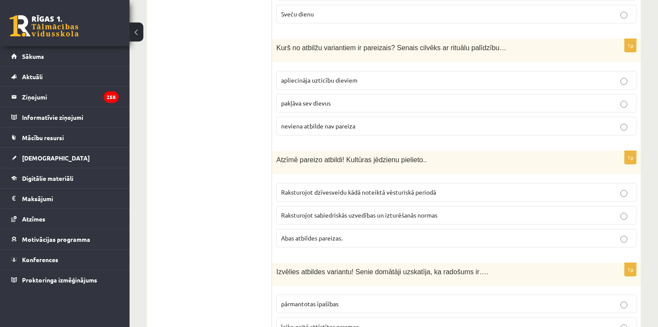
scroll to position [1508, 0]
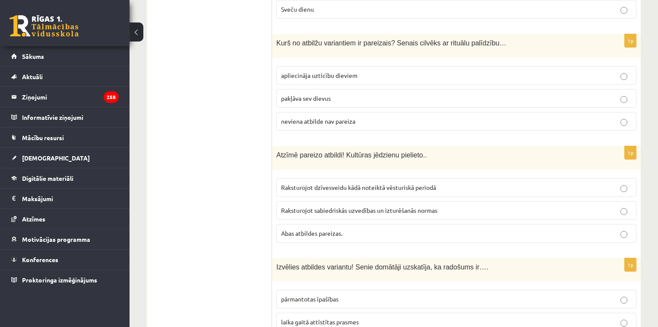
click at [321, 229] on span "Abas atbildes pareizas." at bounding box center [311, 233] width 61 height 8
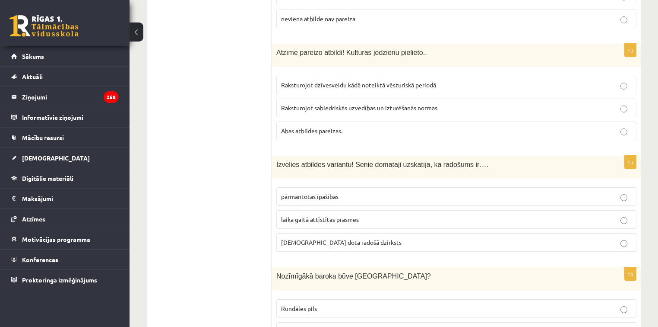
scroll to position [1611, 0]
click at [320, 237] on span "dieva dota radošā dzirksts" at bounding box center [341, 241] width 121 height 8
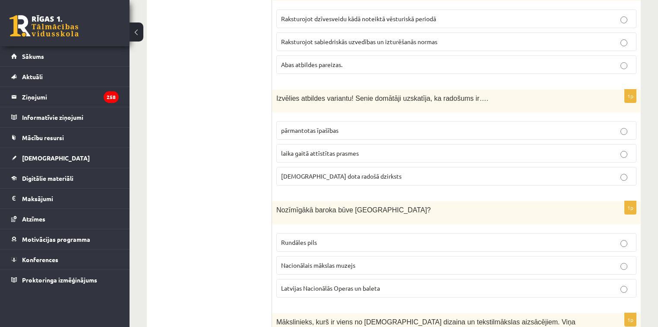
scroll to position [1681, 0]
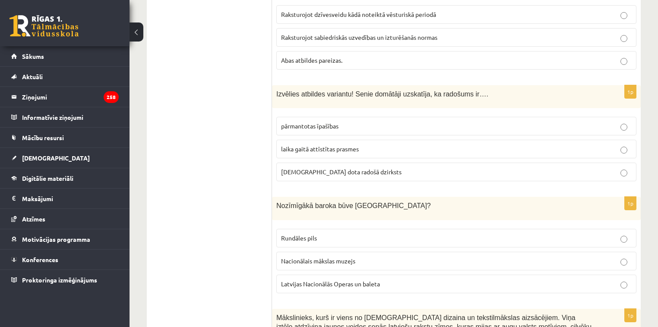
click at [320, 228] on label "Rundāles pils" at bounding box center [456, 237] width 360 height 19
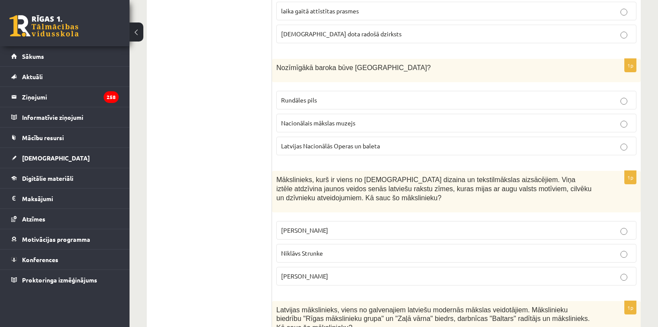
scroll to position [1819, 0]
click at [325, 225] on p "Ansis Cīrulis" at bounding box center [456, 229] width 351 height 9
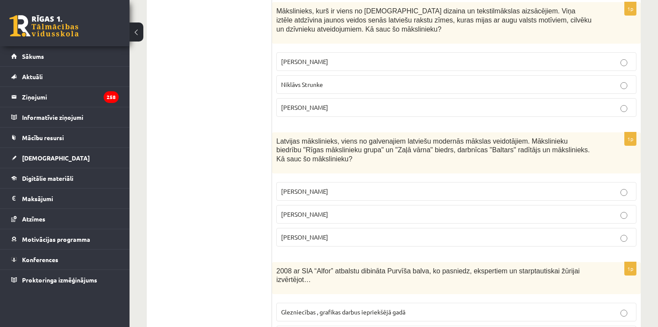
scroll to position [1992, 0]
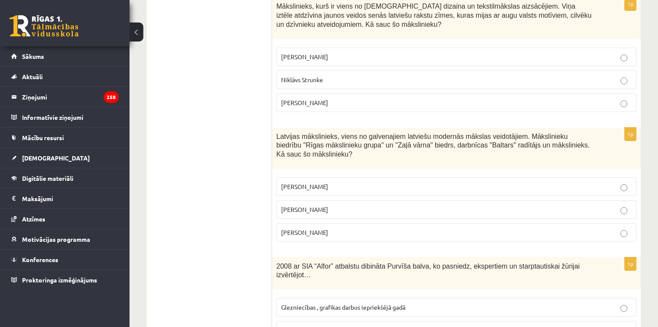
click at [339, 205] on p "Romāns Suta" at bounding box center [456, 209] width 351 height 9
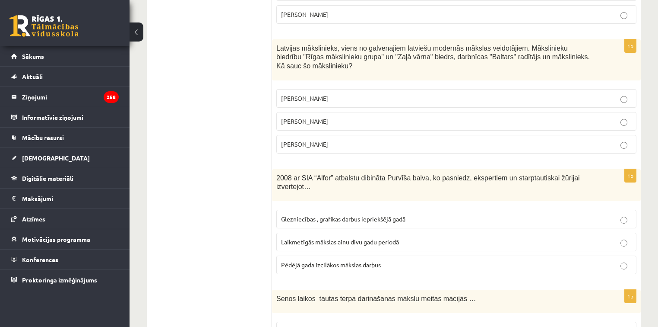
scroll to position [2095, 0]
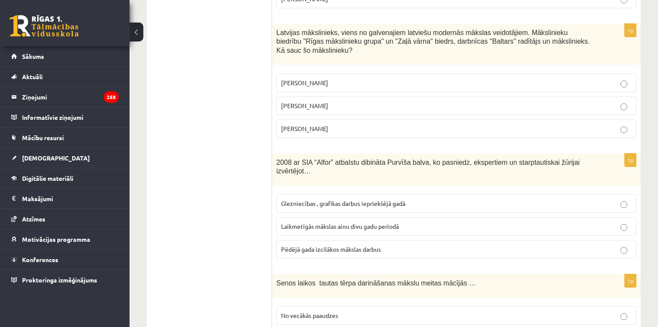
click at [311, 217] on label "Laikmetīgās mākslas ainu divu gadu periodā" at bounding box center [456, 226] width 360 height 19
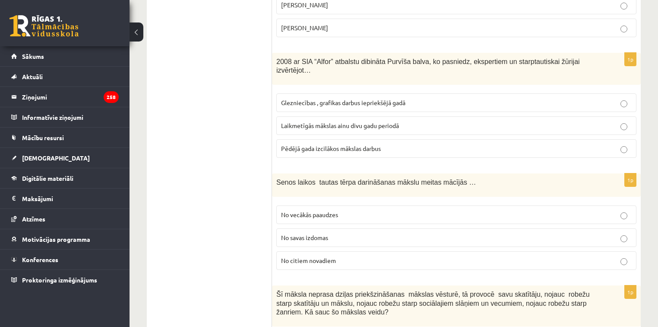
scroll to position [2199, 0]
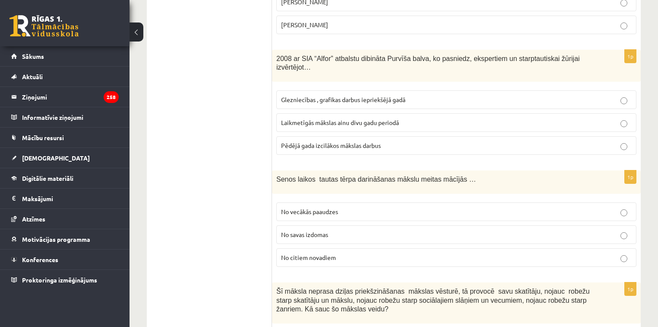
click at [302, 207] on span "No vecākās paaudzes" at bounding box center [309, 211] width 57 height 8
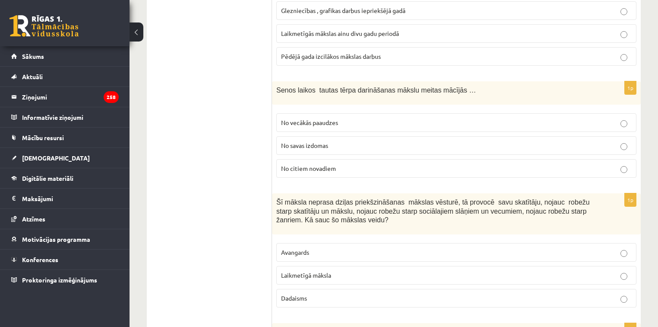
scroll to position [2302, 0]
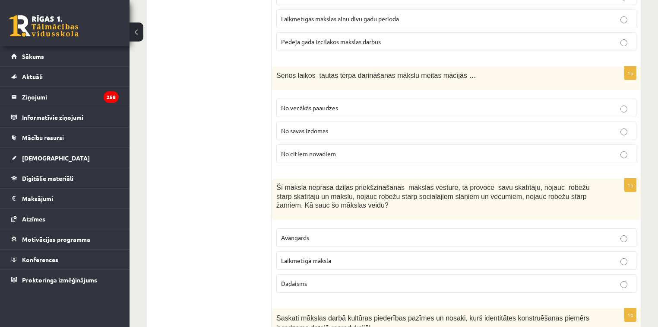
click at [312, 256] on span "Laikmetīgā māksla" at bounding box center [306, 260] width 50 height 8
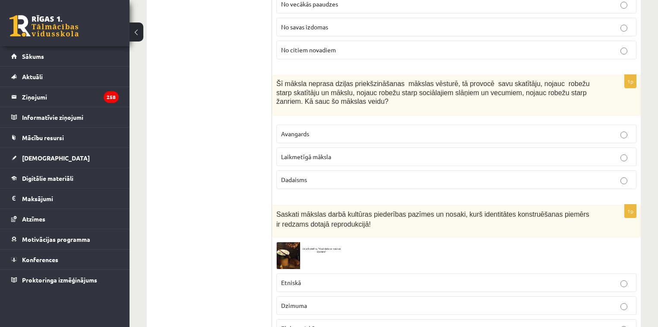
scroll to position [2441, 0]
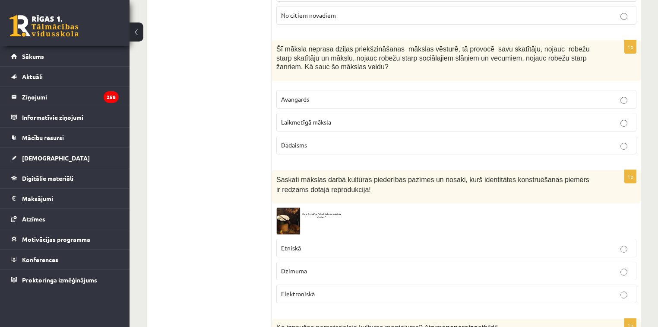
click at [308, 243] on p "Etniskā" at bounding box center [456, 247] width 351 height 9
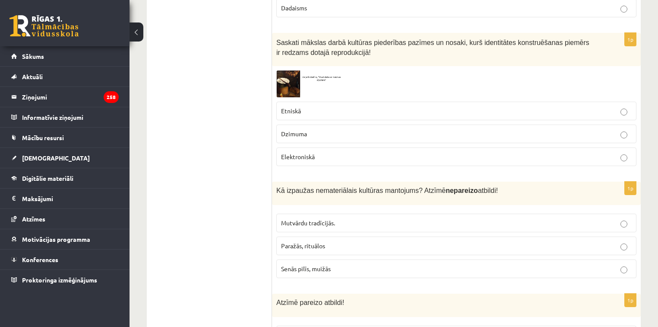
scroll to position [2579, 0]
click at [301, 263] on p "Senās pilīs, muižās" at bounding box center [456, 267] width 351 height 9
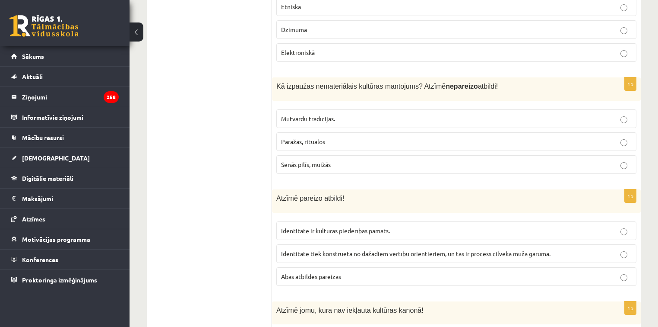
scroll to position [2683, 0]
click at [317, 271] on span "Abas atbildes pareizas" at bounding box center [311, 275] width 60 height 8
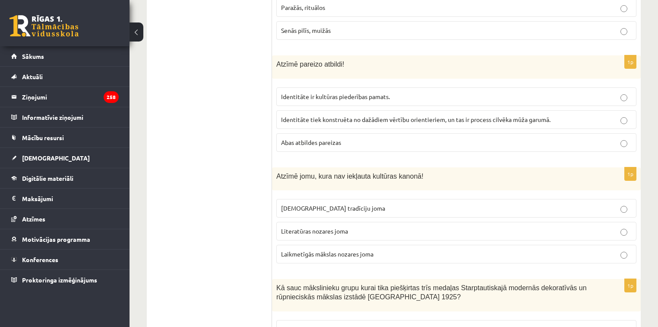
scroll to position [2821, 0]
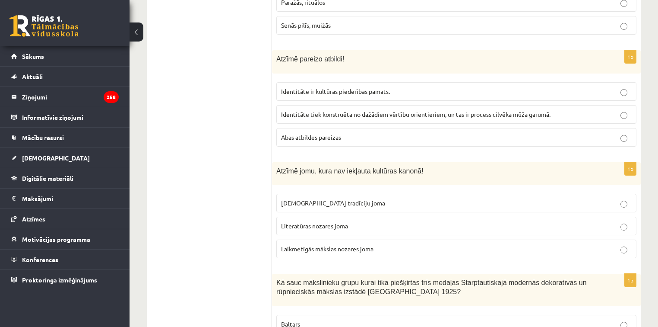
click at [312, 244] on p "Laikmetīgās mākslas nozares joma" at bounding box center [456, 248] width 351 height 9
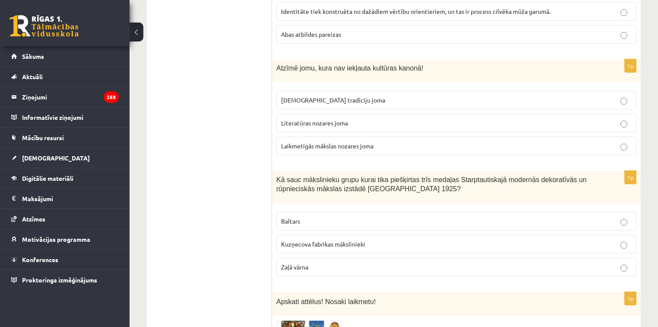
scroll to position [2924, 0]
click at [313, 211] on label "Baltars" at bounding box center [456, 220] width 360 height 19
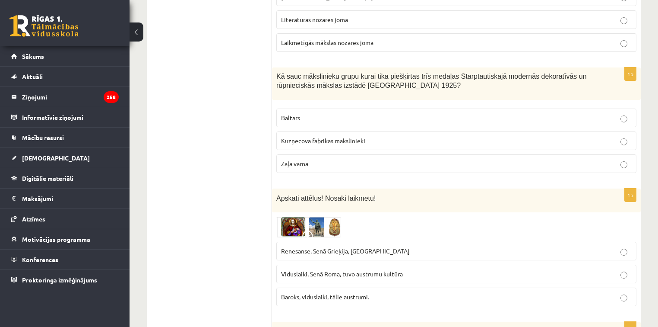
scroll to position [3028, 0]
click at [330, 291] on span "Baroks, viduslaiki, tālie austrumi." at bounding box center [325, 295] width 88 height 8
click at [332, 245] on span "Renesanse, Senā Grieķija, Ēģipte" at bounding box center [345, 249] width 129 height 8
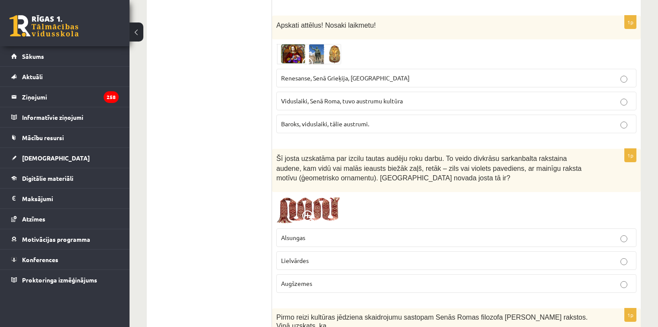
scroll to position [3201, 0]
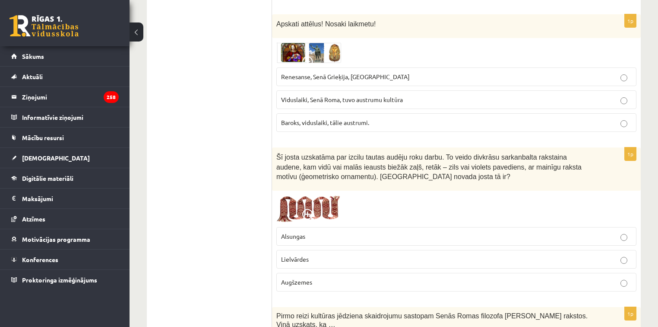
click at [346, 250] on label "Lielvārdes" at bounding box center [456, 259] width 360 height 19
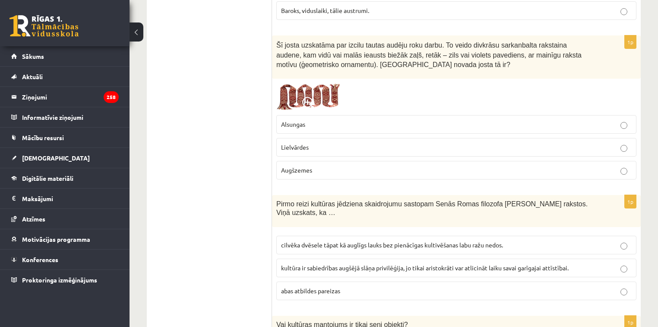
scroll to position [3339, 0]
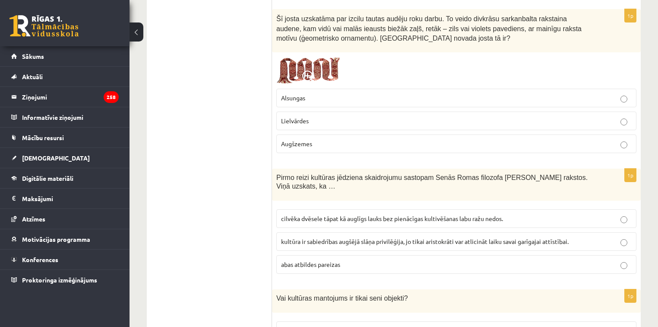
click at [315, 214] on p "cilvēka dvēsele tāpat kā auglīgs lauks bez pienācīgas kultivēšanas labu ražu ne…" at bounding box center [456, 218] width 351 height 9
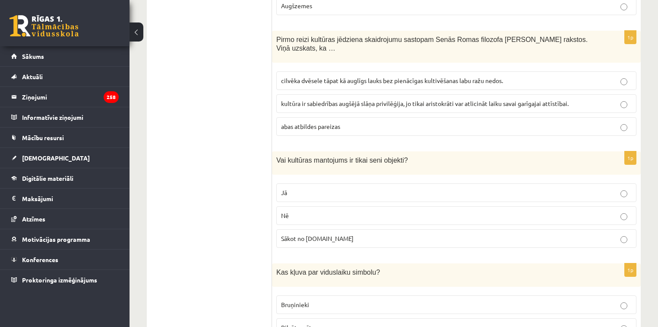
scroll to position [3477, 0]
click at [325, 210] on p "Nē" at bounding box center [456, 214] width 351 height 9
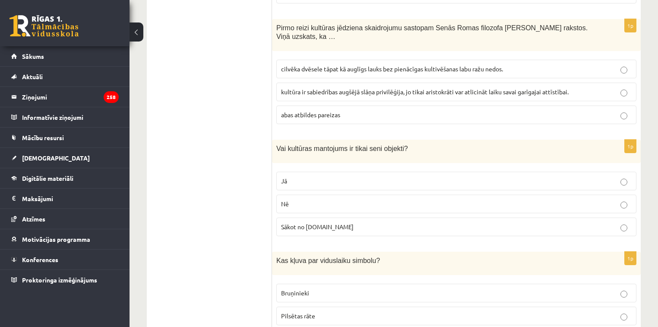
scroll to position [3490, 0]
click at [349, 287] on p "Bruņinieki" at bounding box center [456, 291] width 351 height 9
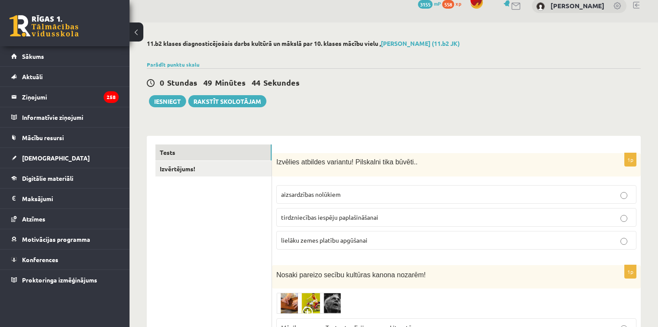
scroll to position [0, 0]
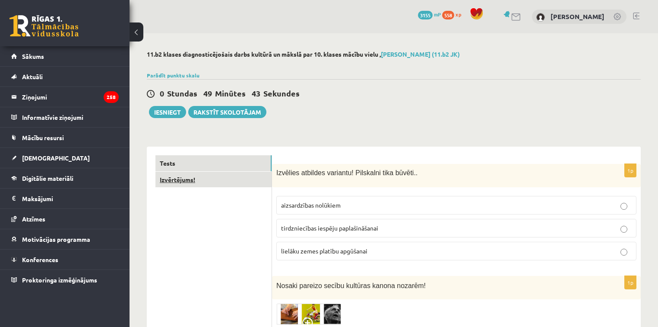
click at [190, 184] on link "Izvērtējums!" at bounding box center [213, 179] width 116 height 16
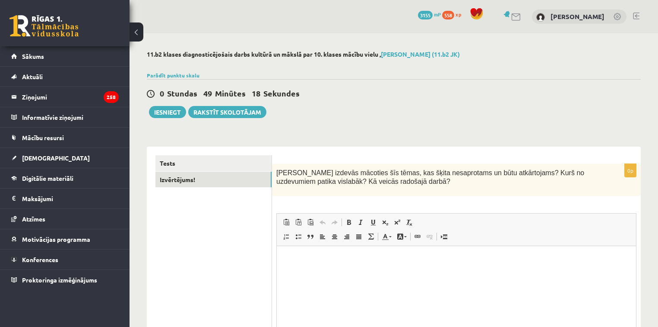
click at [299, 267] on html at bounding box center [456, 259] width 359 height 26
click at [279, 33] on div "**********" at bounding box center [394, 225] width 529 height 385
click at [165, 111] on button "Iesniegt" at bounding box center [167, 112] width 37 height 12
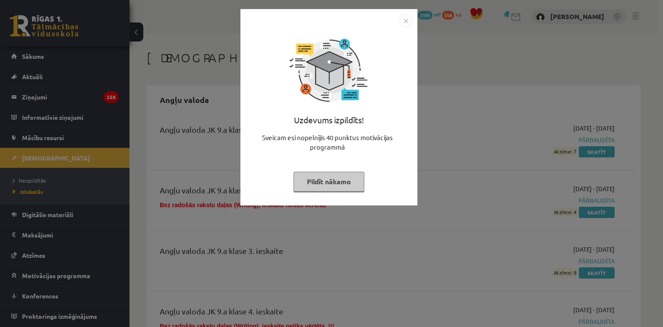
click at [334, 174] on button "Pildīt nākamo" at bounding box center [329, 181] width 71 height 20
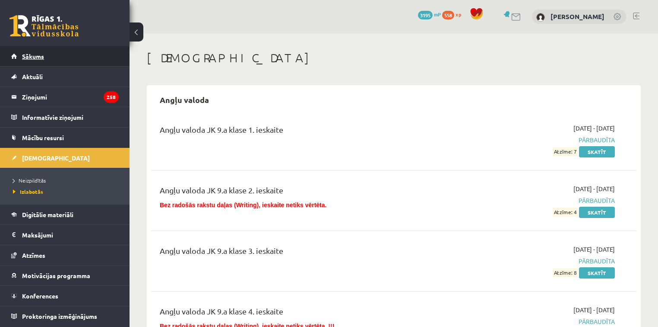
click at [51, 51] on link "Sākums" at bounding box center [65, 56] width 108 height 20
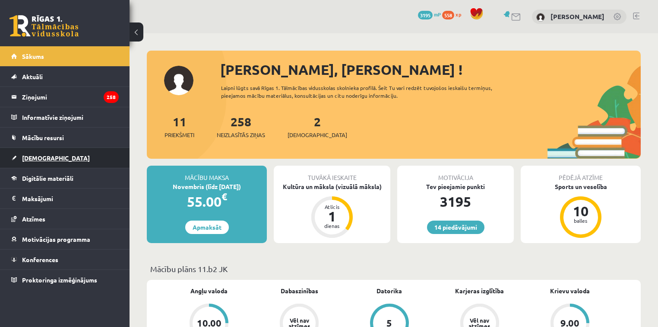
click at [41, 149] on link "[DEMOGRAPHIC_DATA]" at bounding box center [65, 158] width 108 height 20
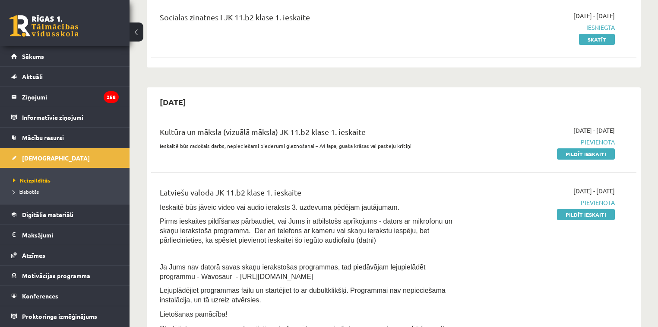
scroll to position [104, 0]
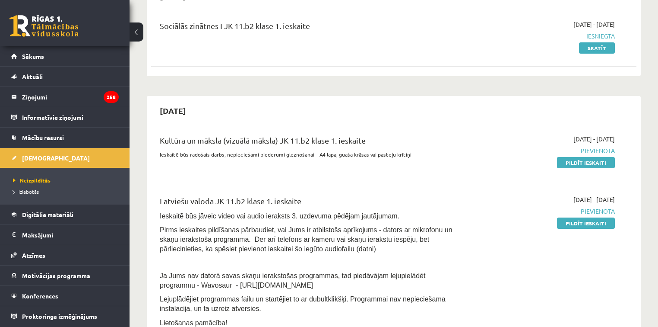
drag, startPoint x: 157, startPoint y: 137, endPoint x: 146, endPoint y: 126, distance: 16.2
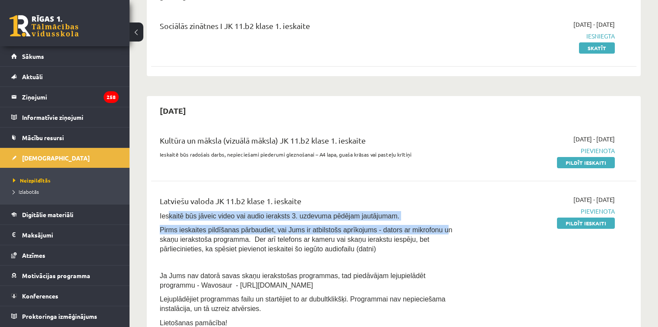
drag, startPoint x: 167, startPoint y: 212, endPoint x: 423, endPoint y: 222, distance: 256.8
click at [423, 222] on div "Latviešu valoda JK 11.b2 klase 1. ieskaite Ieskaitē būs jāveic video vai audio …" at bounding box center [309, 294] width 312 height 199
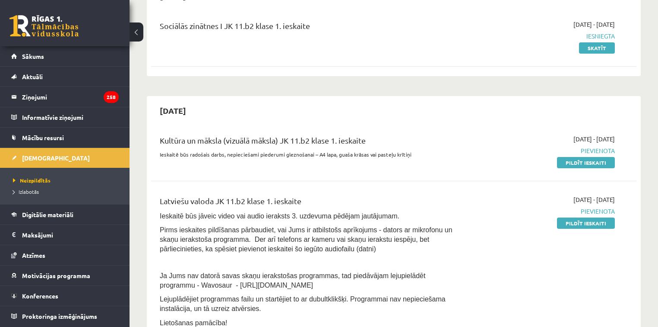
click at [218, 168] on div "Kultūra un māksla (vizuālā māksla) JK 11.b2 klase 1. ieskaite Ieskaitē būs rado…" at bounding box center [393, 151] width 485 height 50
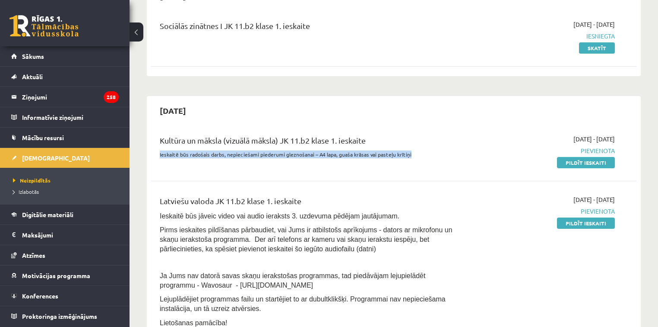
drag, startPoint x: 157, startPoint y: 153, endPoint x: 428, endPoint y: 163, distance: 271.0
click at [428, 163] on div "Kultūra un māksla (vizuālā māksla) JK 11.b2 klase 1. ieskaite Ieskaitē būs rado…" at bounding box center [309, 150] width 312 height 32
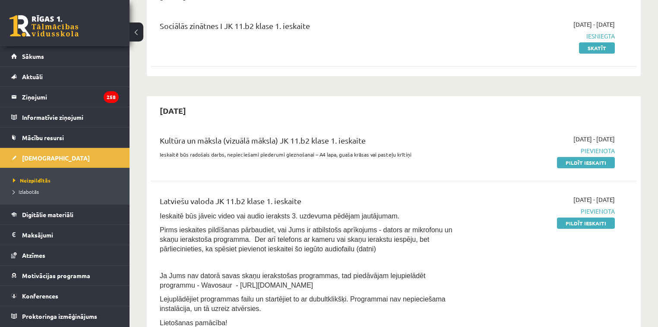
click at [422, 100] on div "[DATE]" at bounding box center [393, 110] width 485 height 20
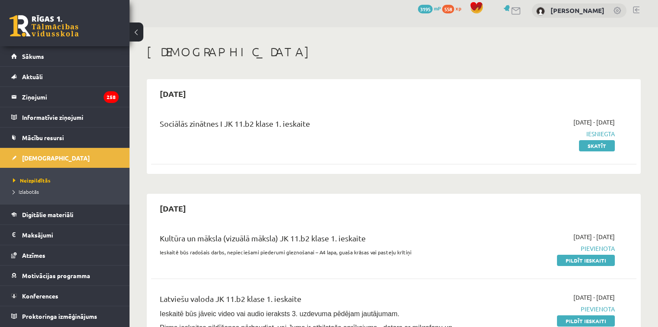
scroll to position [0, 0]
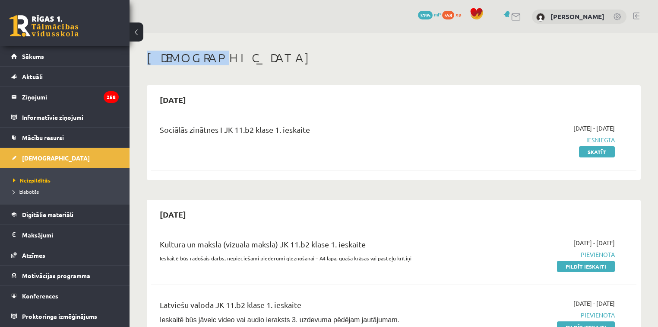
drag, startPoint x: 146, startPoint y: 48, endPoint x: 197, endPoint y: 47, distance: 50.6
drag, startPoint x: 204, startPoint y: 62, endPoint x: 146, endPoint y: 60, distance: 58.4
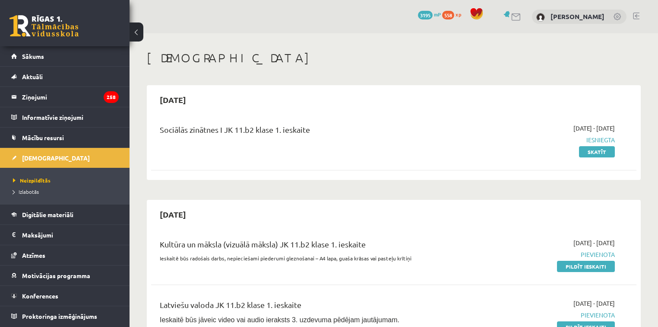
click at [172, 29] on div "14 Dāvanas 3195 mP 558 xp [PERSON_NAME]" at bounding box center [394, 16] width 529 height 33
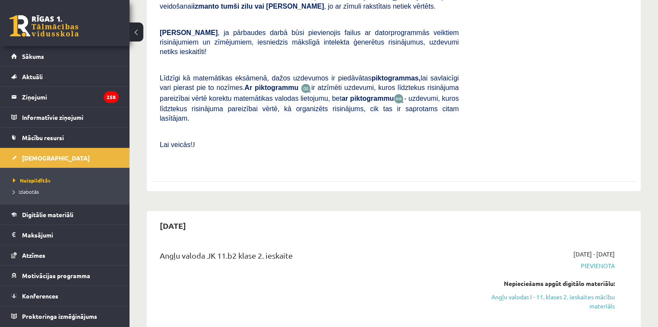
scroll to position [1002, 0]
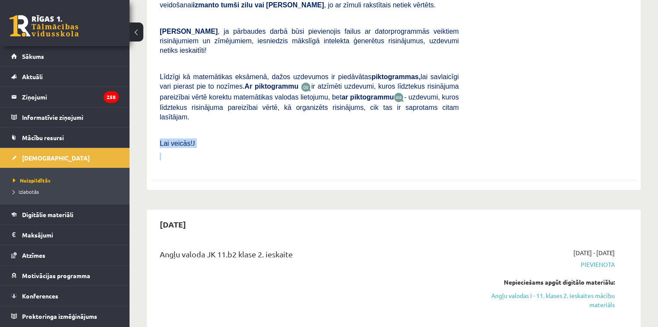
drag, startPoint x: 226, startPoint y: 109, endPoint x: 157, endPoint y: 108, distance: 69.1
click at [157, 108] on div "Matemātika JK 11.b2 klase 1. ieskaite [PERSON_NAME] darbā varēsi demonstrēt sav…" at bounding box center [309, 5] width 312 height 320
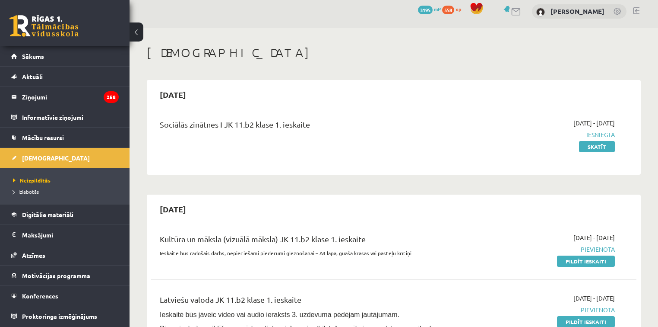
scroll to position [0, 0]
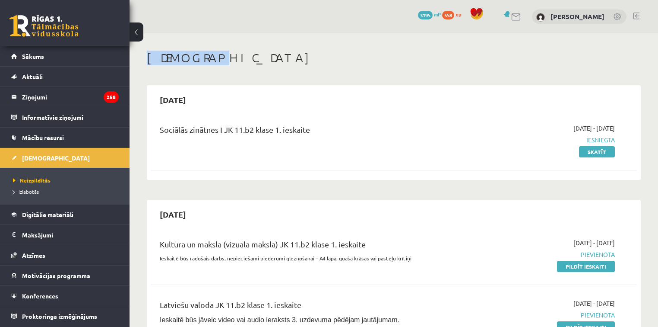
drag, startPoint x: 200, startPoint y: 57, endPoint x: 148, endPoint y: 56, distance: 52.7
click at [148, 56] on h1 "[DEMOGRAPHIC_DATA]" at bounding box center [394, 58] width 494 height 15
drag, startPoint x: 144, startPoint y: 47, endPoint x: 202, endPoint y: 56, distance: 58.5
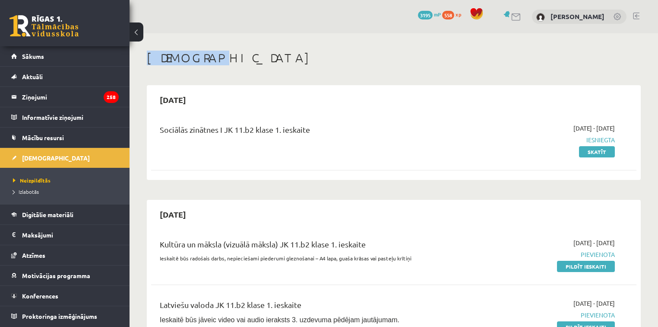
click at [210, 64] on h1 "[DEMOGRAPHIC_DATA]" at bounding box center [394, 58] width 494 height 15
drag, startPoint x: 192, startPoint y: 66, endPoint x: 147, endPoint y: 66, distance: 45.4
click at [147, 66] on div "[DEMOGRAPHIC_DATA]" at bounding box center [394, 59] width 494 height 17
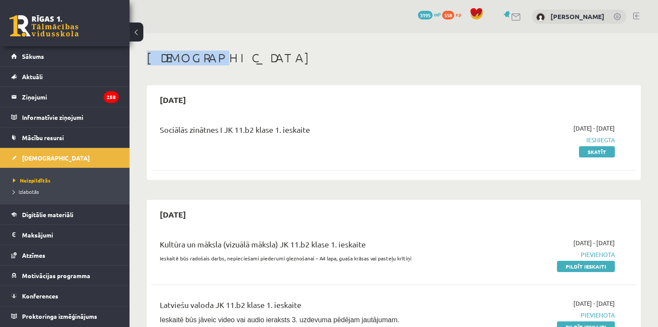
drag, startPoint x: 146, startPoint y: 53, endPoint x: 237, endPoint y: 52, distance: 90.7
drag, startPoint x: 223, startPoint y: 13, endPoint x: 228, endPoint y: 10, distance: 5.9
click at [228, 10] on div "14 Dāvanas 3195 mP 558 xp [PERSON_NAME]" at bounding box center [394, 16] width 529 height 33
drag, startPoint x: 207, startPoint y: 64, endPoint x: 144, endPoint y: 64, distance: 62.6
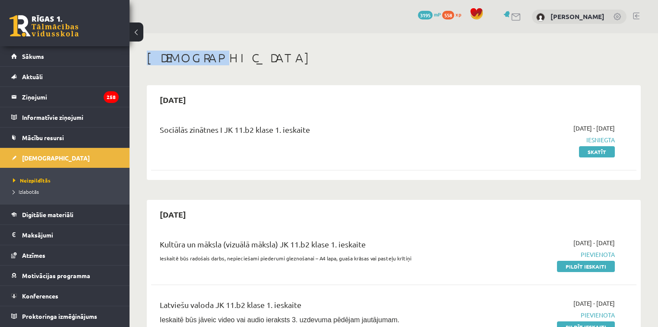
drag, startPoint x: 131, startPoint y: 59, endPoint x: 202, endPoint y: 24, distance: 79.0
click at [202, 24] on div "14 Dāvanas 3195 mP 558 xp [PERSON_NAME]" at bounding box center [394, 16] width 529 height 33
drag, startPoint x: 197, startPoint y: 64, endPoint x: 143, endPoint y: 59, distance: 54.2
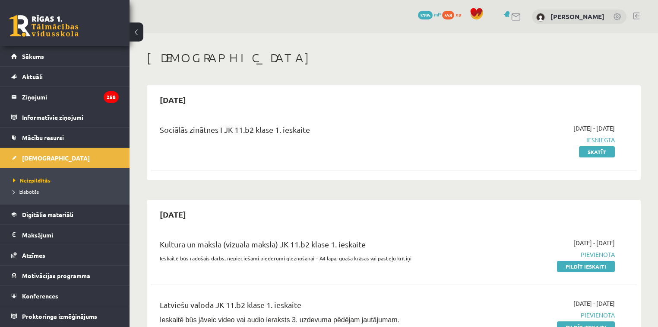
click at [161, 27] on div "14 Dāvanas 3195 mP 558 xp [PERSON_NAME]" at bounding box center [394, 16] width 529 height 33
drag, startPoint x: 145, startPoint y: 57, endPoint x: 209, endPoint y: 51, distance: 64.7
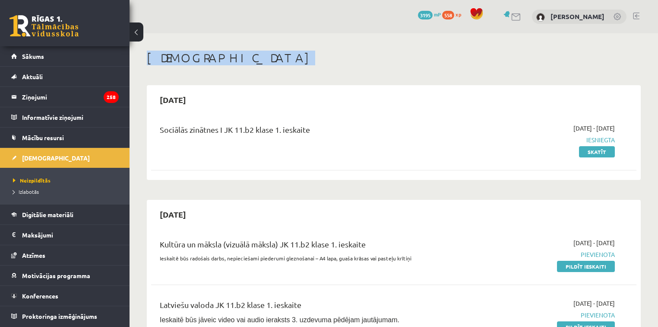
drag, startPoint x: 206, startPoint y: 69, endPoint x: 147, endPoint y: 61, distance: 60.1
click at [147, 62] on h1 "[DEMOGRAPHIC_DATA]" at bounding box center [394, 58] width 494 height 15
drag, startPoint x: 145, startPoint y: 73, endPoint x: 214, endPoint y: 57, distance: 71.3
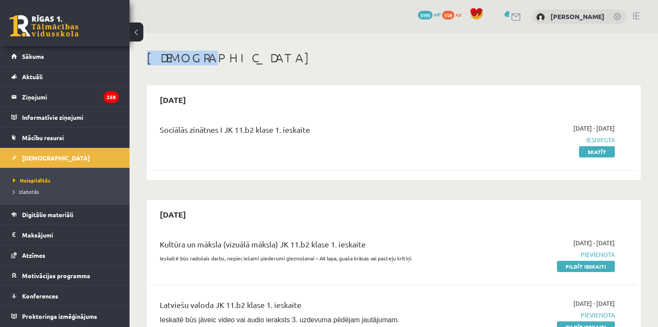
drag, startPoint x: 188, startPoint y: 47, endPoint x: 138, endPoint y: 57, distance: 51.2
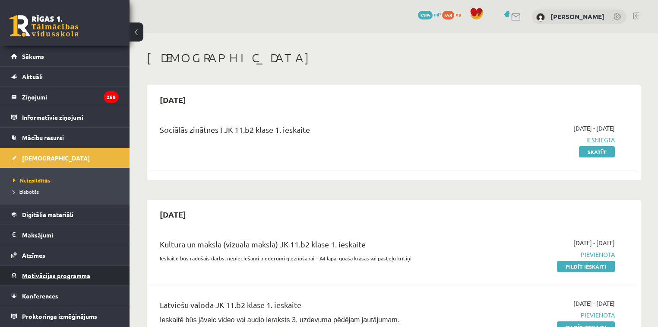
click at [52, 274] on span "Motivācijas programma" at bounding box center [56, 275] width 68 height 8
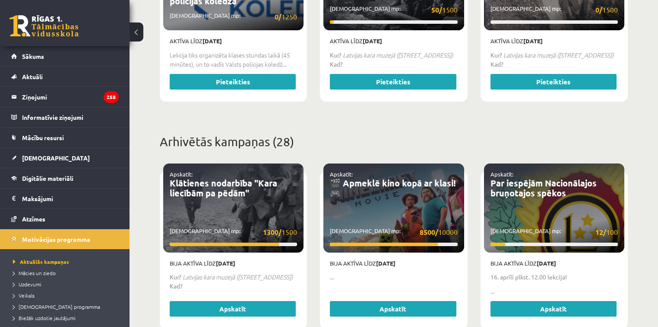
scroll to position [449, 0]
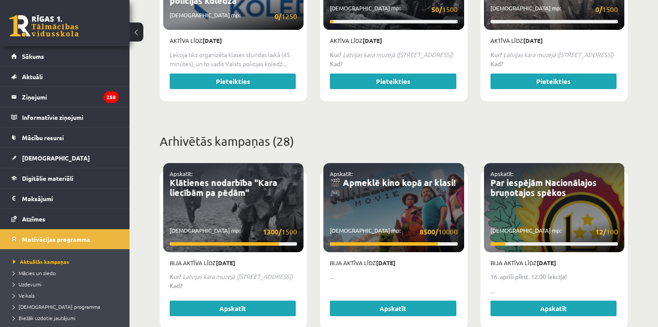
drag, startPoint x: 377, startPoint y: 257, endPoint x: 411, endPoint y: 256, distance: 34.2
click at [411, 258] on p "Bija aktīva līdz [DATE]" at bounding box center [393, 262] width 127 height 9
click at [423, 258] on p "Bija aktīva līdz [DATE]" at bounding box center [393, 262] width 127 height 9
drag, startPoint x: 408, startPoint y: 255, endPoint x: 357, endPoint y: 253, distance: 50.6
click at [356, 258] on p "Bija aktīva līdz [DATE]" at bounding box center [393, 262] width 127 height 9
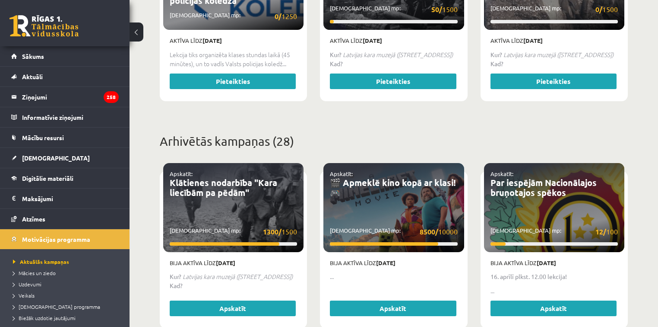
click at [392, 272] on p "..." at bounding box center [393, 276] width 127 height 9
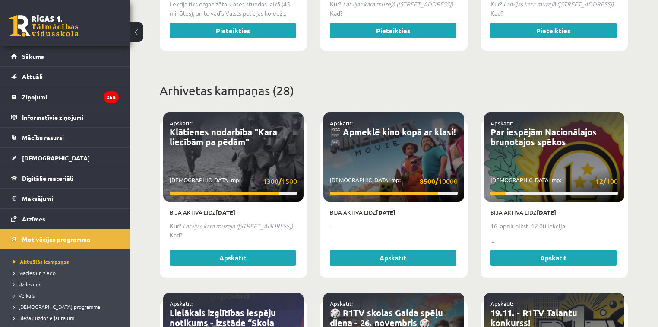
scroll to position [518, 0]
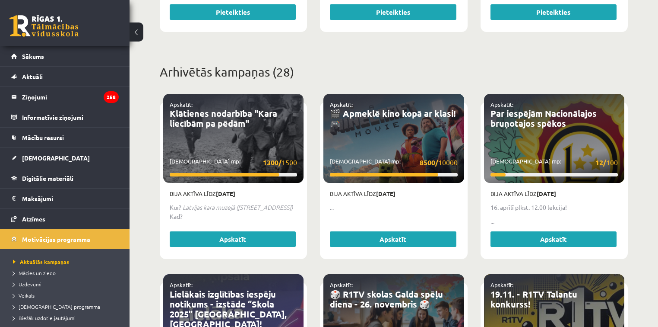
drag, startPoint x: 415, startPoint y: 183, endPoint x: 371, endPoint y: 186, distance: 44.6
click at [371, 189] on p "Bija aktīva līdz [DATE]" at bounding box center [393, 193] width 127 height 9
click at [395, 210] on div "Bija aktīva līdz [DATE] ... Apskatīt" at bounding box center [393, 219] width 140 height 73
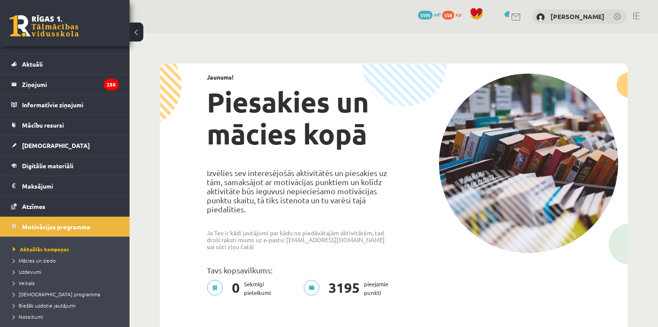
scroll to position [0, 0]
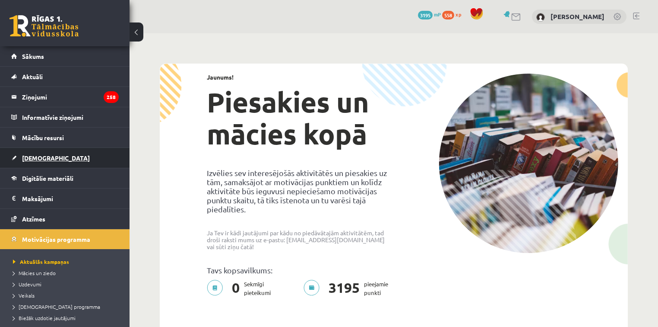
click at [51, 155] on link "[DEMOGRAPHIC_DATA]" at bounding box center [65, 158] width 108 height 20
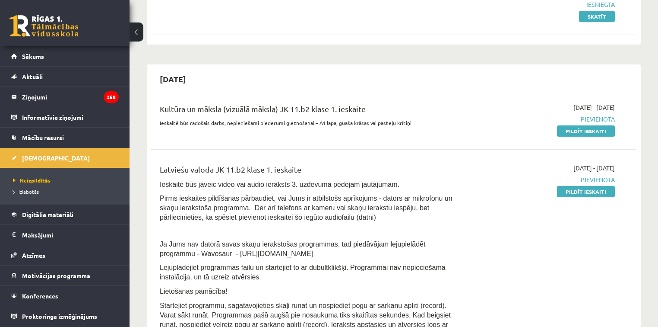
scroll to position [173, 0]
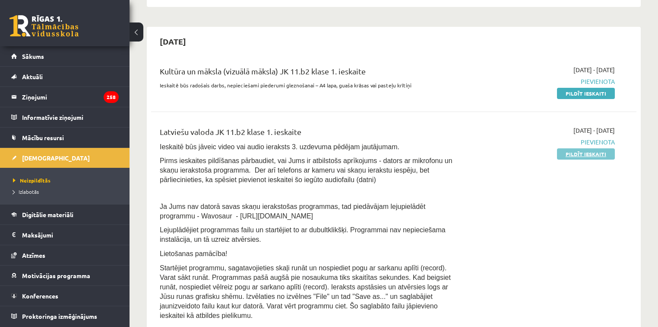
click at [579, 152] on link "Pildīt ieskaiti" at bounding box center [586, 153] width 58 height 11
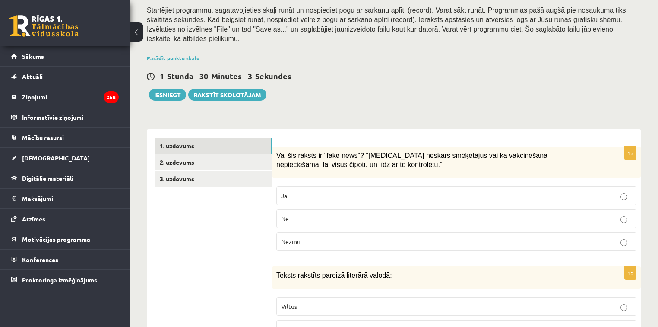
scroll to position [207, 0]
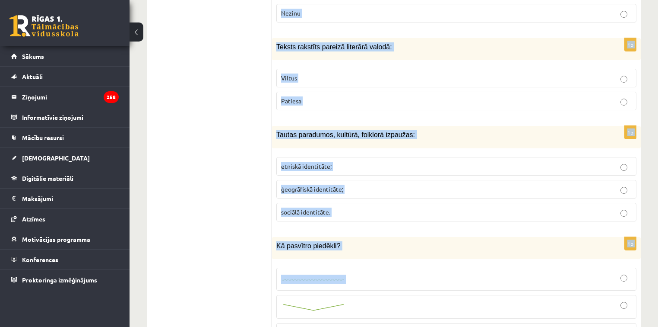
drag, startPoint x: 277, startPoint y: 89, endPoint x: 390, endPoint y: 273, distance: 216.6
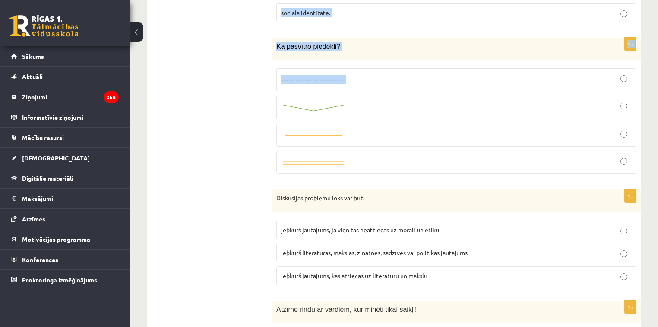
scroll to position [587, 0]
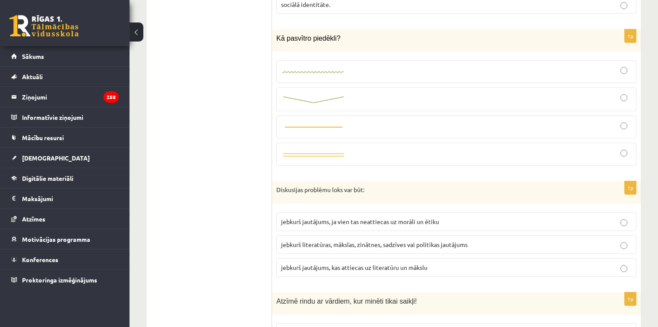
drag, startPoint x: 392, startPoint y: 273, endPoint x: 391, endPoint y: 265, distance: 8.3
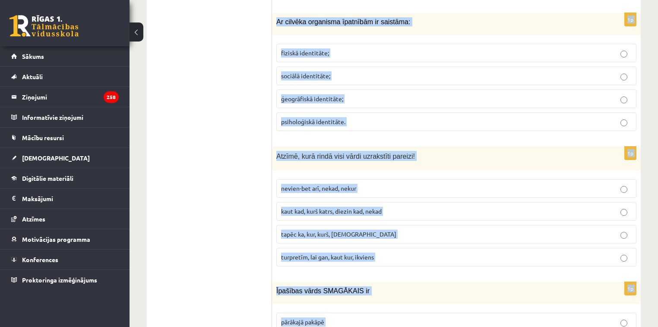
scroll to position [4135, 0]
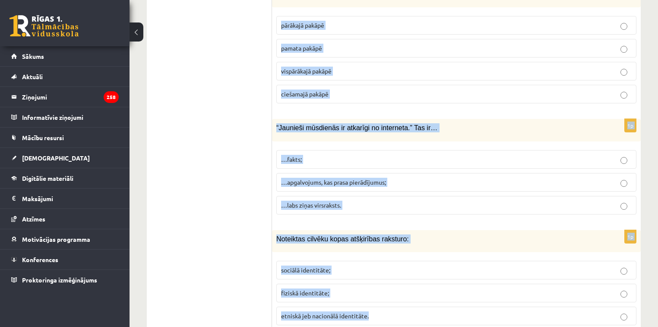
drag, startPoint x: 277, startPoint y: 91, endPoint x: 377, endPoint y: 282, distance: 215.8
copy form "Lor ips dolors am "cons adip"? "Elits-45 doeiusm temporinci utl et doloremagna …"
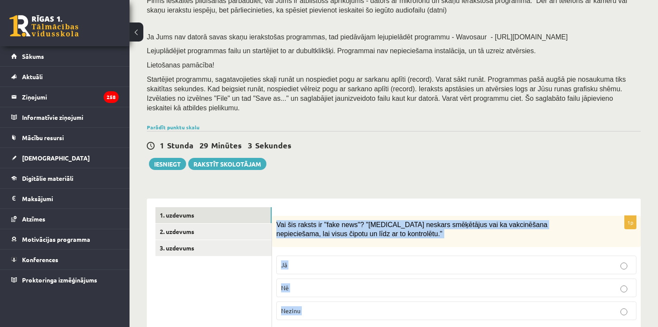
scroll to position [39, 0]
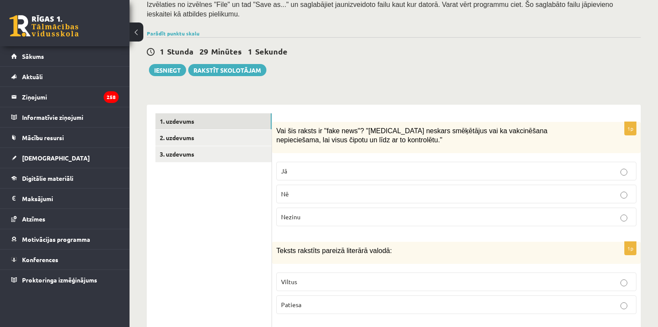
scroll to position [177, 0]
click at [320, 166] on p "Jā" at bounding box center [456, 170] width 351 height 9
click at [289, 272] on label "Viltus" at bounding box center [456, 281] width 360 height 19
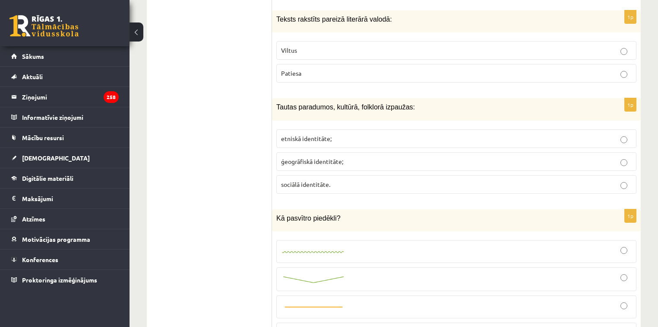
scroll to position [384, 0]
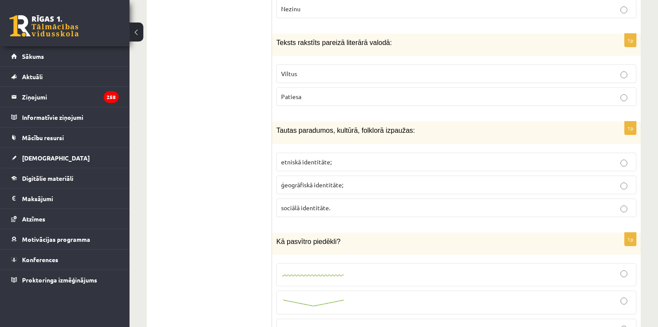
click at [321, 158] on span "etniskā identitāte;" at bounding box center [306, 162] width 51 height 8
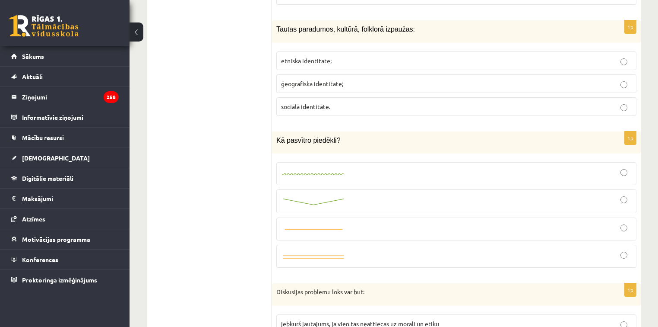
scroll to position [488, 0]
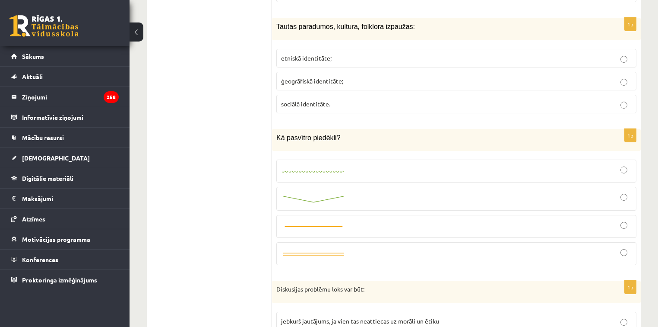
click at [336, 169] on img at bounding box center [313, 172] width 65 height 6
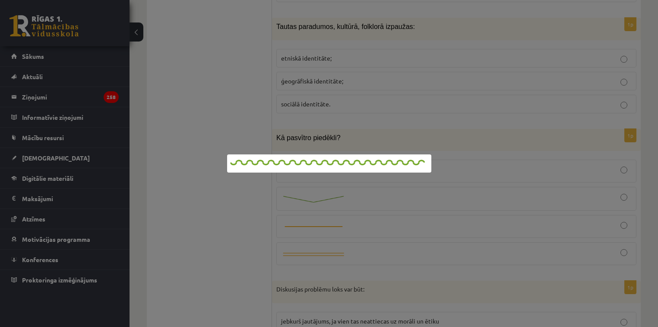
click at [203, 151] on div at bounding box center [329, 163] width 658 height 327
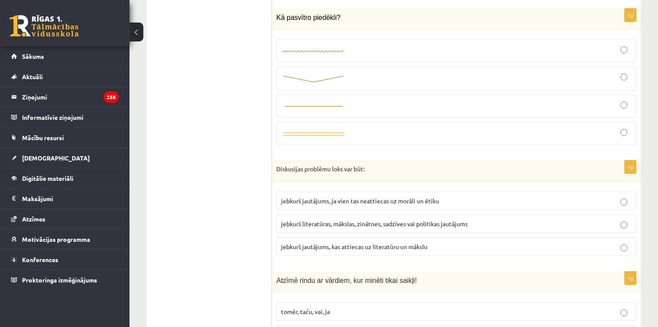
scroll to position [626, 0]
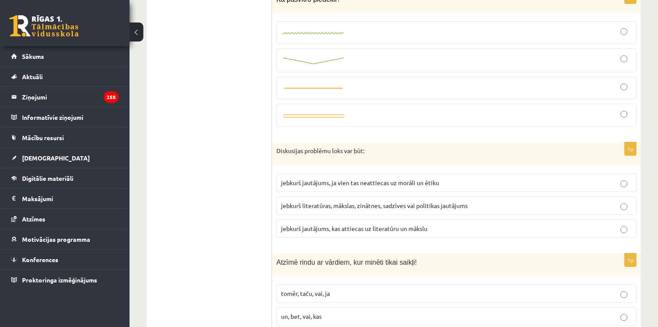
click at [322, 201] on span "jebkurš literatūras, mākslas, zinātnes, sadzīves vai politikas jautājums" at bounding box center [374, 205] width 187 height 8
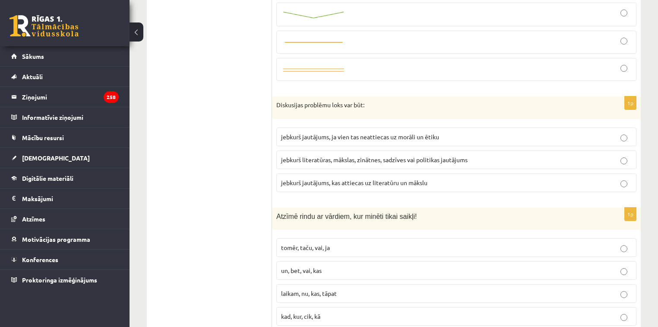
scroll to position [695, 0]
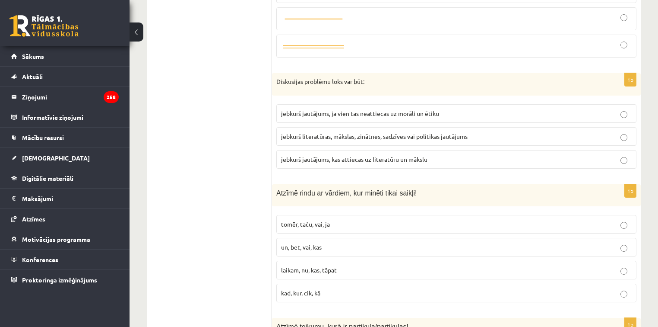
click at [311, 220] on span "tomēr, taču, vai, ja" at bounding box center [305, 224] width 49 height 8
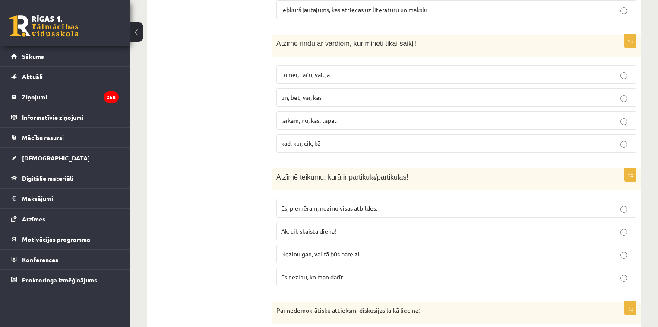
scroll to position [868, 0]
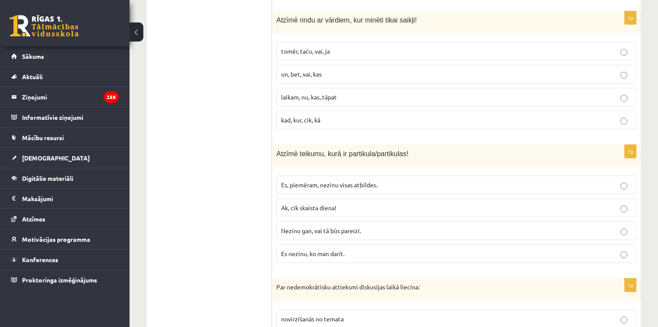
click at [312, 249] on span "Es nezinu, ko man darīt." at bounding box center [312, 253] width 63 height 8
click at [318, 226] on span "Nezinu gan, vai tā būs pareizi." at bounding box center [321, 230] width 80 height 8
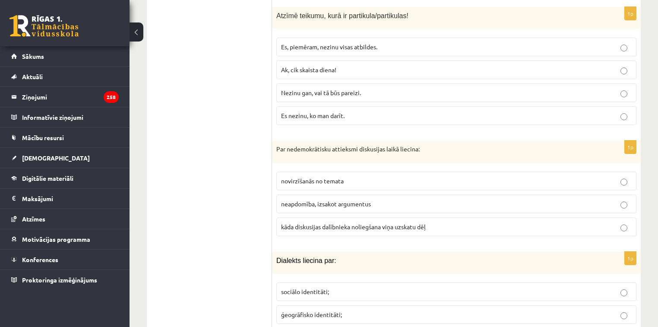
scroll to position [1006, 0]
click at [319, 222] on span "kāda diskusijas dalībnieka noliegšana viņa uzskatu dēļ" at bounding box center [353, 226] width 145 height 8
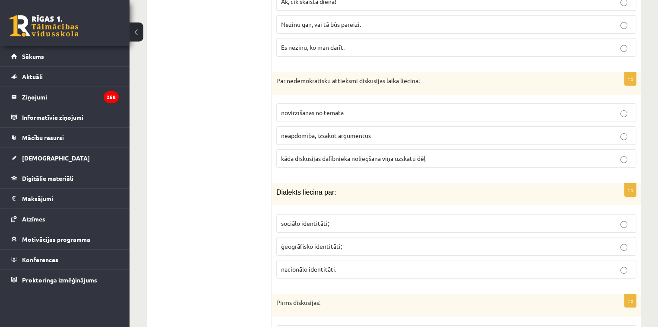
scroll to position [1075, 0]
click at [327, 241] on span "ģeogrāfisko identitāti;" at bounding box center [311, 245] width 61 height 8
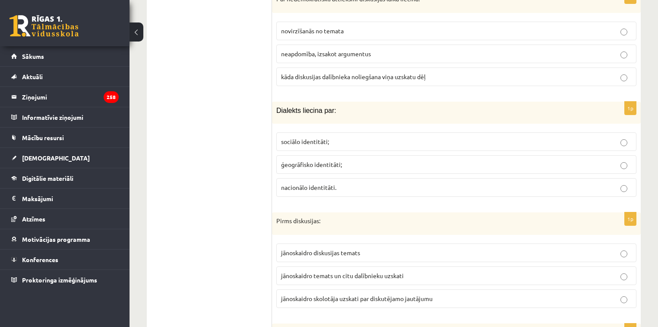
scroll to position [1179, 0]
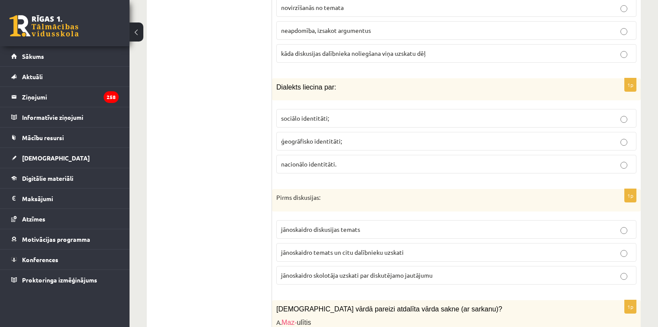
click at [334, 248] on span "jānoskaidro temats un citu dalībnieku uzskati" at bounding box center [342, 252] width 123 height 8
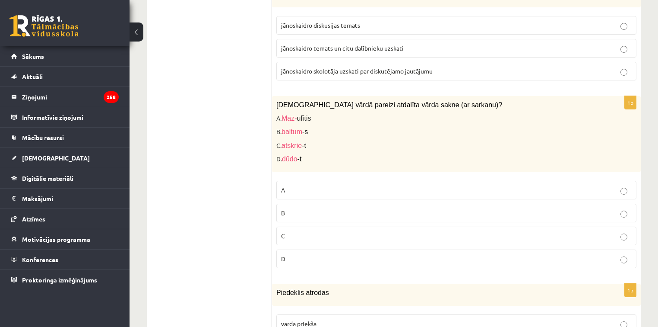
scroll to position [1386, 0]
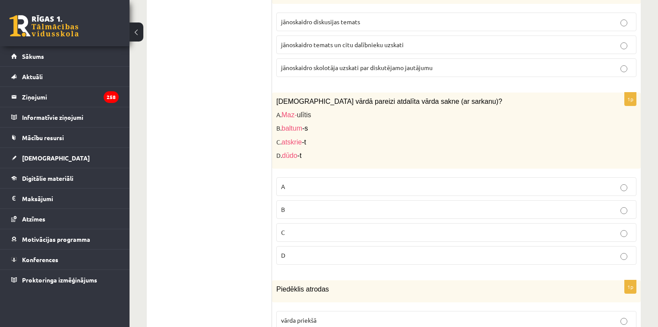
click at [318, 228] on p "C" at bounding box center [456, 232] width 351 height 9
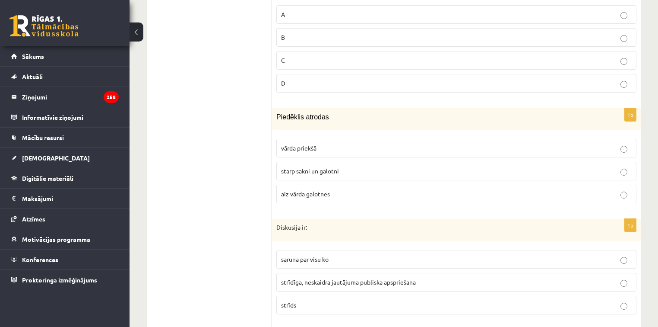
scroll to position [1559, 0]
click at [319, 166] on span "starp sakni un galotni" at bounding box center [310, 170] width 58 height 8
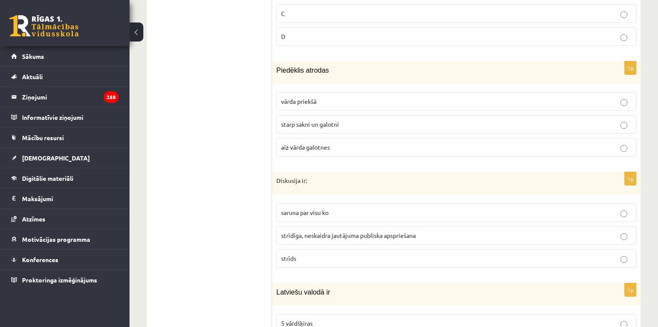
scroll to position [1628, 0]
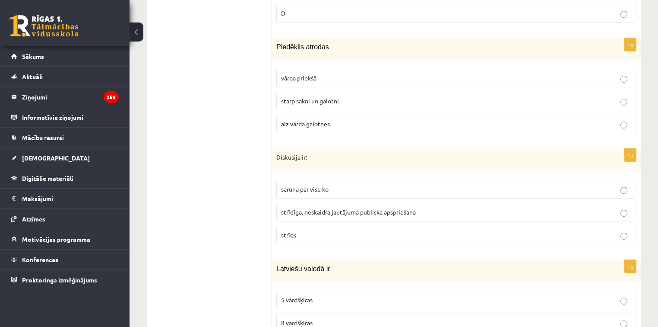
click at [332, 207] on p "strīdīga, neskaidra jautājuma publiska apspriešana" at bounding box center [456, 211] width 351 height 9
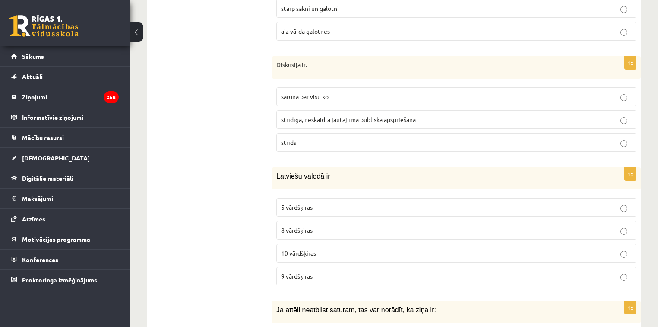
scroll to position [1732, 0]
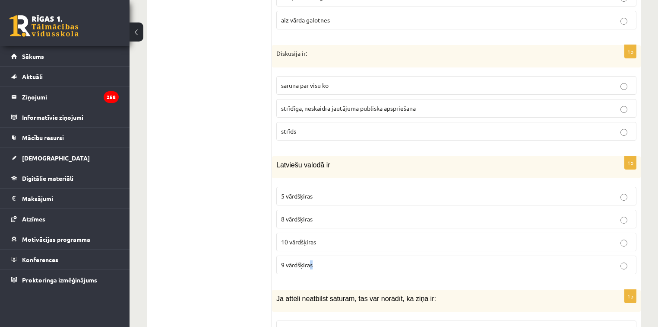
click at [312, 260] on span "9 vārdšķiras" at bounding box center [297, 264] width 32 height 8
click at [360, 260] on p "9 vārdšķiras" at bounding box center [456, 264] width 351 height 9
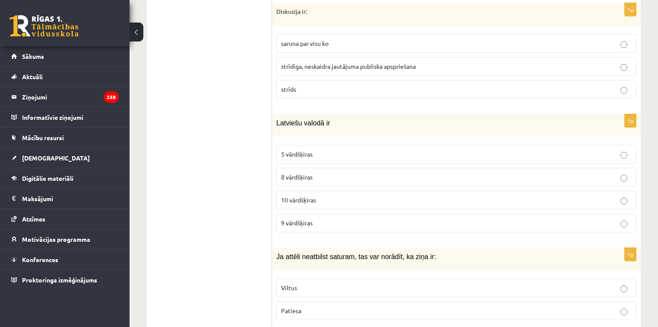
scroll to position [1801, 0]
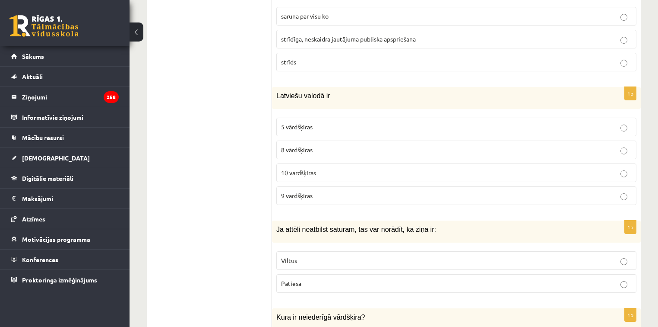
click at [310, 251] on label "Viltus" at bounding box center [456, 260] width 360 height 19
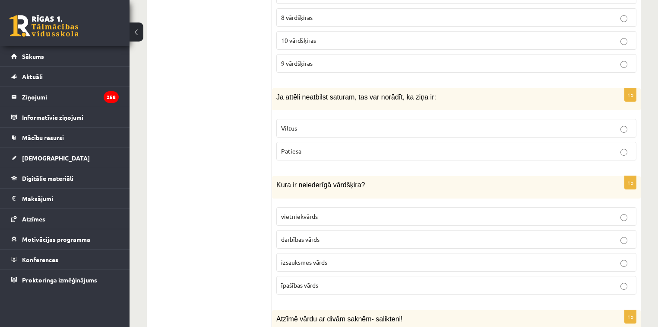
scroll to position [1939, 0]
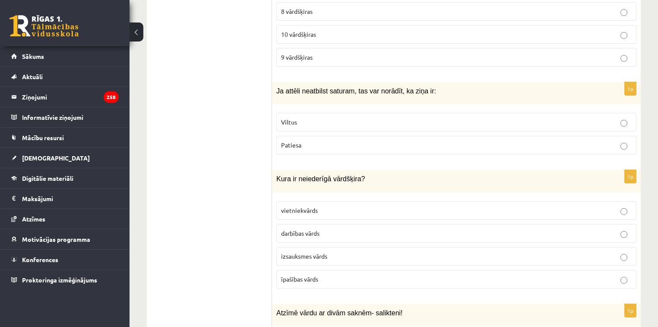
click at [331, 245] on fieldset "vietniekvārds darbības vārds izsauksmes vārds īpašības vārds" at bounding box center [456, 244] width 360 height 94
click at [356, 251] on p "izsauksmes vārds" at bounding box center [456, 255] width 351 height 9
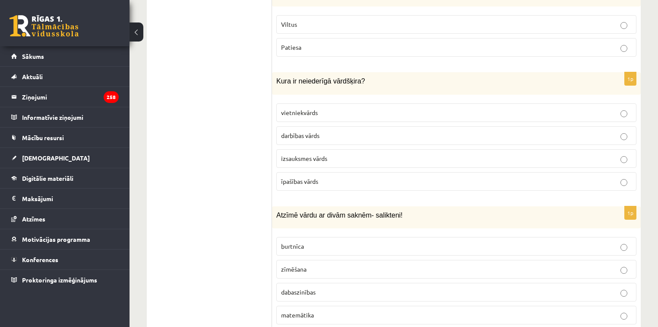
scroll to position [2043, 0]
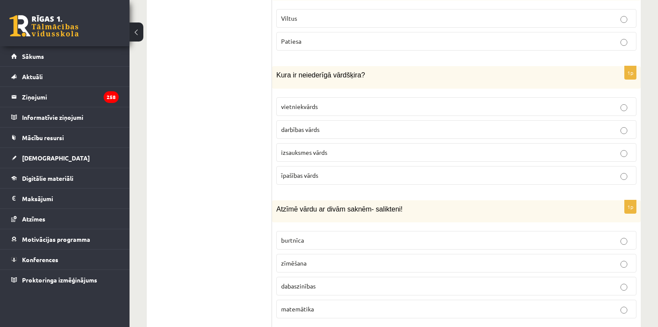
click at [325, 281] on p "dabaszinības" at bounding box center [456, 285] width 351 height 9
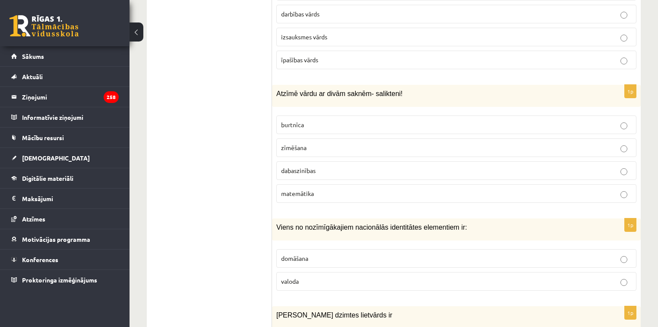
scroll to position [2181, 0]
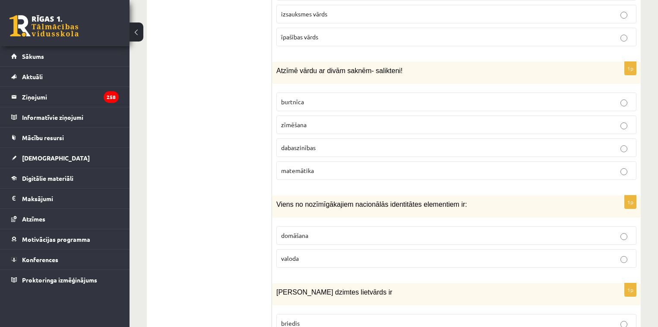
click at [333, 254] on p "valoda" at bounding box center [456, 258] width 351 height 9
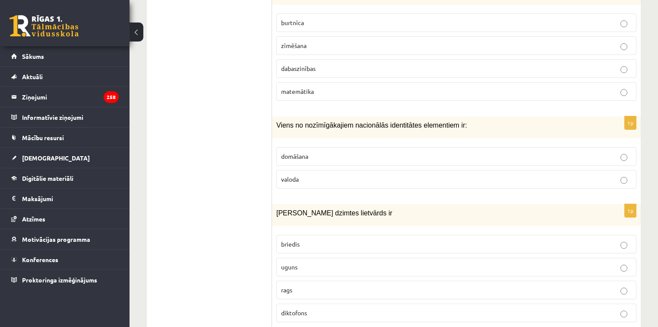
scroll to position [2285, 0]
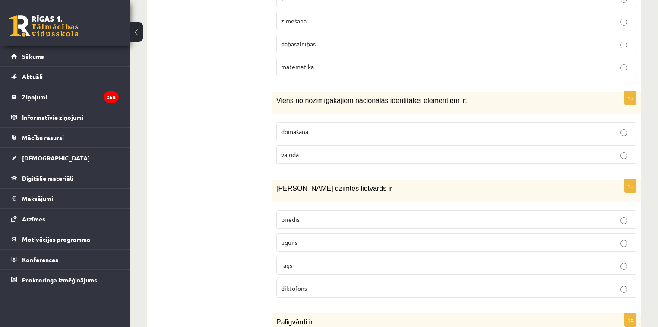
click at [316, 238] on p "uguns" at bounding box center [456, 242] width 351 height 9
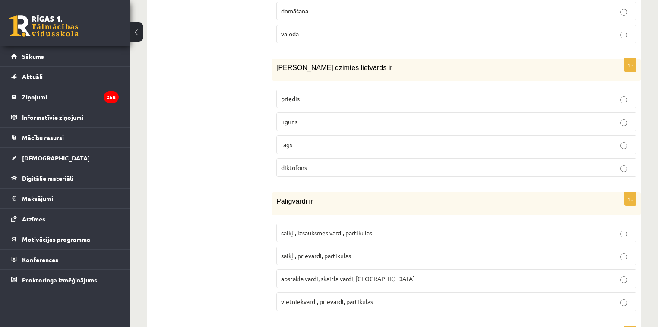
scroll to position [2423, 0]
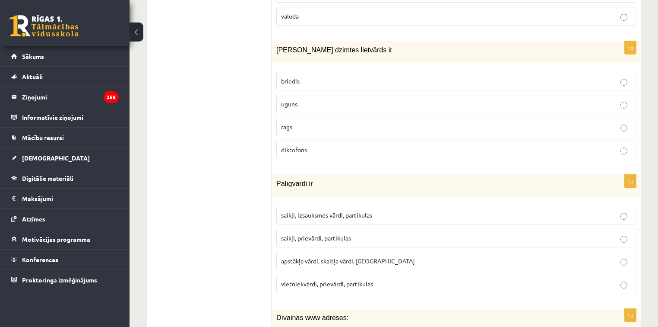
click at [311, 234] on span "saikļi, prievārdi, partikulas" at bounding box center [316, 238] width 70 height 8
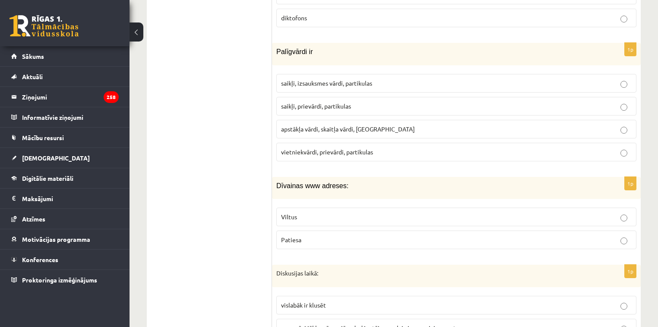
scroll to position [2561, 0]
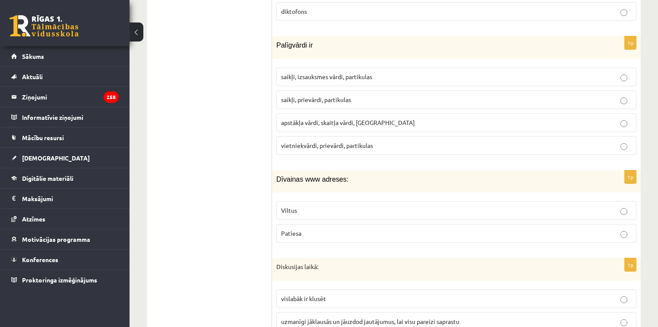
click at [297, 206] on span "Viltus" at bounding box center [289, 210] width 16 height 8
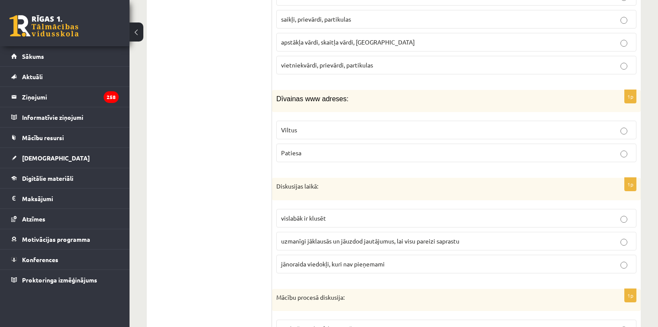
scroll to position [2665, 0]
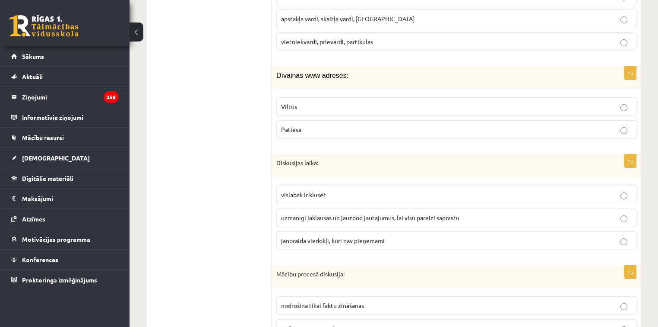
click at [315, 208] on label "uzmanīgi jāklausās un jāuzdod jautājumus, lai visu pareizi saprastu" at bounding box center [456, 217] width 360 height 19
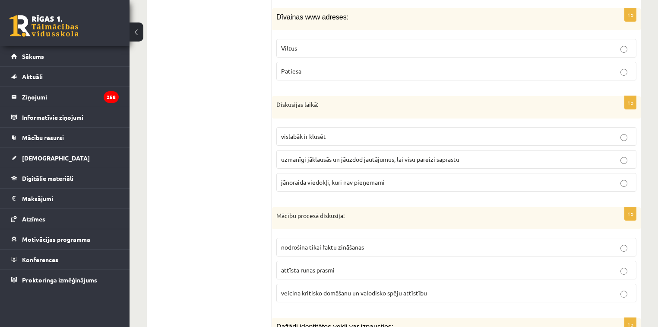
scroll to position [2734, 0]
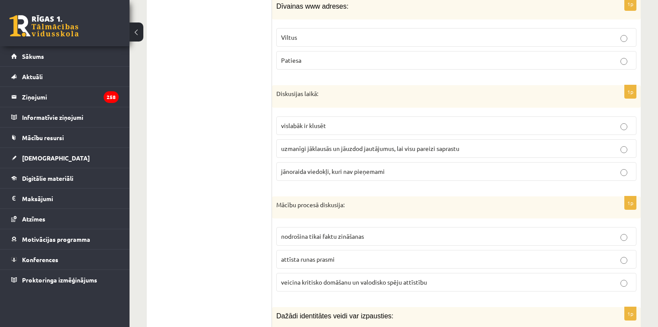
click at [336, 273] on label "veicina kritisko domāšanu un valodisko spēju attīstību" at bounding box center [456, 282] width 360 height 19
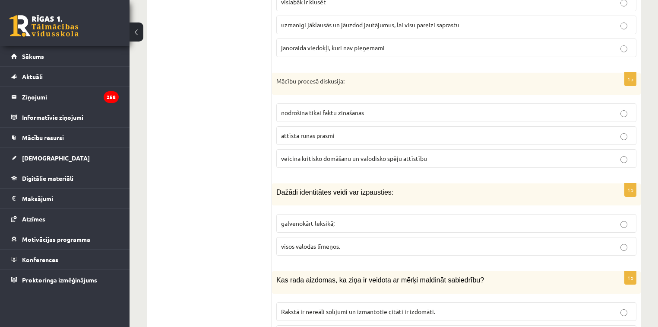
scroll to position [2872, 0]
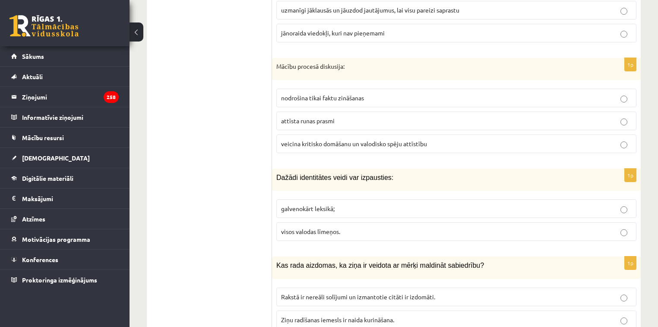
click at [325, 227] on span "visos valodas līmeņos." at bounding box center [310, 231] width 59 height 8
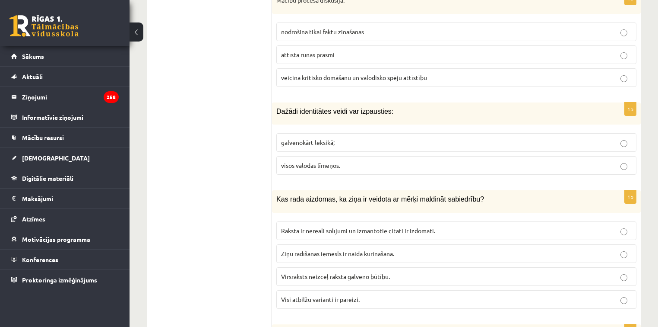
scroll to position [2941, 0]
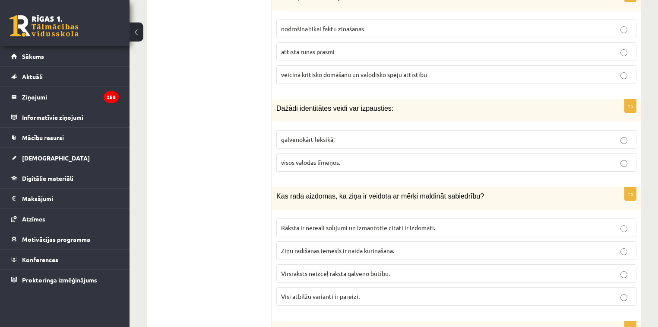
click at [314, 292] on p "Visi atbilžu varianti ir pareizi." at bounding box center [456, 296] width 351 height 9
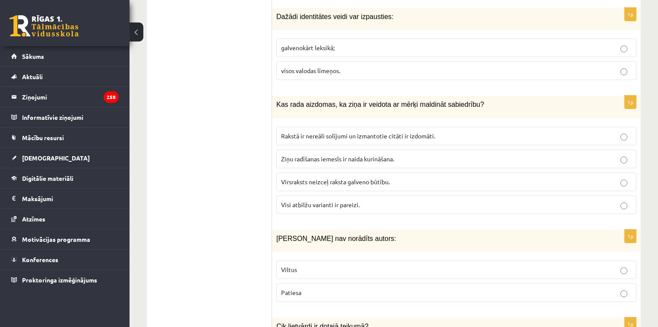
scroll to position [3045, 0]
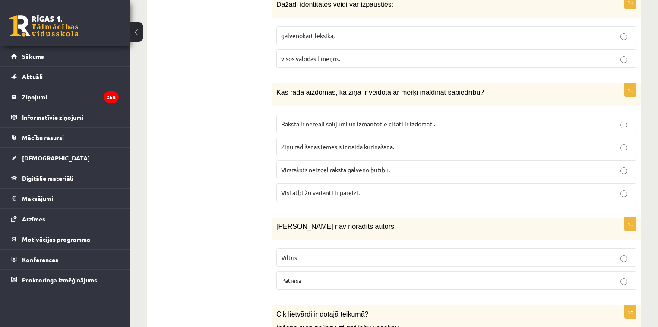
click at [310, 253] on p "Viltus" at bounding box center [456, 257] width 351 height 9
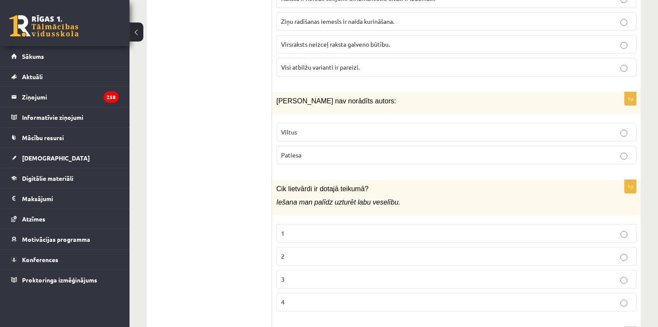
scroll to position [3183, 0]
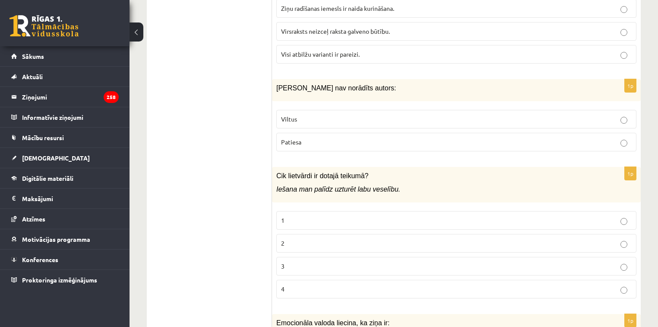
click at [309, 238] on p "2" at bounding box center [456, 242] width 351 height 9
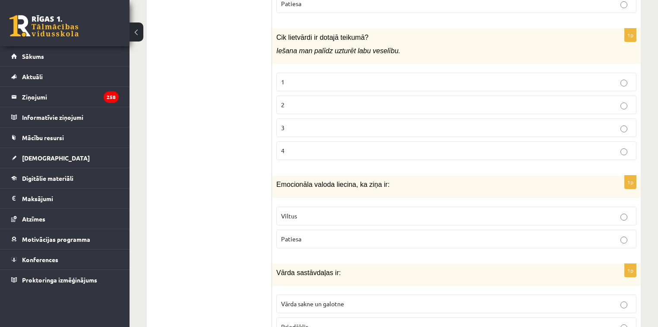
click at [306, 211] on p "Viltus" at bounding box center [456, 215] width 351 height 9
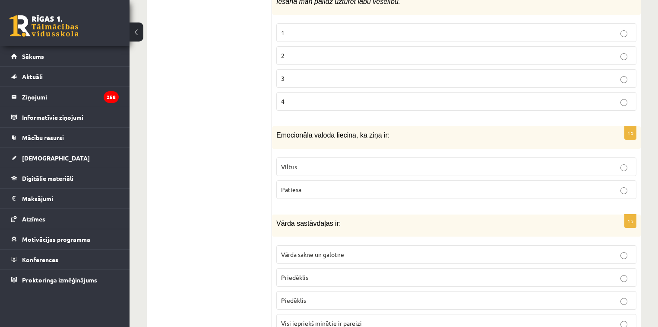
scroll to position [3390, 0]
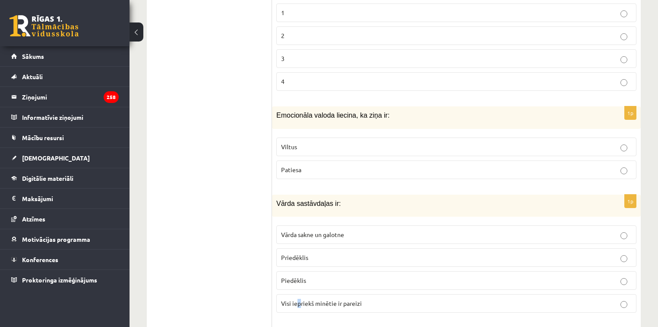
click at [300, 294] on label "Visi iepriekš minētie ir pareizi" at bounding box center [456, 303] width 360 height 19
click at [301, 299] on span "Visi iepriekš minētie ir pareizi" at bounding box center [321, 303] width 81 height 8
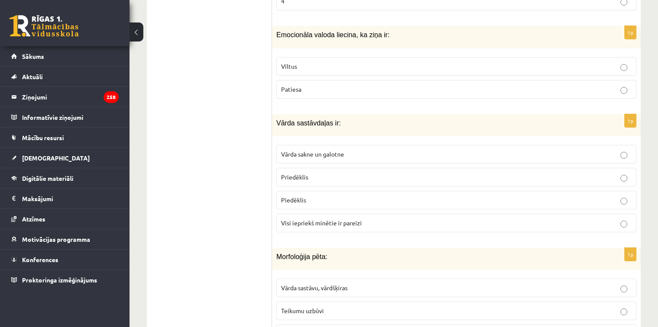
scroll to position [3494, 0]
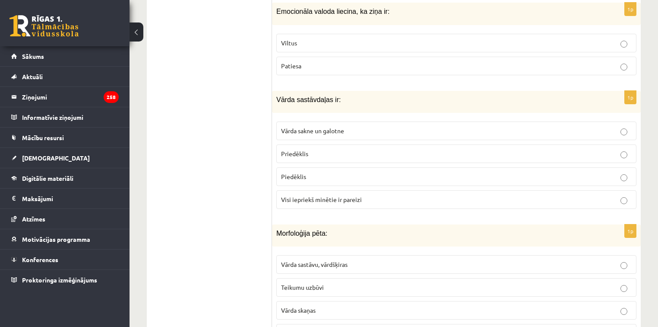
click at [341, 260] on span "Vārda sastāvu, vārdšķiras" at bounding box center [314, 264] width 67 height 8
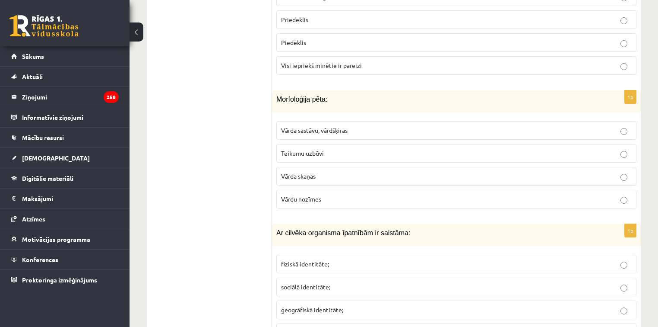
scroll to position [3632, 0]
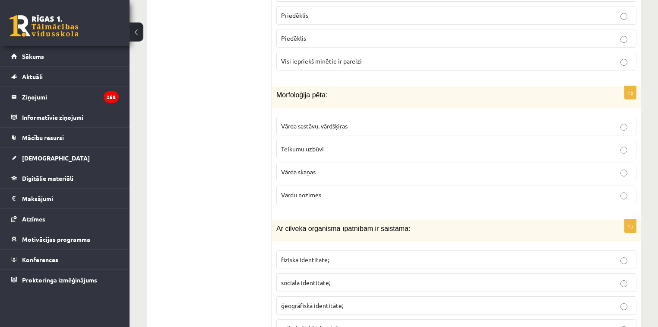
click at [358, 255] on p "fiziskā identitāte;" at bounding box center [456, 259] width 351 height 9
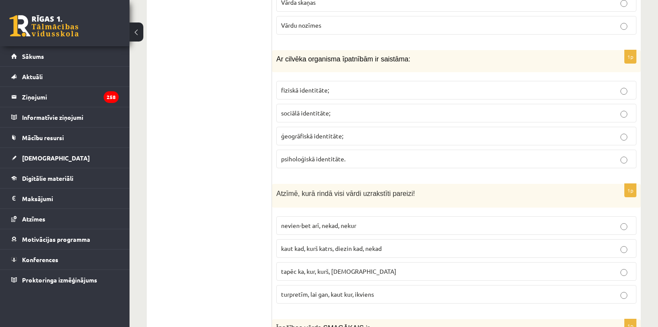
scroll to position [3805, 0]
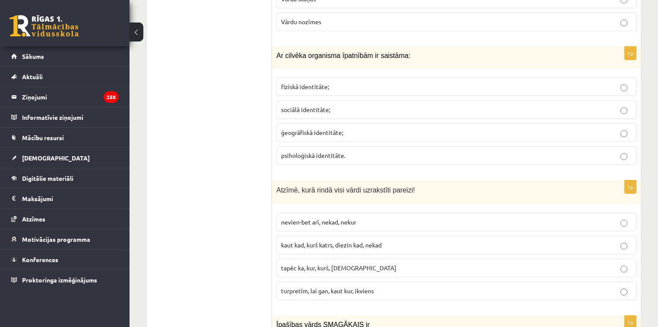
click at [347, 241] on span "kaut kad, kurš katrs, diezin kad, nekad" at bounding box center [331, 245] width 101 height 8
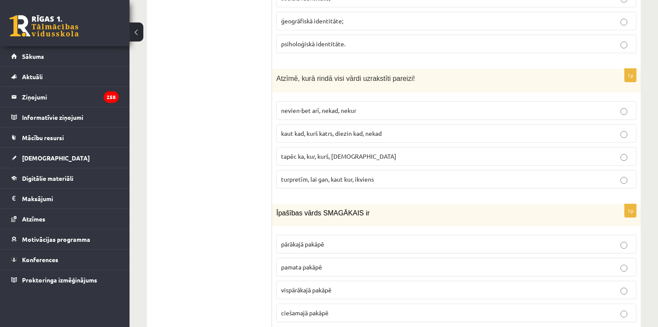
scroll to position [3943, 0]
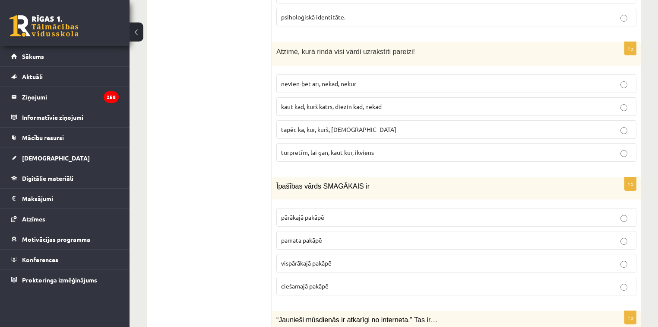
click at [329, 259] on span "vispārākajā pakāpē" at bounding box center [306, 263] width 51 height 8
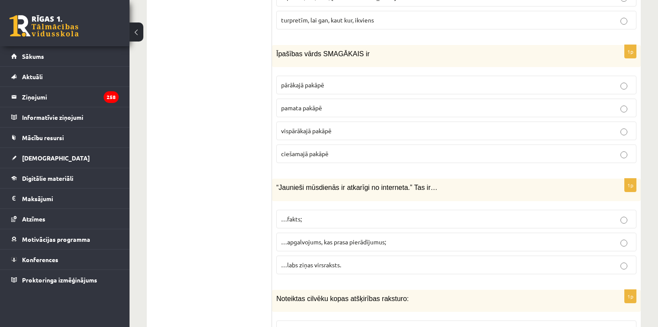
scroll to position [4081, 0]
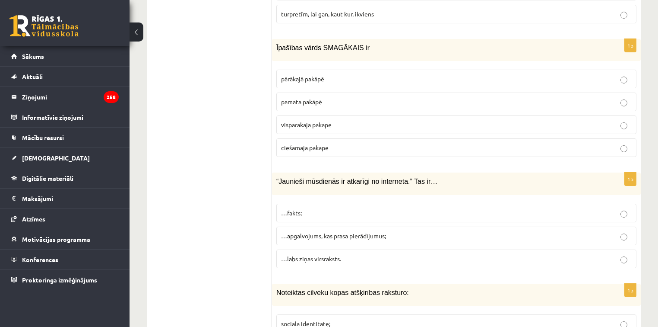
drag, startPoint x: 307, startPoint y: 200, endPoint x: 304, endPoint y: 195, distance: 6.0
click at [308, 226] on label "…apgalvojums, kas prasa pierādījumus;" at bounding box center [456, 235] width 360 height 19
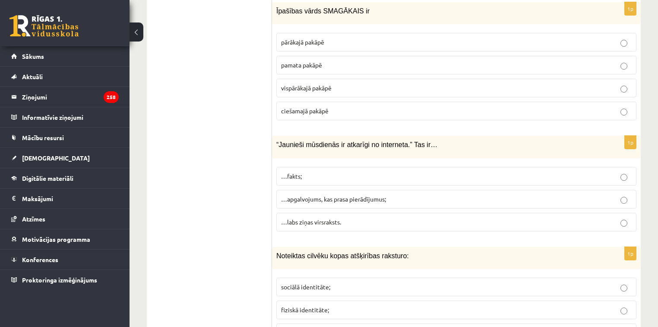
scroll to position [4135, 0]
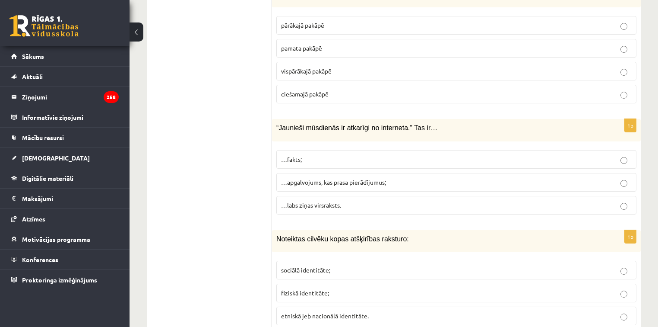
click at [316, 260] on label "sociālā identitāte;" at bounding box center [456, 269] width 360 height 19
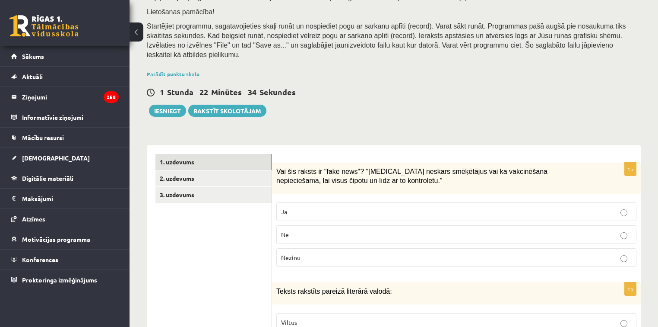
scroll to position [138, 0]
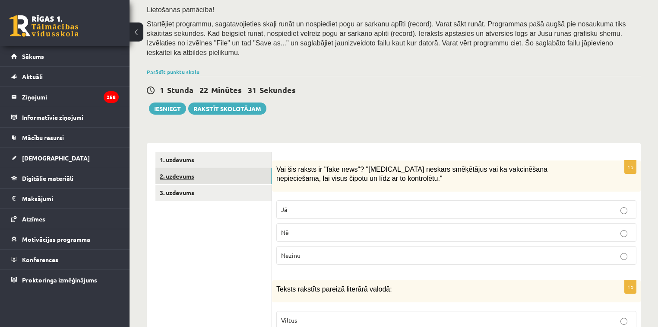
click at [188, 168] on link "2. uzdevums" at bounding box center [213, 176] width 116 height 16
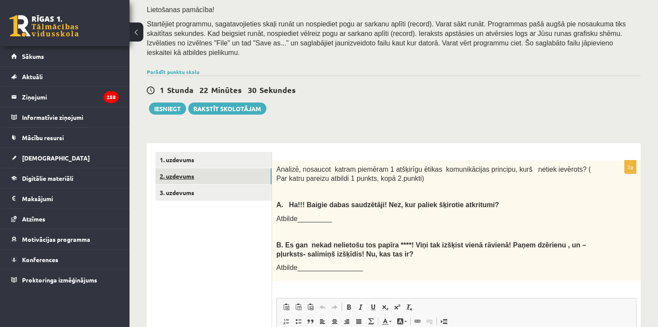
scroll to position [0, 0]
drag, startPoint x: 357, startPoint y: 164, endPoint x: 323, endPoint y: 136, distance: 43.6
click at [324, 134] on div "**********" at bounding box center [394, 310] width 494 height 352
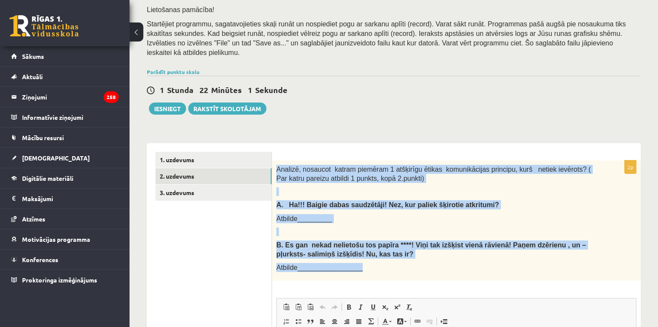
drag, startPoint x: 278, startPoint y: 159, endPoint x: 364, endPoint y: 252, distance: 126.9
click at [364, 252] on div "Analizē, nosaucot katram piemēram 1 atšķirīgu ētikas komunikācijas principu, ku…" at bounding box center [456, 220] width 369 height 120
copy div "Analizē, nosaucot katram piemēram 1 atšķirīgu ētikas komunikācijas principu, ku…"
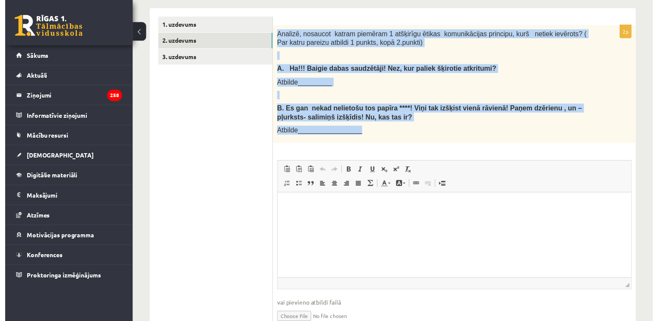
scroll to position [276, 0]
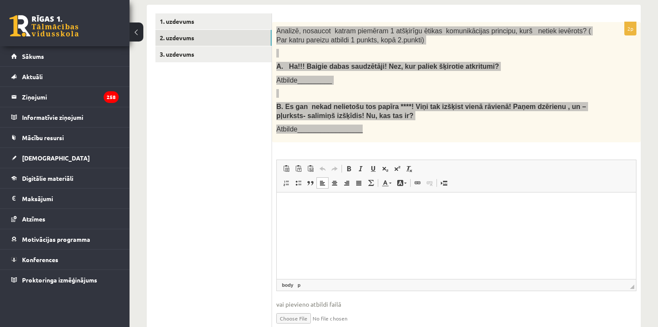
click at [292, 203] on p "Визуальный текстовый редактор, wiswyg-editor-user-answer-47433847702260" at bounding box center [456, 205] width 342 height 9
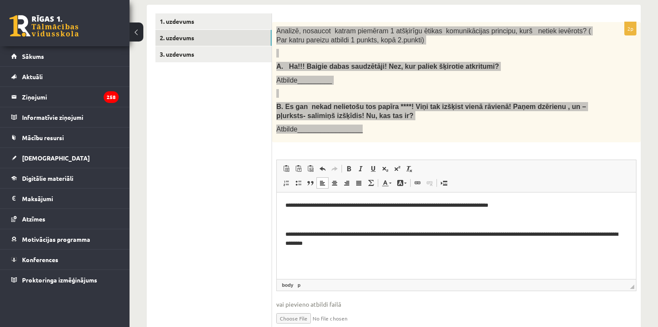
click at [284, 236] on html "**********" at bounding box center [456, 224] width 359 height 64
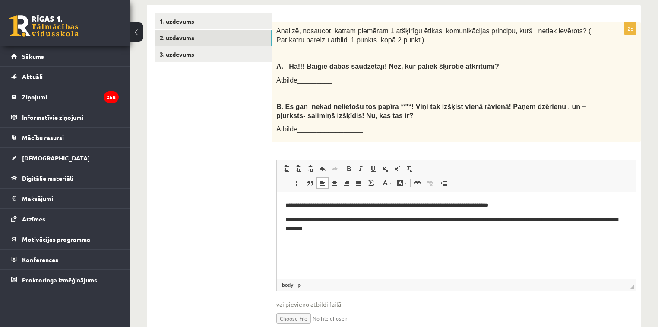
click at [209, 68] on ul "1. uzdevums 2. uzdevums 3. uzdevums" at bounding box center [213, 176] width 117 height 326
click at [192, 48] on link "3. uzdevums" at bounding box center [213, 54] width 116 height 16
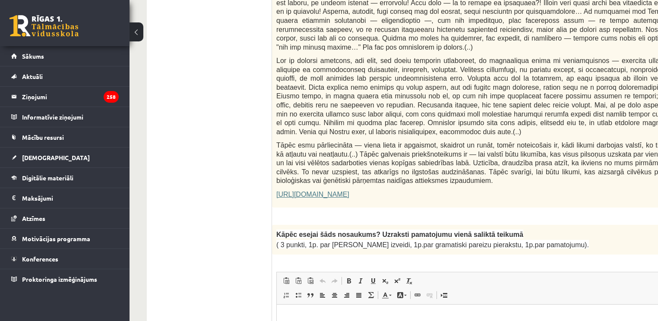
scroll to position [518, 0]
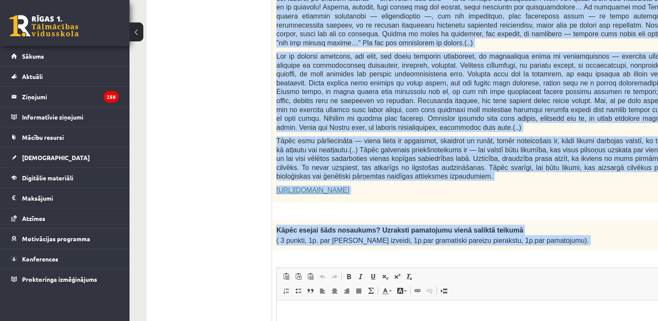
drag, startPoint x: 277, startPoint y: 139, endPoint x: 564, endPoint y: 231, distance: 301.2
copy form "Fragments no Valentīnas Freimanes grāmatas "Antigones likums" Mūsu zemapziņas p…"
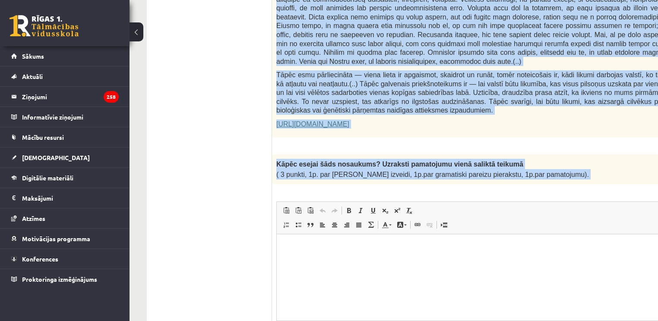
scroll to position [587, 0]
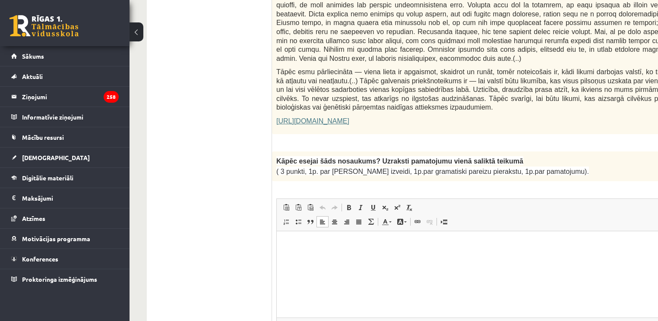
click at [290, 246] on p "Визуальный текстовый редактор, wiswyg-editor-user-answer-47433871375900" at bounding box center [503, 244] width 436 height 9
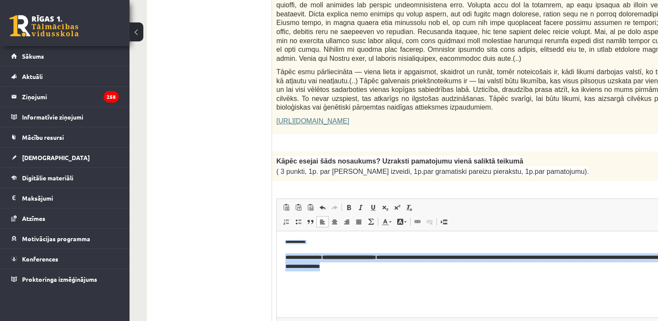
drag, startPoint x: 398, startPoint y: 266, endPoint x: 554, endPoint y: 438, distance: 232.1
click at [277, 231] on html "**********" at bounding box center [503, 255] width 453 height 48
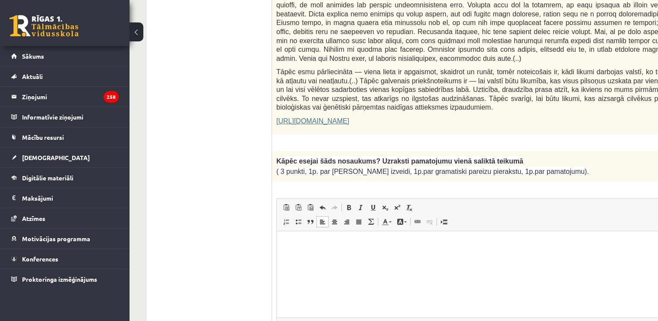
click at [290, 244] on p "Визуальный текстовый редактор, wiswyg-editor-user-answer-47433871375900" at bounding box center [503, 244] width 436 height 9
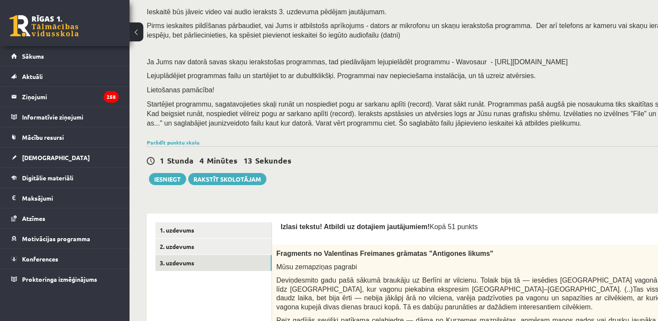
scroll to position [69, 0]
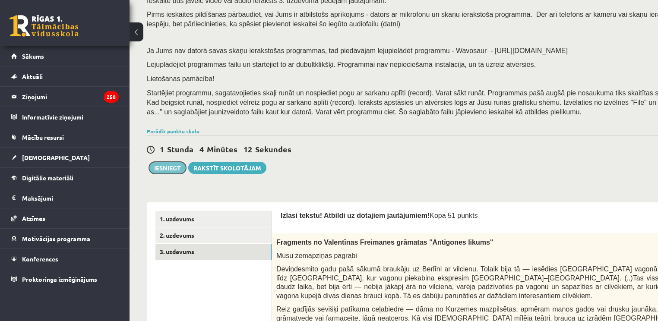
click at [161, 171] on button "Iesniegt" at bounding box center [167, 168] width 37 height 12
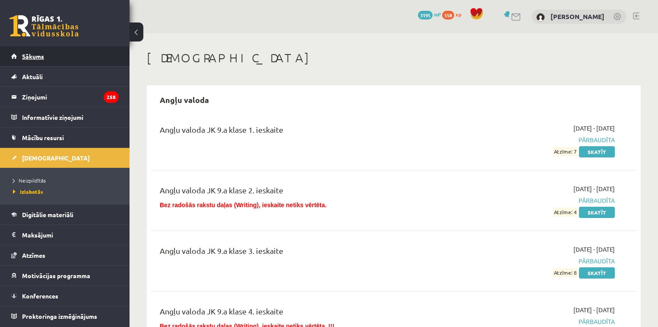
click at [67, 53] on link "Sākums" at bounding box center [65, 56] width 108 height 20
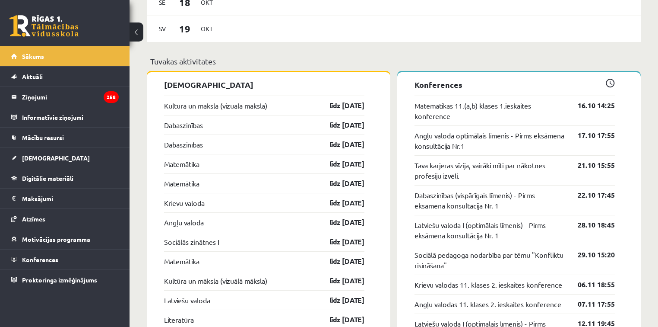
scroll to position [726, 0]
